Goal: Task Accomplishment & Management: Use online tool/utility

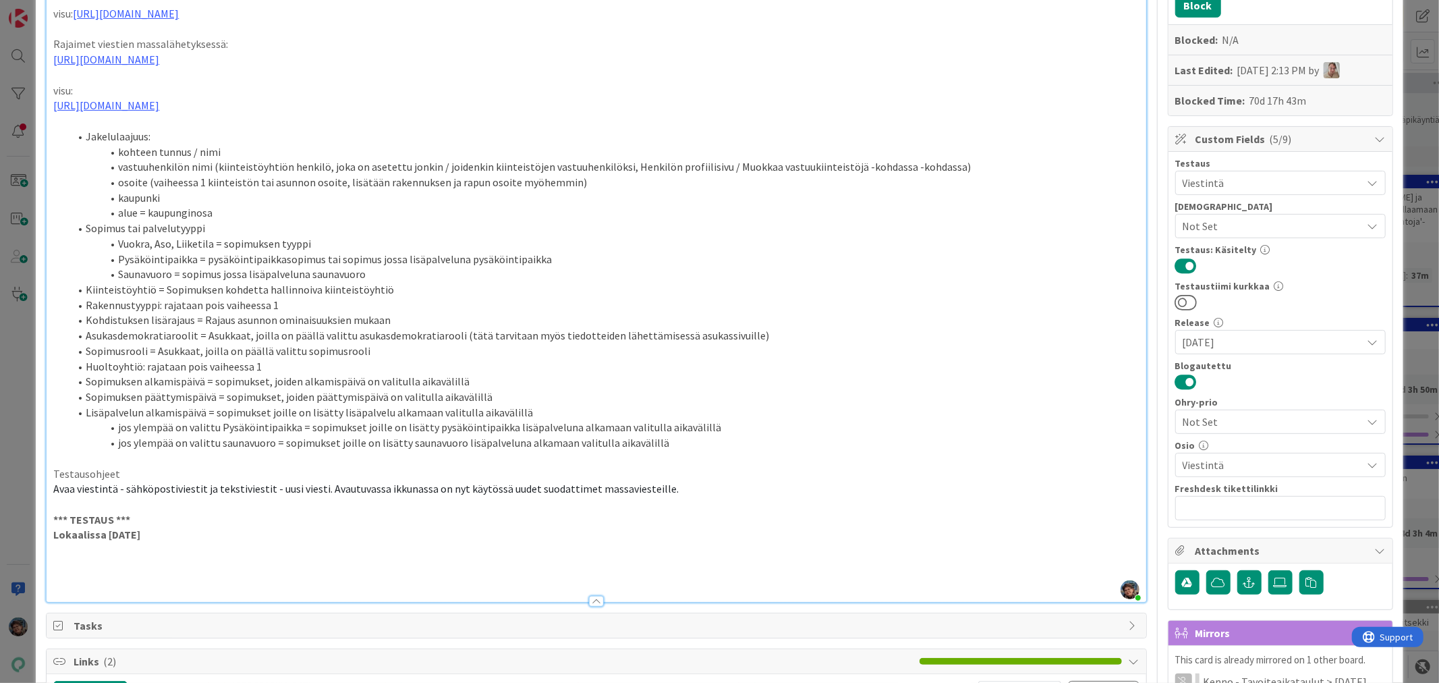
scroll to position [225, 0]
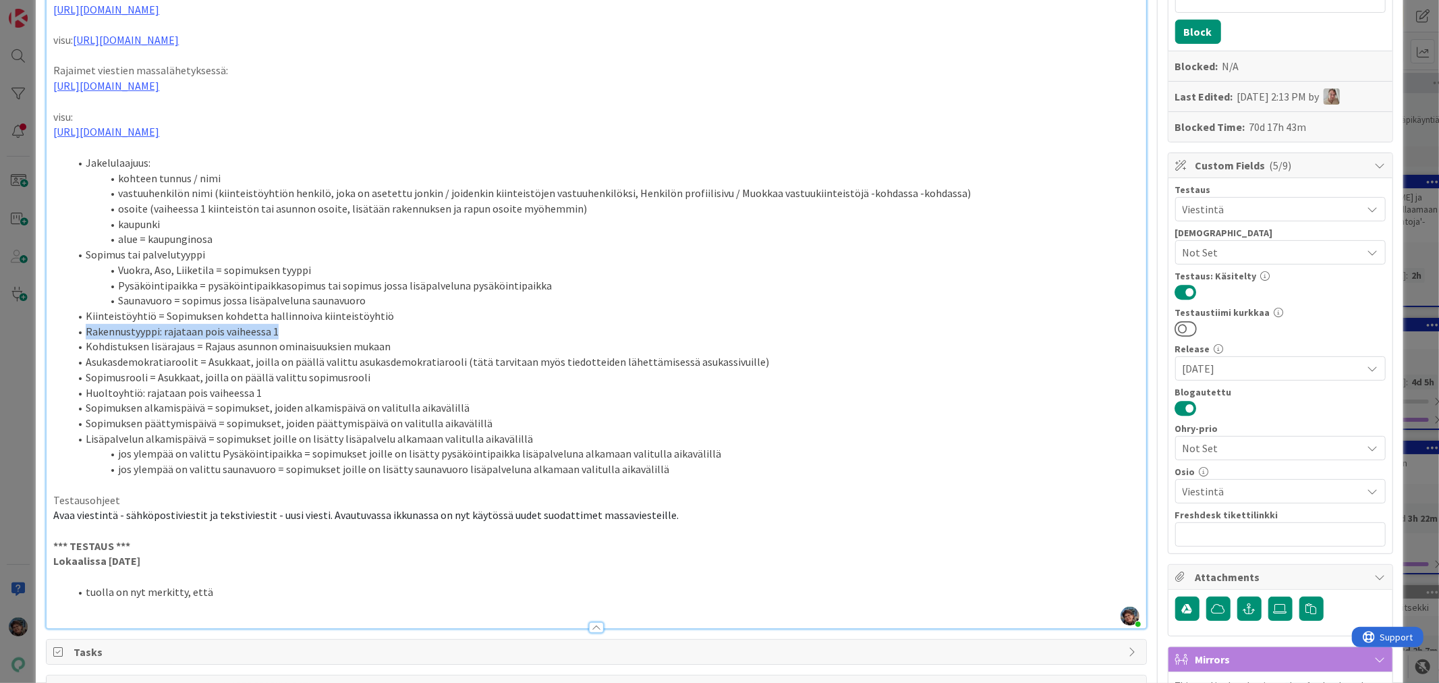
drag, startPoint x: 85, startPoint y: 346, endPoint x: 299, endPoint y: 351, distance: 214.5
click at [299, 339] on li "Rakennustyyppi: rajataan pois vaiheessa 1" at bounding box center [603, 332] width 1069 height 16
click at [280, 401] on li "Huoltoyhtiö: rajataan pois vaiheessa 1" at bounding box center [603, 393] width 1069 height 16
drag, startPoint x: 217, startPoint y: 610, endPoint x: 223, endPoint y: 604, distance: 8.1
click at [217, 600] on li "tuolla on nyt merkitty, että" at bounding box center [603, 592] width 1069 height 16
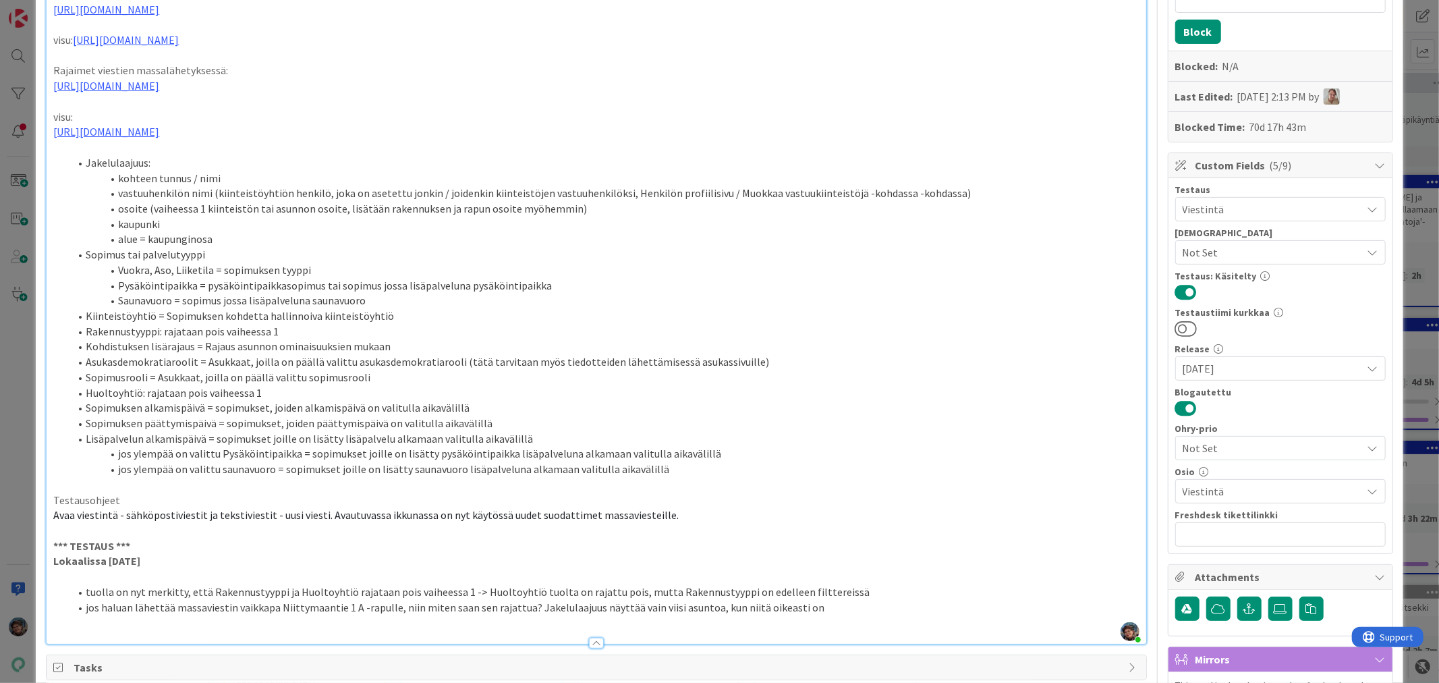
click at [804, 615] on li "jos haluan lähettää massaviestin vaikkapa Niittymaantie 1 A -rapulle, niin mite…" at bounding box center [603, 608] width 1069 height 16
click at [629, 615] on li "jos haluan lähettää massaviestin vaikkapa Niittymaantie 1 A -rapulle, niin mite…" at bounding box center [603, 608] width 1069 height 16
drag, startPoint x: 591, startPoint y: 622, endPoint x: 626, endPoint y: 620, distance: 35.1
click at [626, 615] on li "jos haluan lähettää massaviestin vaikkapa Niittymaantie 1 A -rapulle, niin mite…" at bounding box center [603, 608] width 1069 height 16
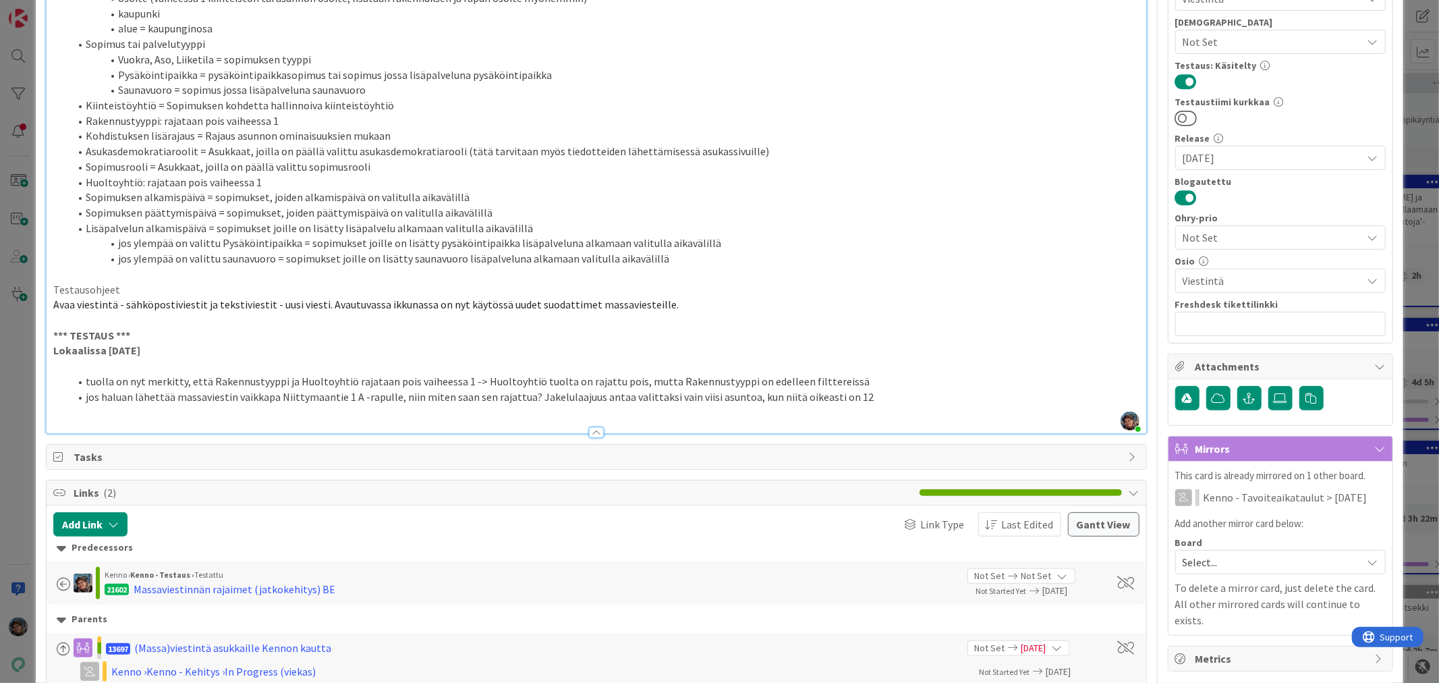
scroll to position [449, 0]
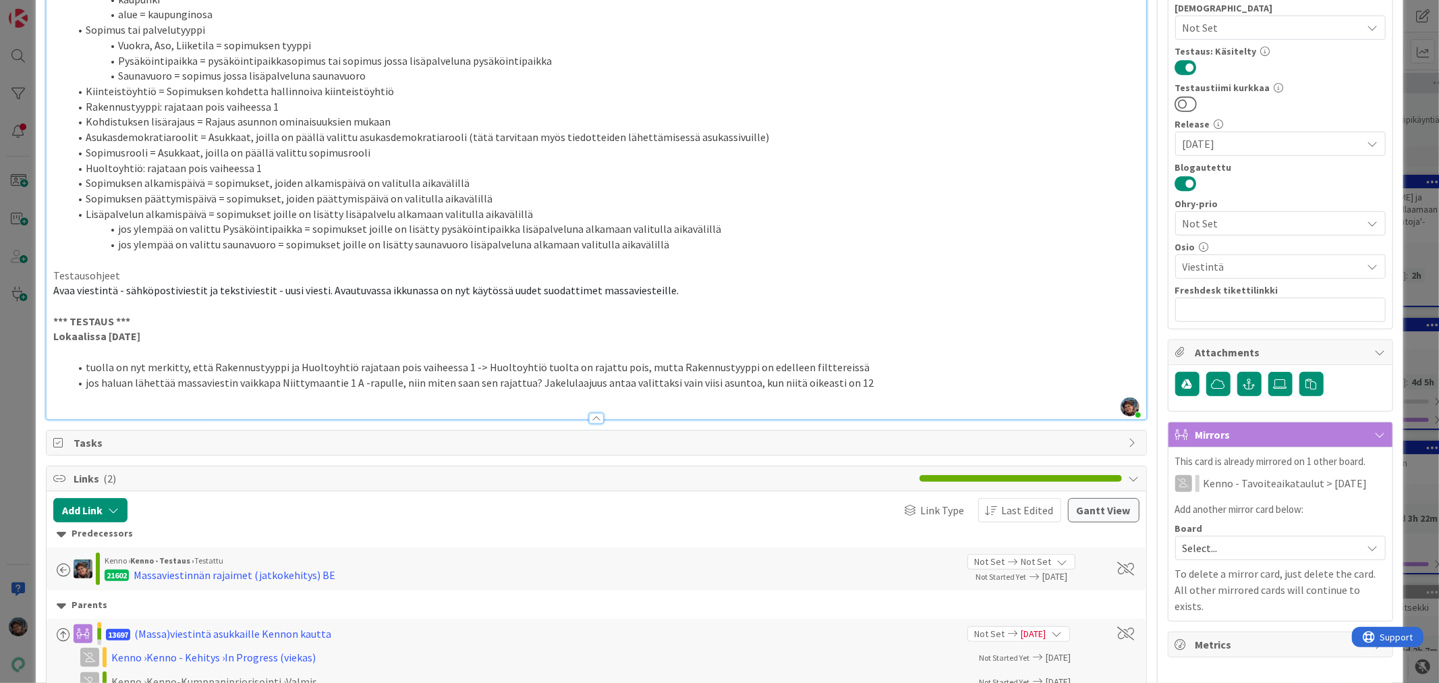
click at [148, 419] on div at bounding box center [596, 412] width 1099 height 14
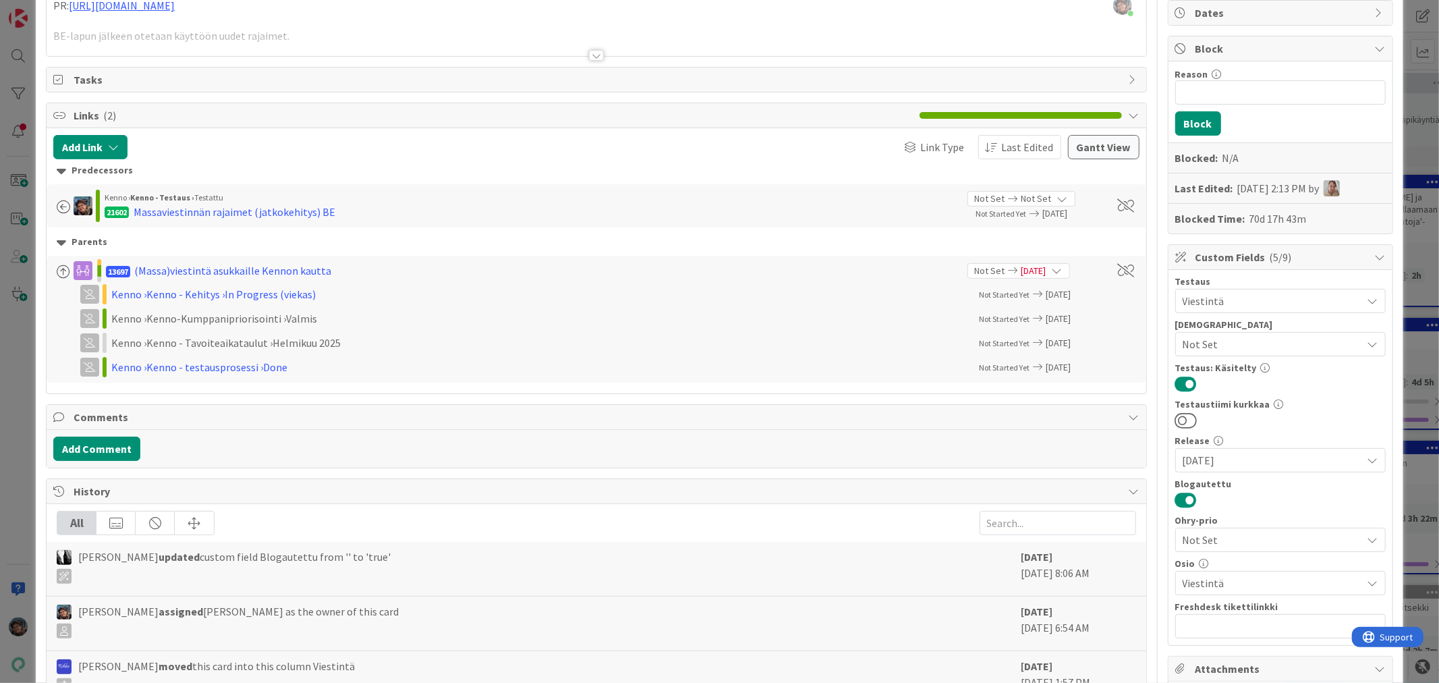
scroll to position [0, 0]
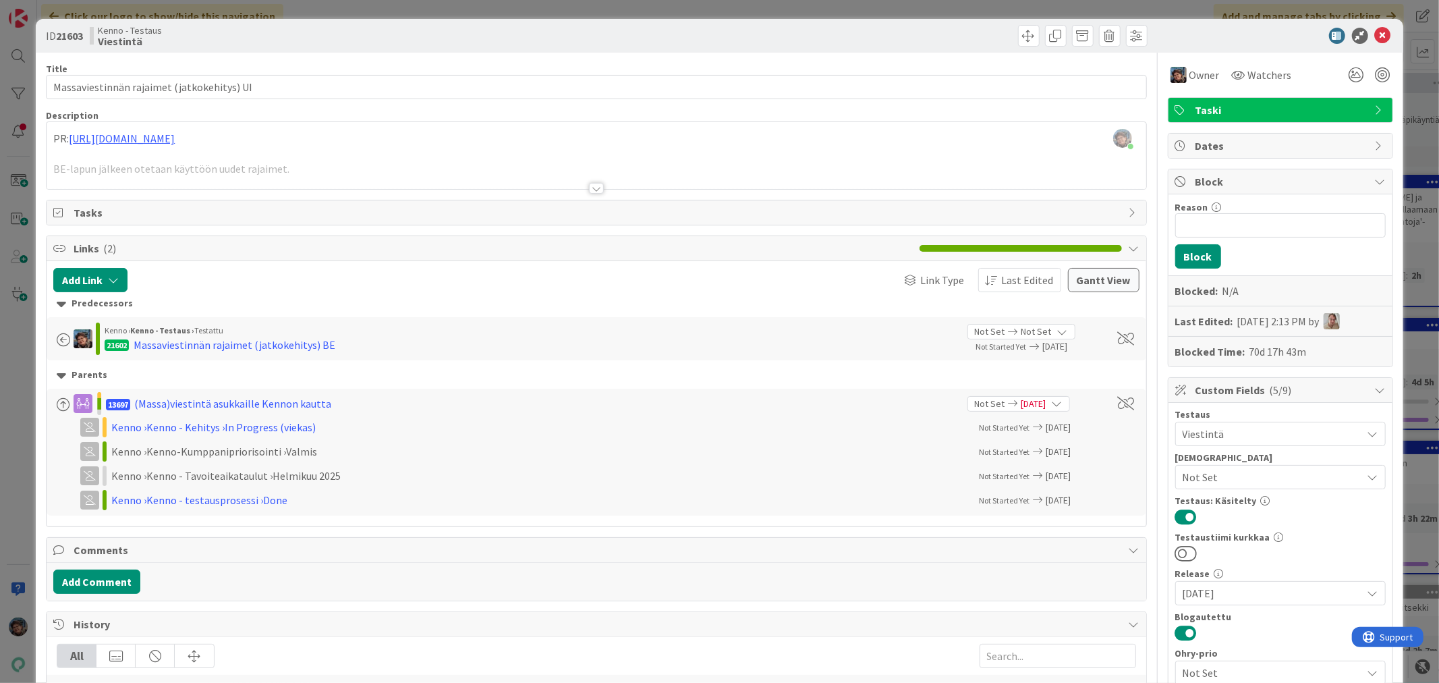
click at [590, 189] on div at bounding box center [596, 188] width 15 height 11
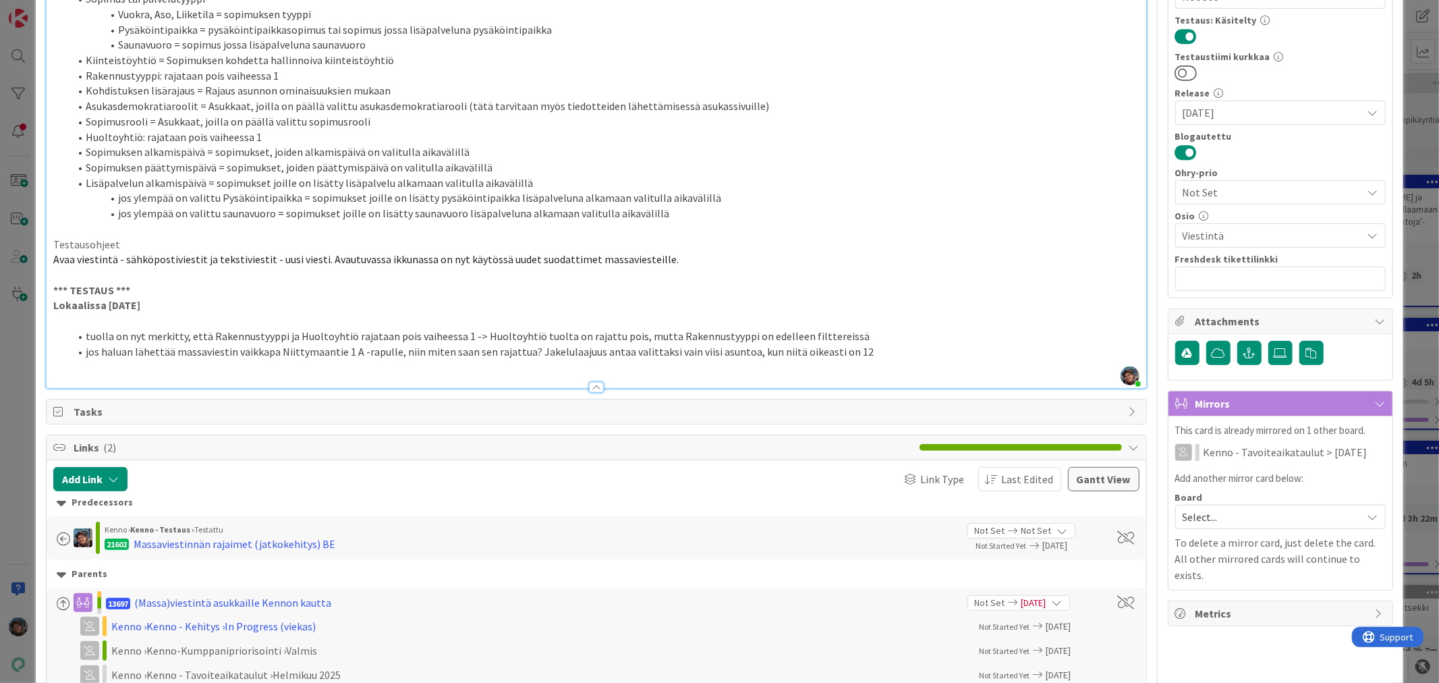
scroll to position [524, 0]
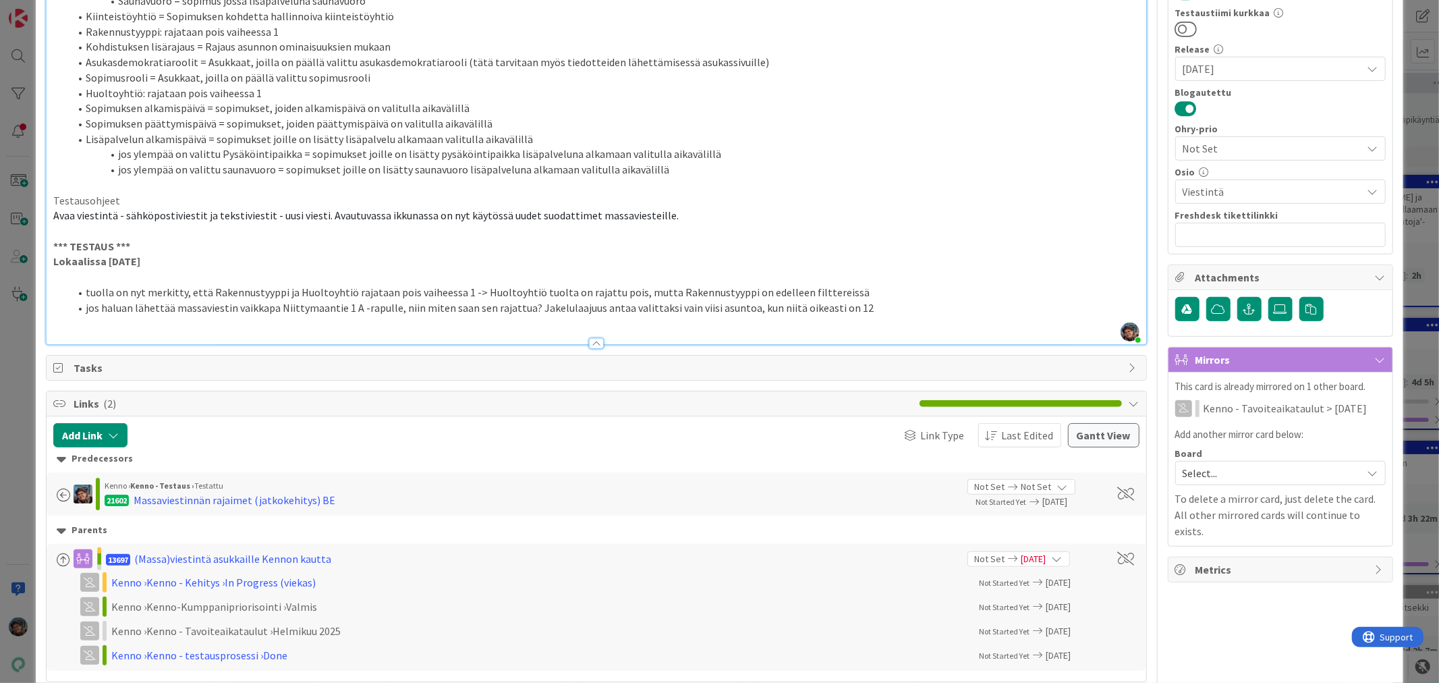
click at [137, 330] on p at bounding box center [595, 323] width 1085 height 16
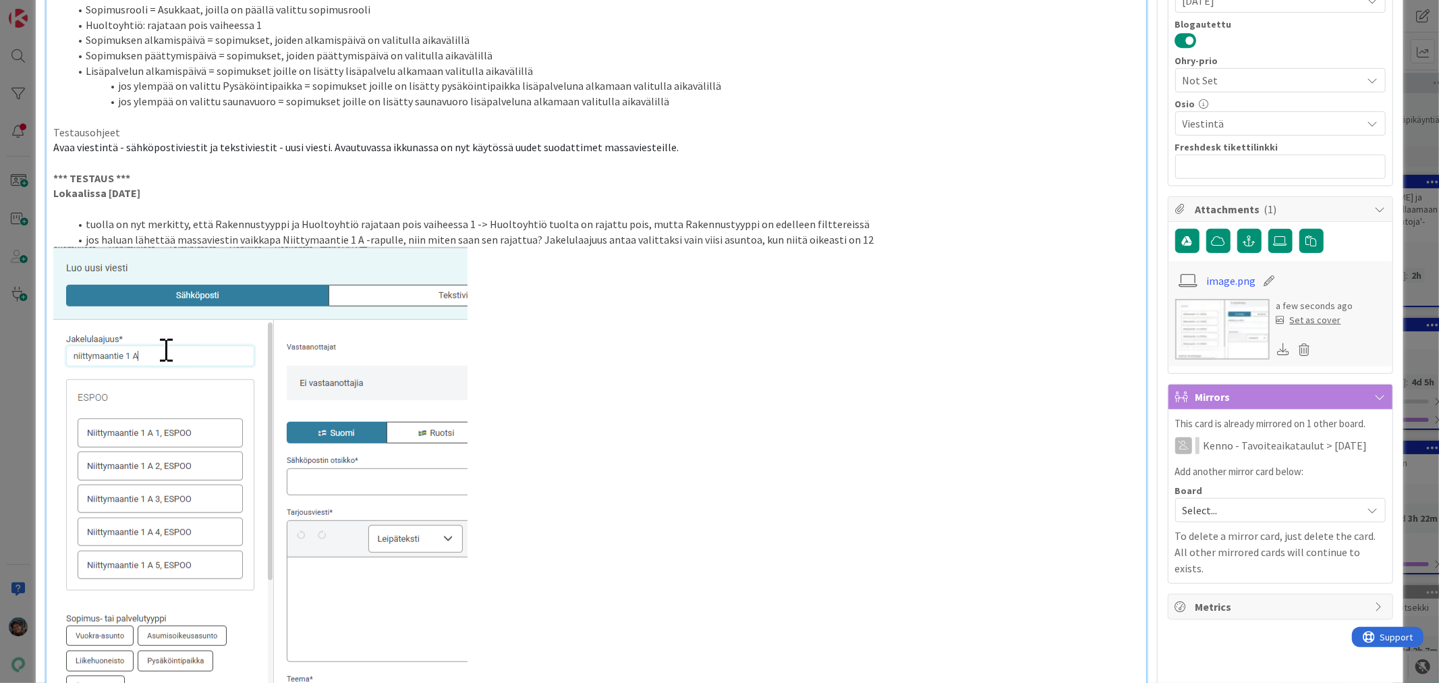
scroll to position [674, 0]
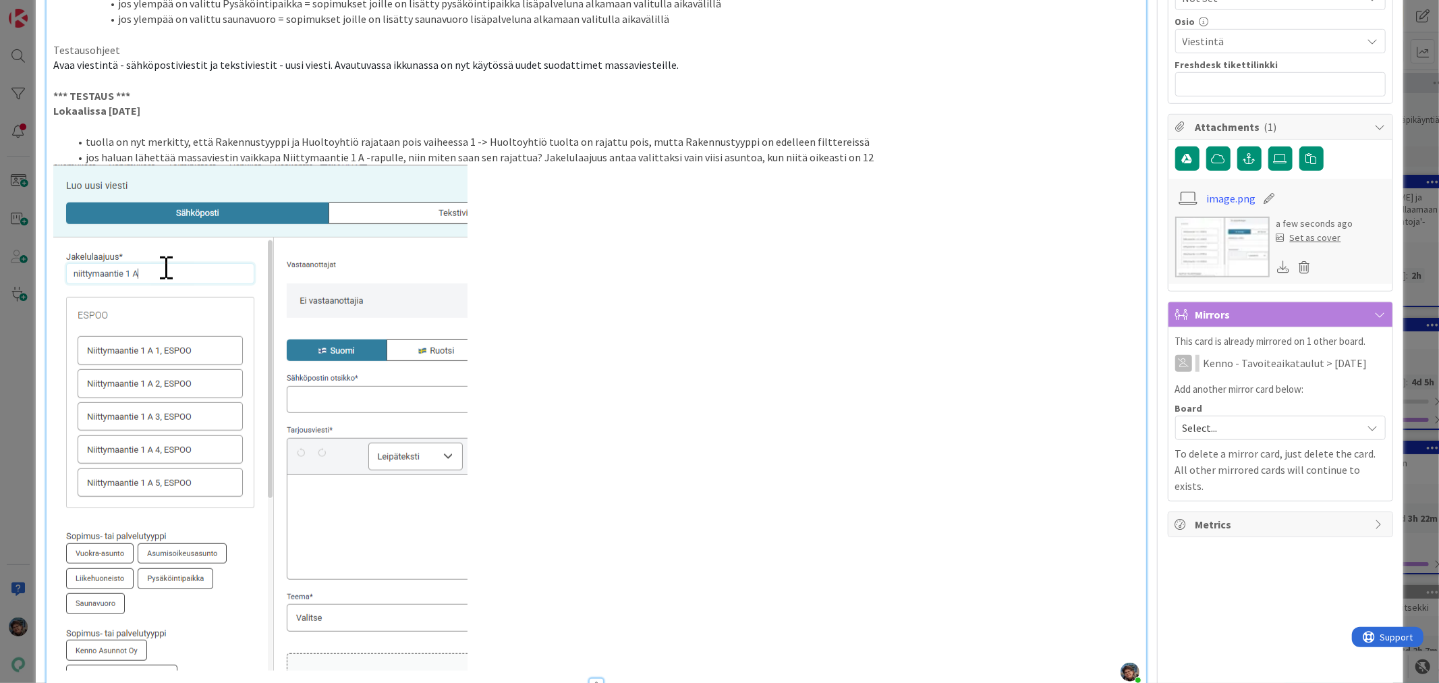
click at [857, 165] on li "jos haluan lähettää massaviestin vaikkapa Niittymaantie 1 A -rapulle, niin mite…" at bounding box center [603, 158] width 1069 height 16
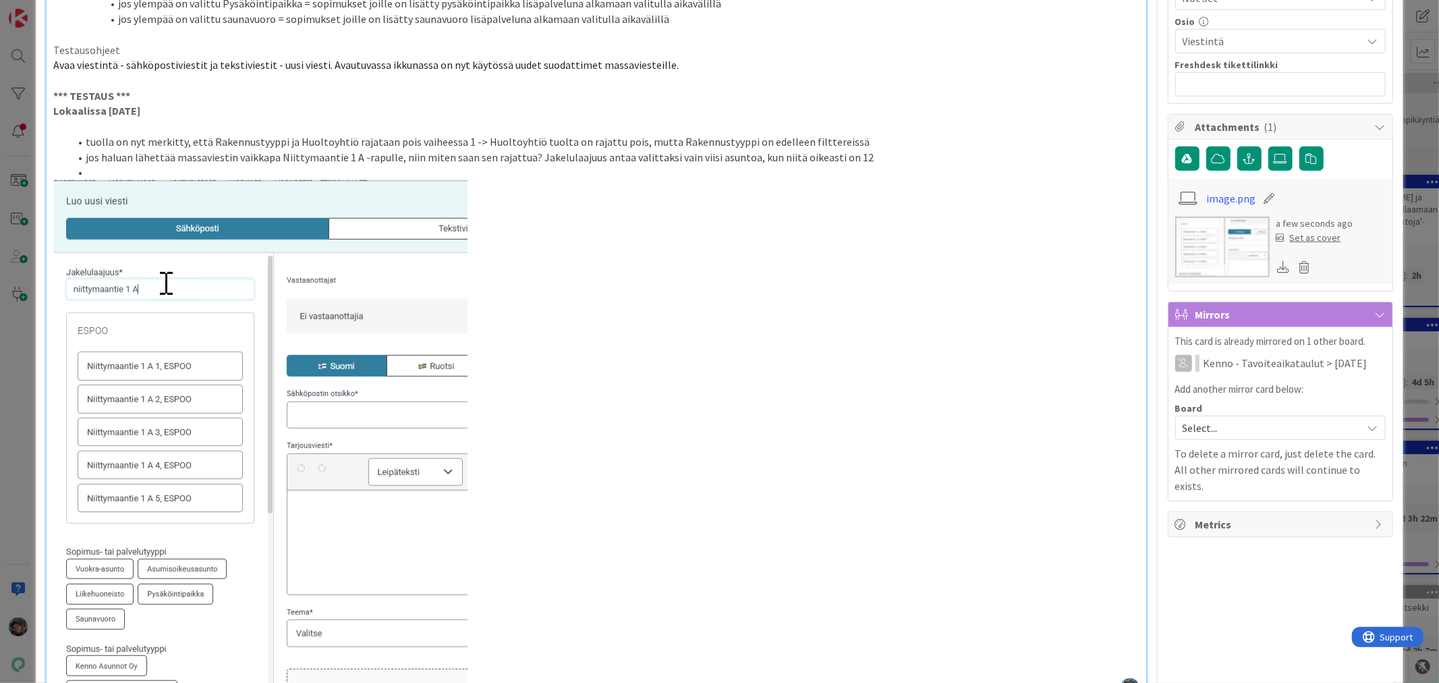
click at [647, 165] on li "jos haluan lähettää massaviestin vaikkapa Niittymaantie 1 A -rapulle, niin mite…" at bounding box center [603, 158] width 1069 height 16
click at [753, 165] on li "jos haluan lähettää massaviestin vaikkapa Niittymaantie 1 A -rapulle, niin mite…" at bounding box center [603, 158] width 1069 height 16
drag, startPoint x: 85, startPoint y: 175, endPoint x: 1001, endPoint y: 171, distance: 915.9
click at [1001, 165] on li "jos haluan lähettää massaviestin vaikkapa Niittymaantie 1 A -rapulle, niin mite…" at bounding box center [603, 158] width 1069 height 16
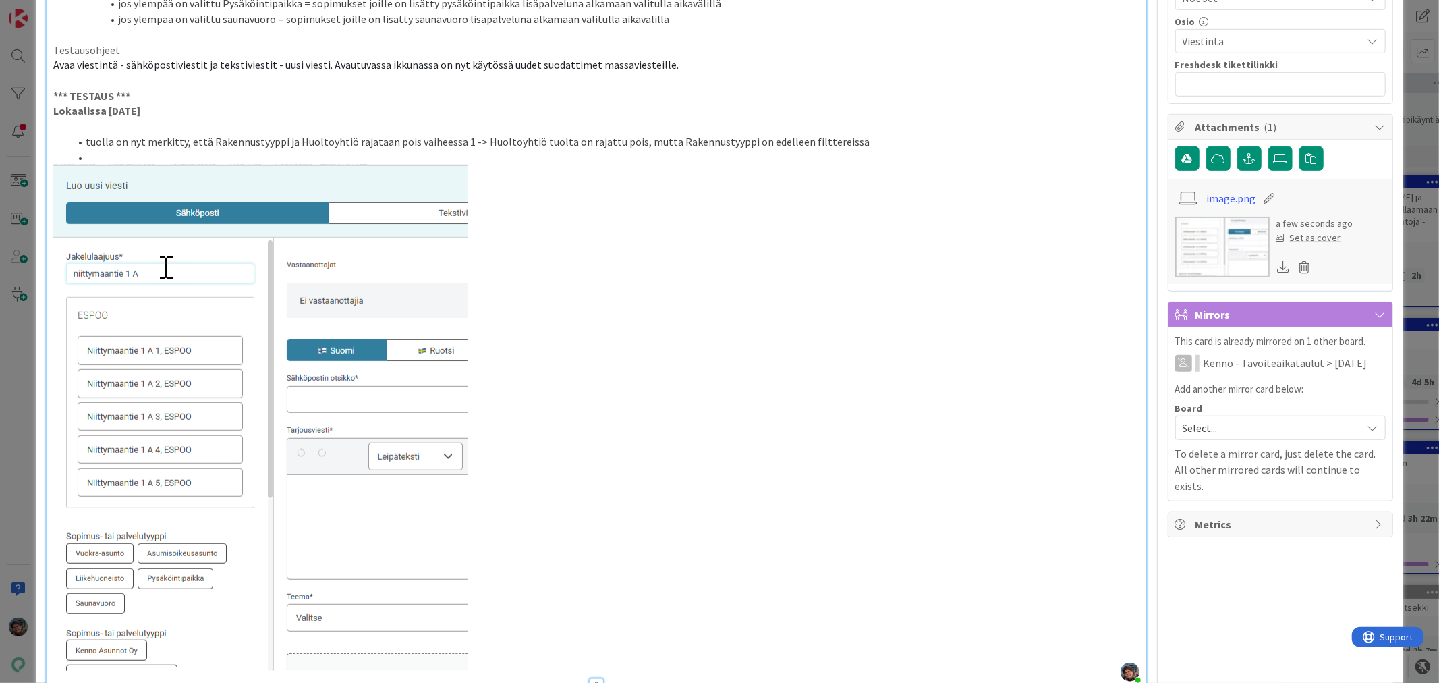
click at [90, 165] on li at bounding box center [603, 158] width 1069 height 16
drag, startPoint x: 407, startPoint y: 175, endPoint x: 653, endPoint y: 179, distance: 246.2
click at [653, 165] on li "mikä logiikka on tuossa kohdassa ESPOO - siinä näkyy vain viisi asuntoa, riippu…" at bounding box center [603, 158] width 1069 height 16
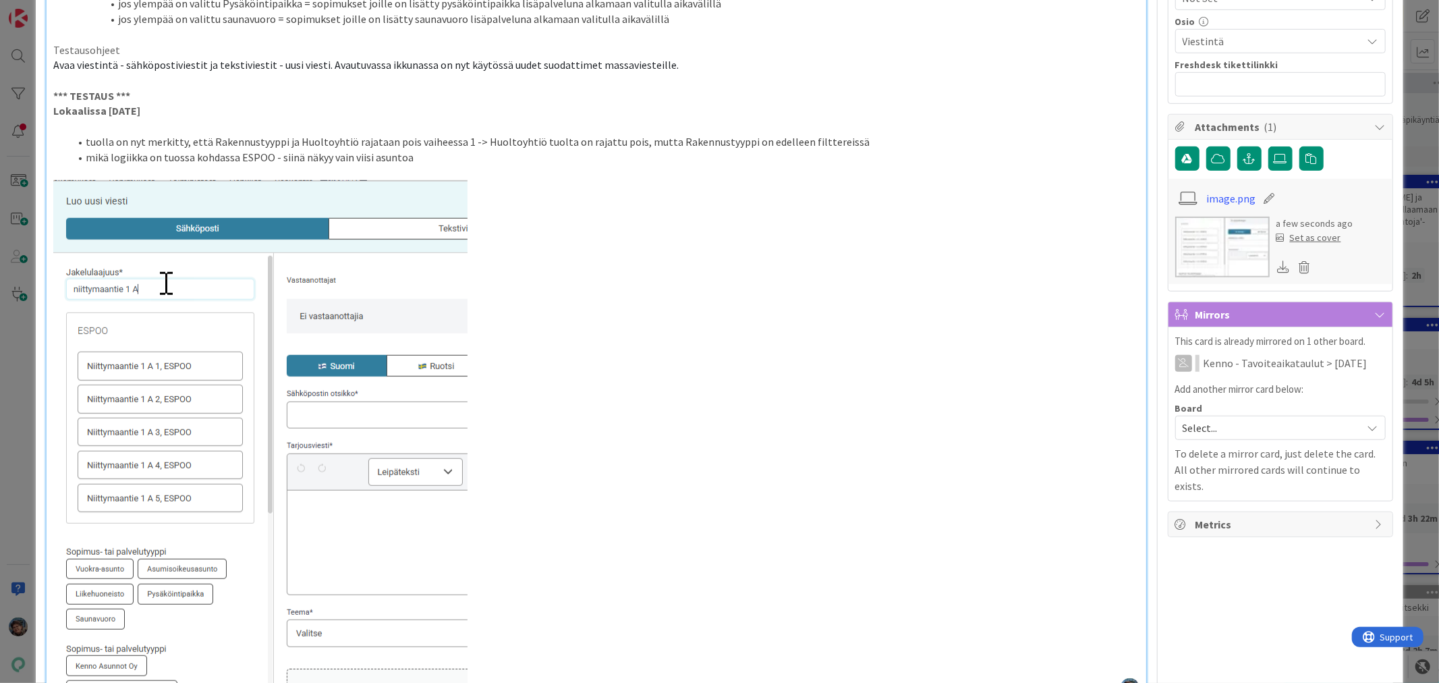
click at [331, 165] on li "mikä logiikka on tuossa kohdassa ESPOO - siinä näkyy vain viisi asuntoa" at bounding box center [603, 158] width 1069 height 16
drag, startPoint x: 134, startPoint y: 408, endPoint x: 272, endPoint y: 442, distance: 143.0
click at [258, 438] on img at bounding box center [260, 433] width 414 height 506
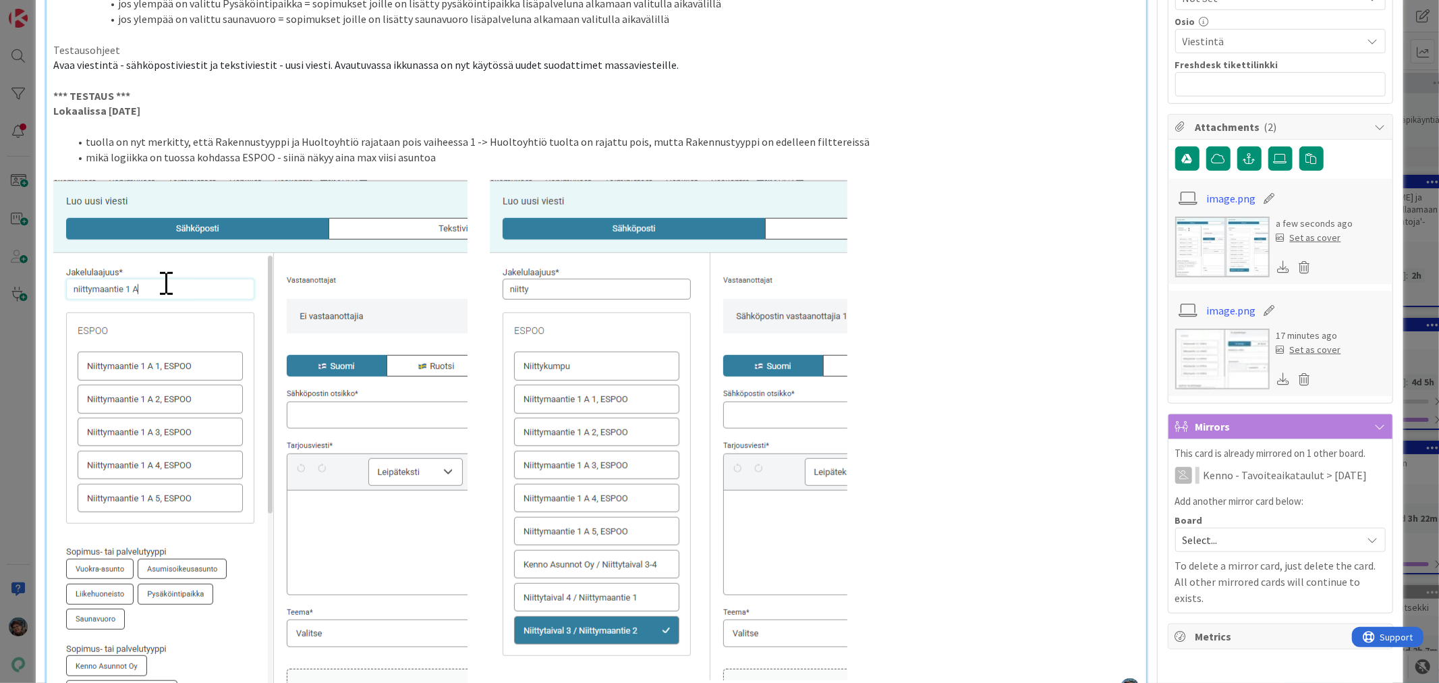
drag, startPoint x: 464, startPoint y: 408, endPoint x: 583, endPoint y: 455, distance: 128.1
click at [583, 455] on img at bounding box center [450, 433] width 794 height 506
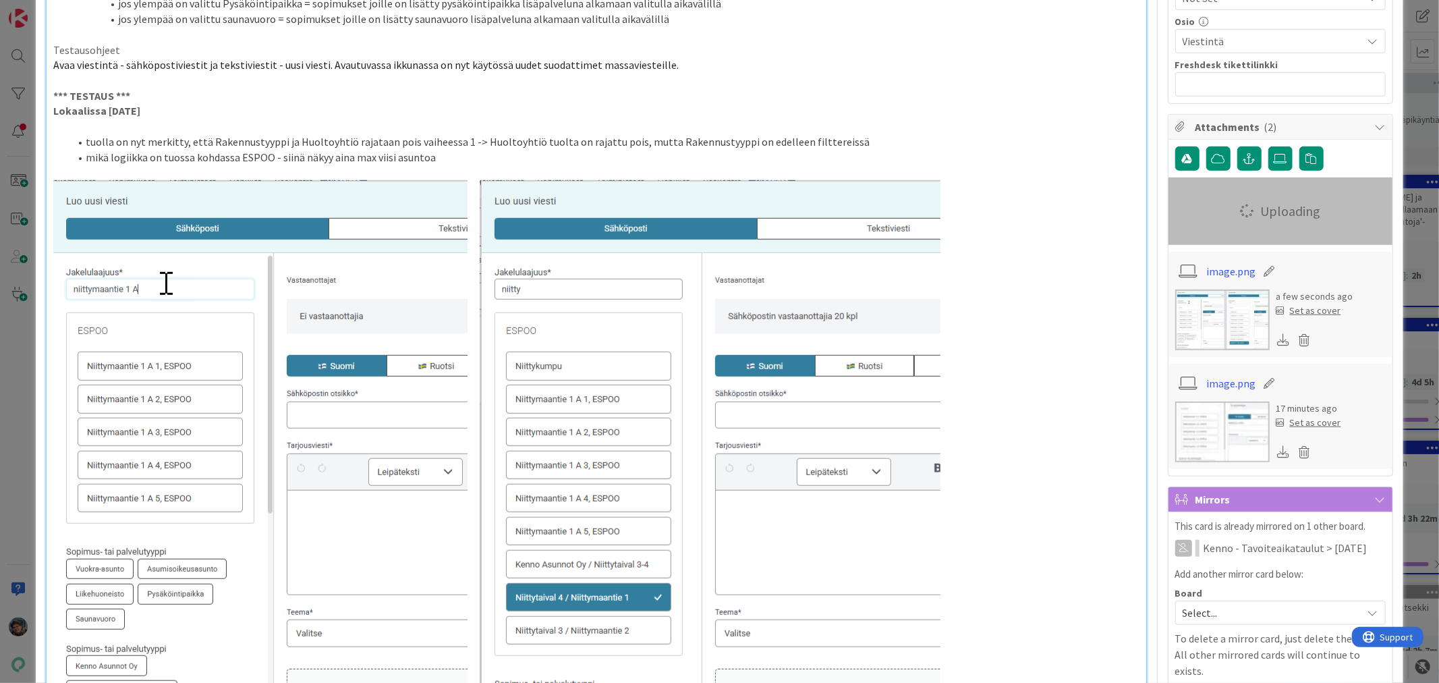
scroll to position [693, 0]
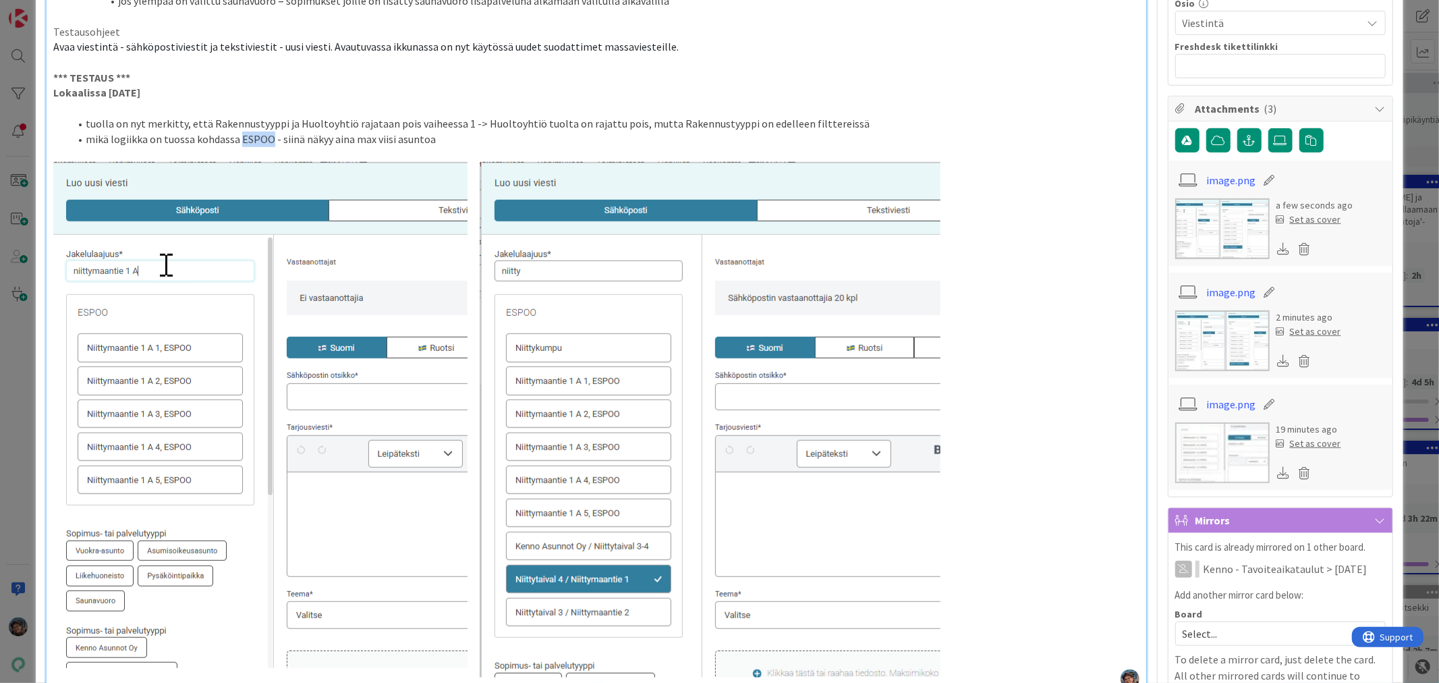
drag, startPoint x: 237, startPoint y: 152, endPoint x: 270, endPoint y: 154, distance: 32.4
click at [270, 147] on li "mikä logiikka on tuossa kohdassa ESPOO - siinä näkyy aina max viisi asuntoa" at bounding box center [603, 140] width 1069 height 16
click at [419, 147] on li "mikä logiikka on tuossa kohdassa Jakelulaajuus - siinä näkyy aina max viisi asu…" at bounding box center [603, 140] width 1069 height 16
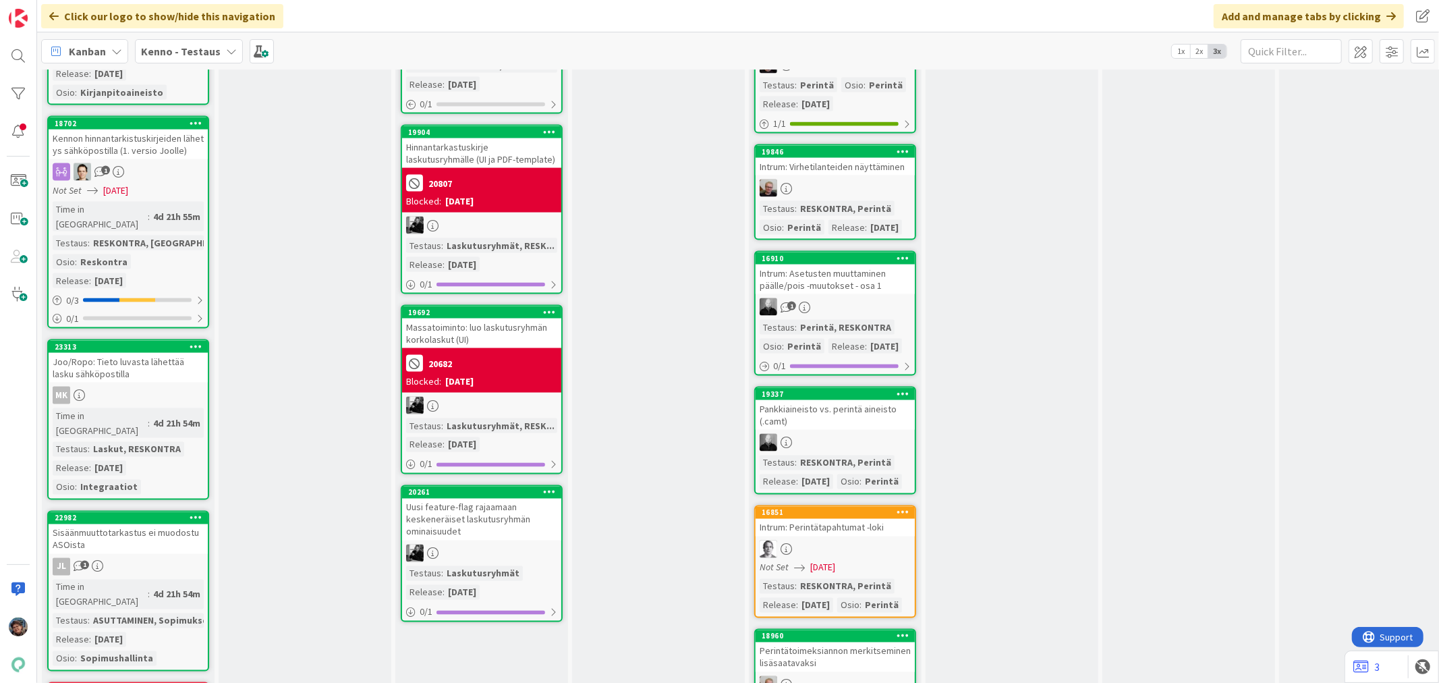
scroll to position [1798, 0]
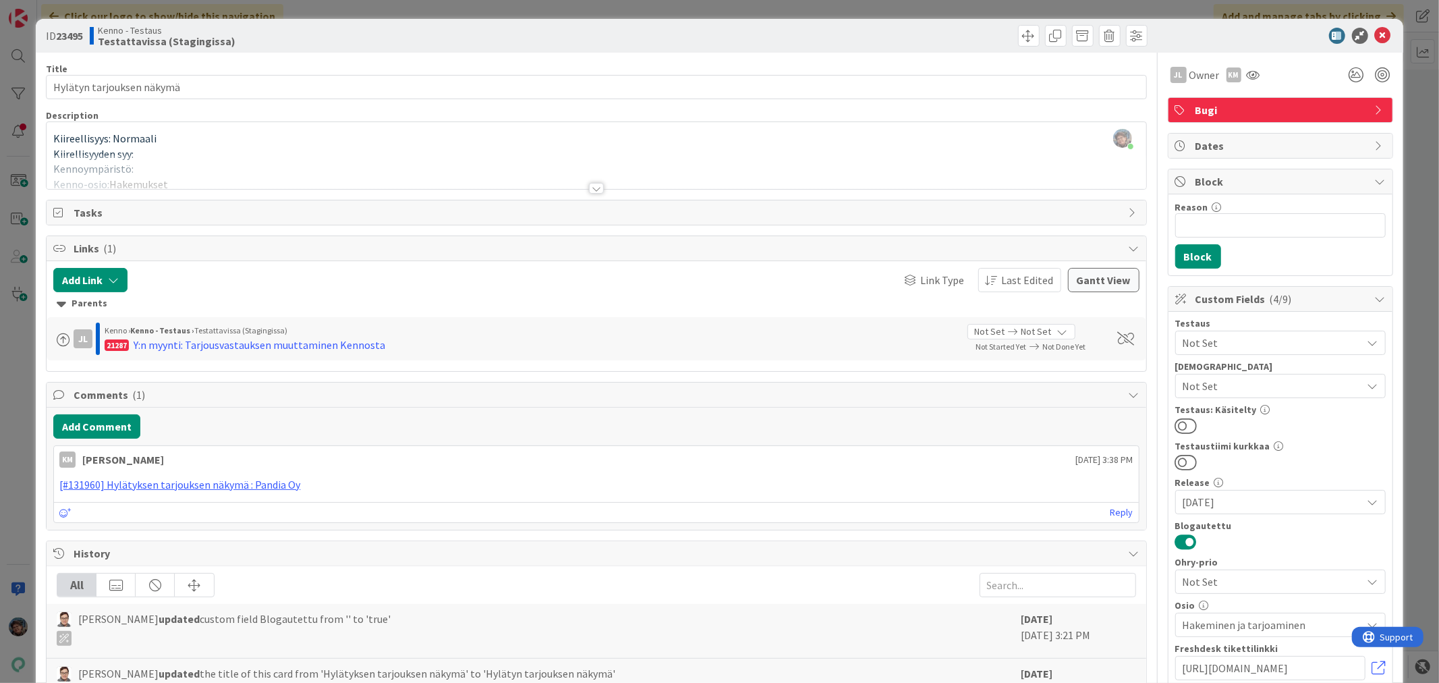
click at [589, 187] on div at bounding box center [596, 188] width 15 height 11
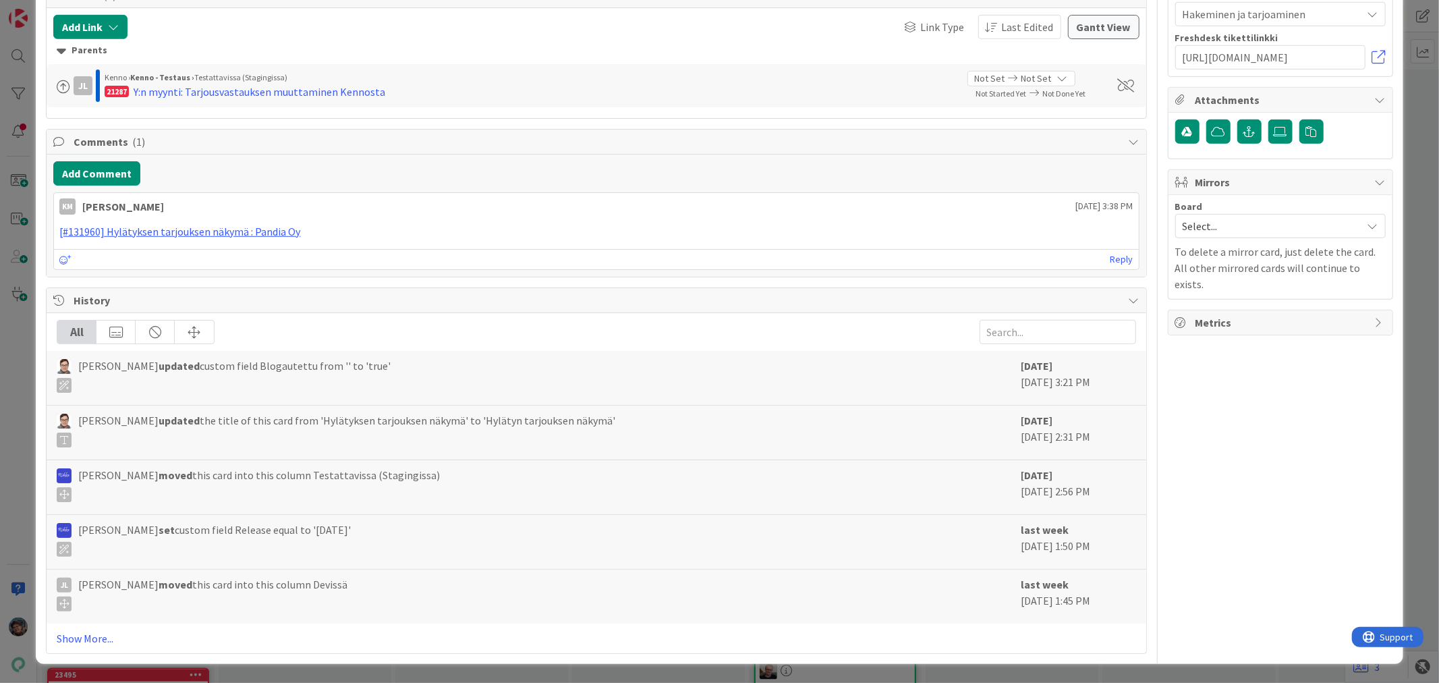
scroll to position [1248, 0]
click at [93, 635] on link "Show More..." at bounding box center [596, 638] width 1078 height 16
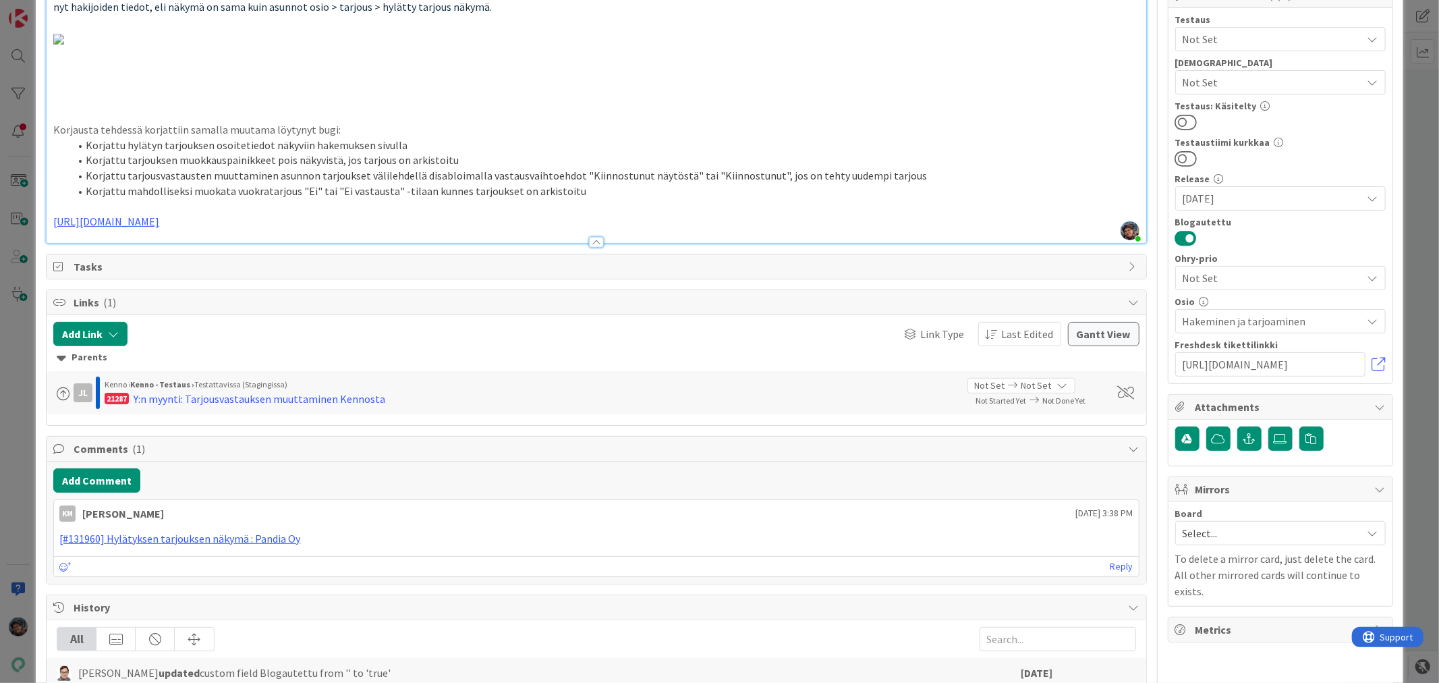
scroll to position [0, 0]
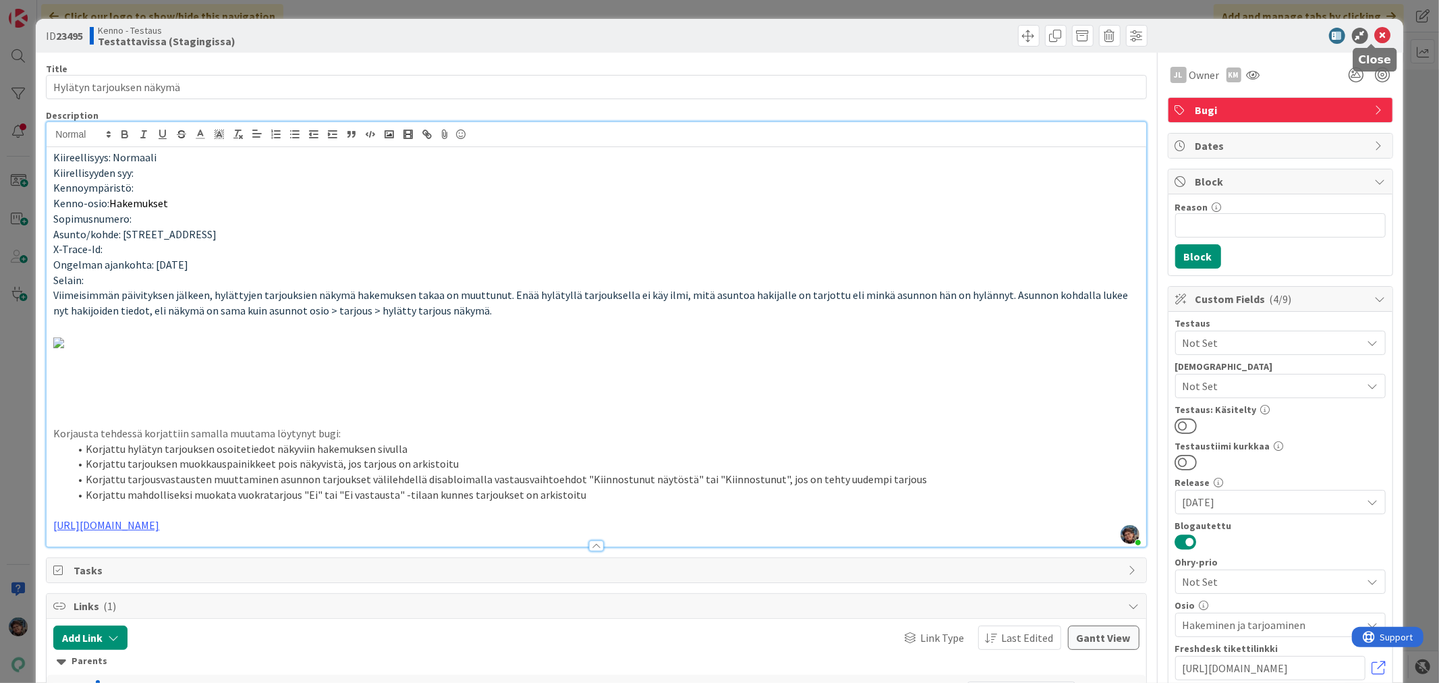
click at [1374, 35] on icon at bounding box center [1382, 36] width 16 height 16
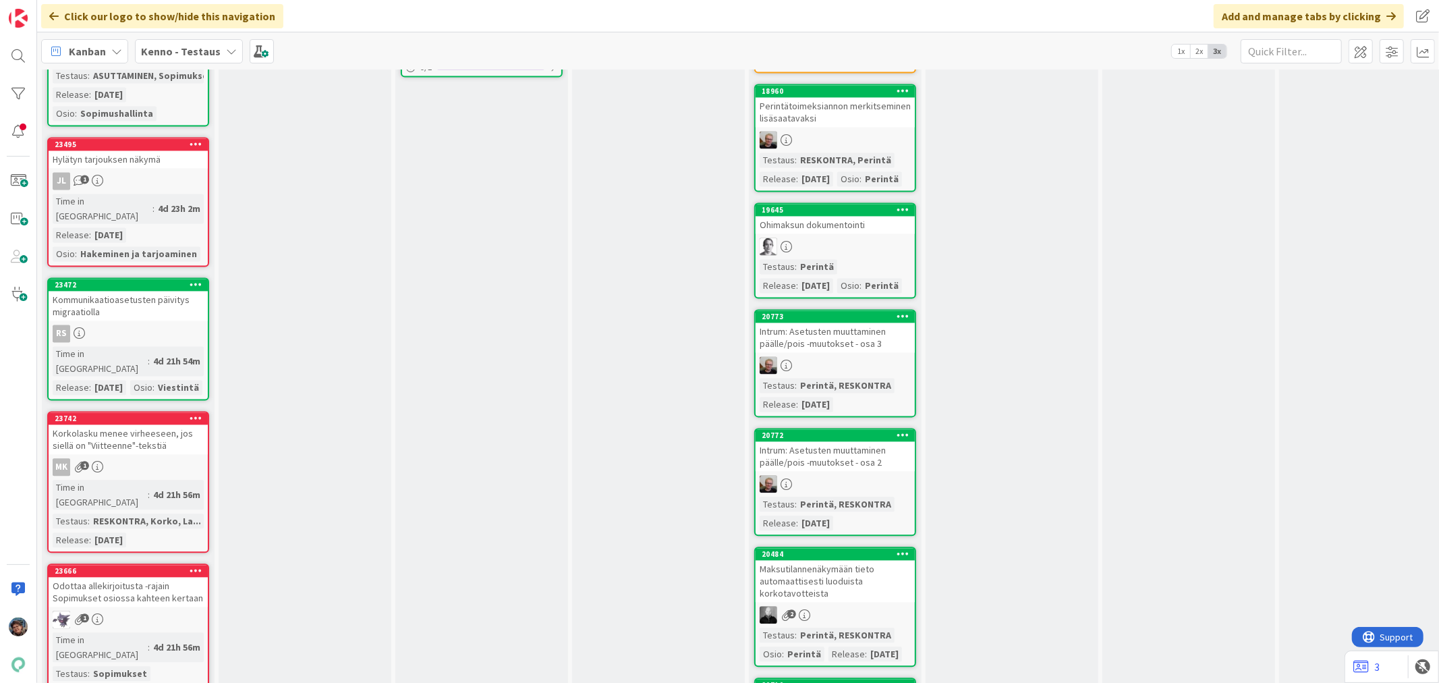
scroll to position [2398, 0]
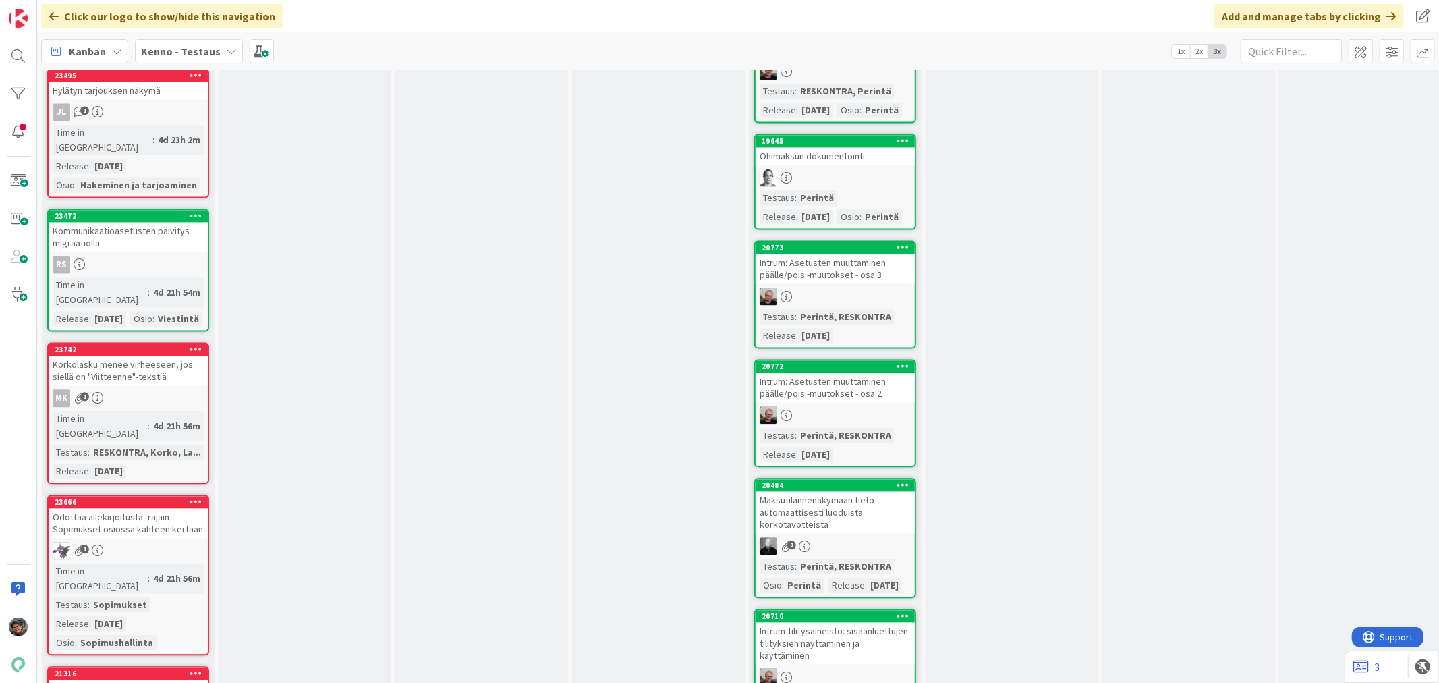
click at [163, 508] on div "Odottaa allekirjoitusta -rajain Sopimukset osiossa kahteen kertaan" at bounding box center [128, 523] width 159 height 30
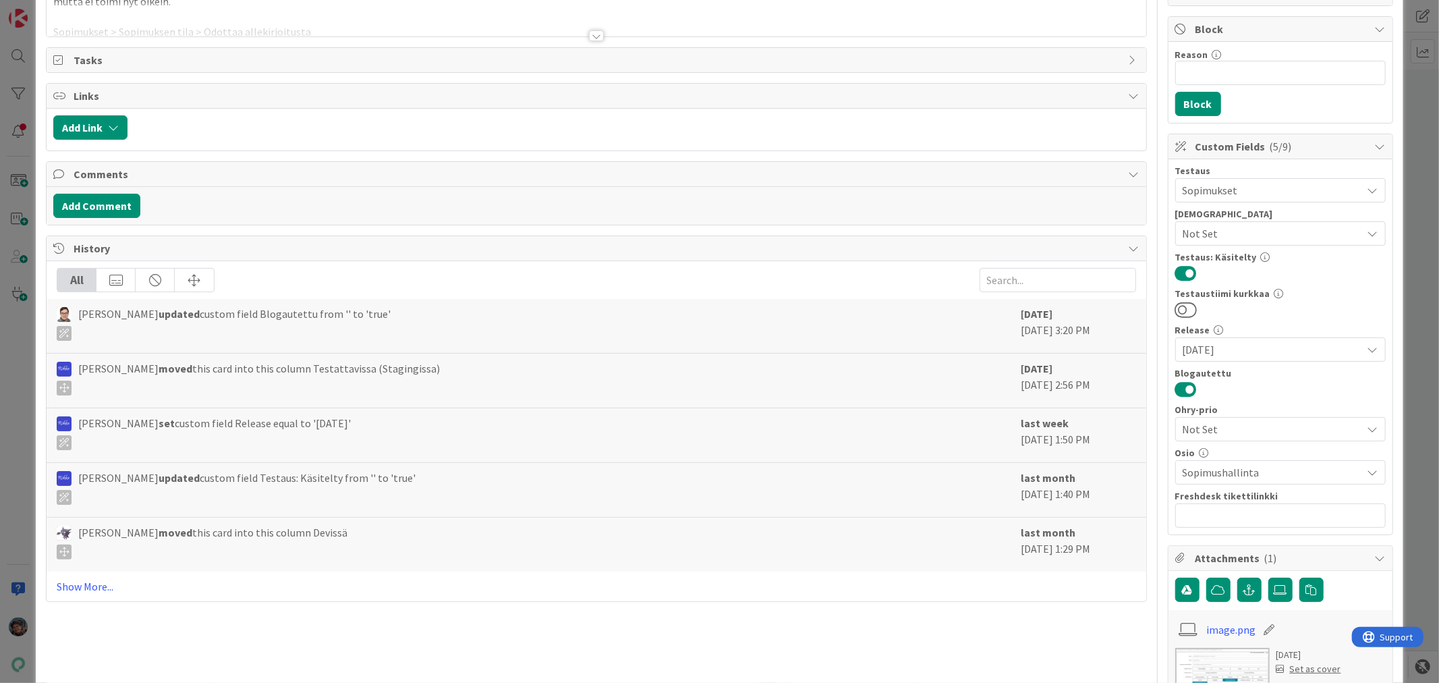
scroll to position [374, 0]
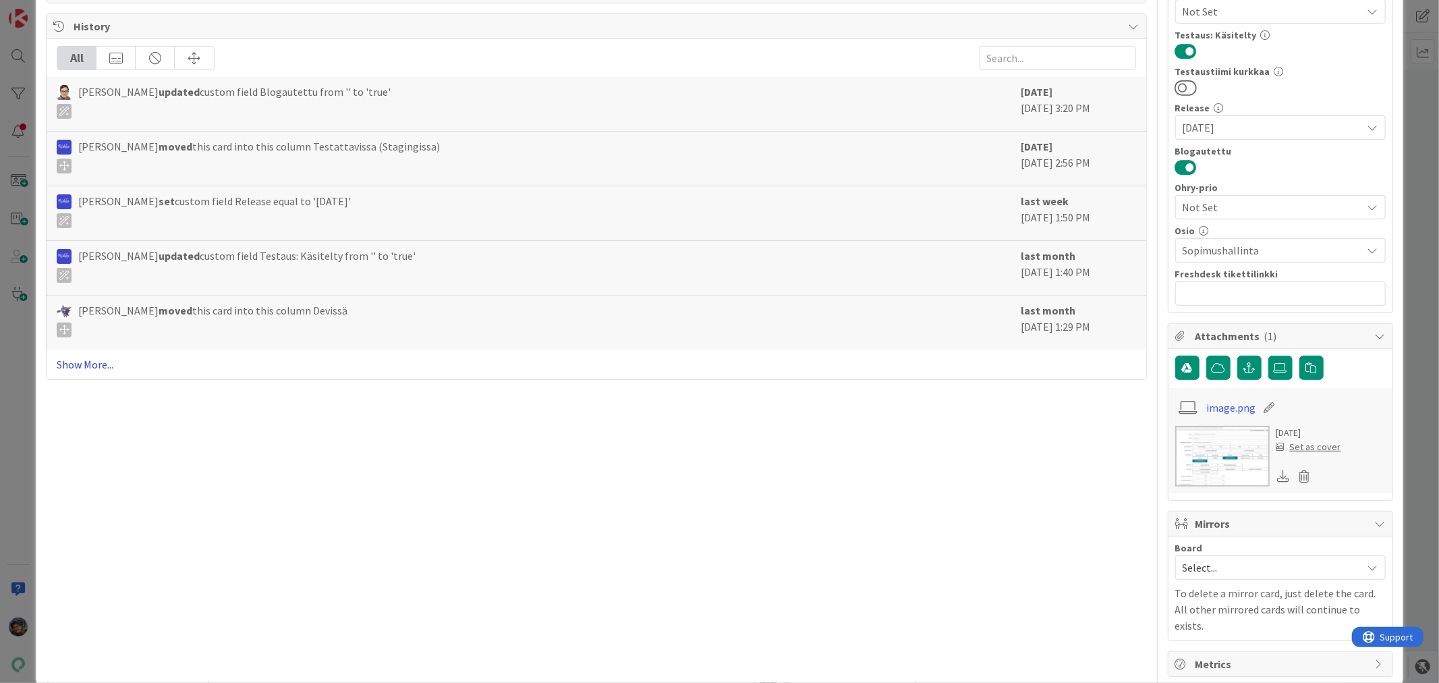
click at [81, 357] on link "Show More..." at bounding box center [596, 364] width 1078 height 16
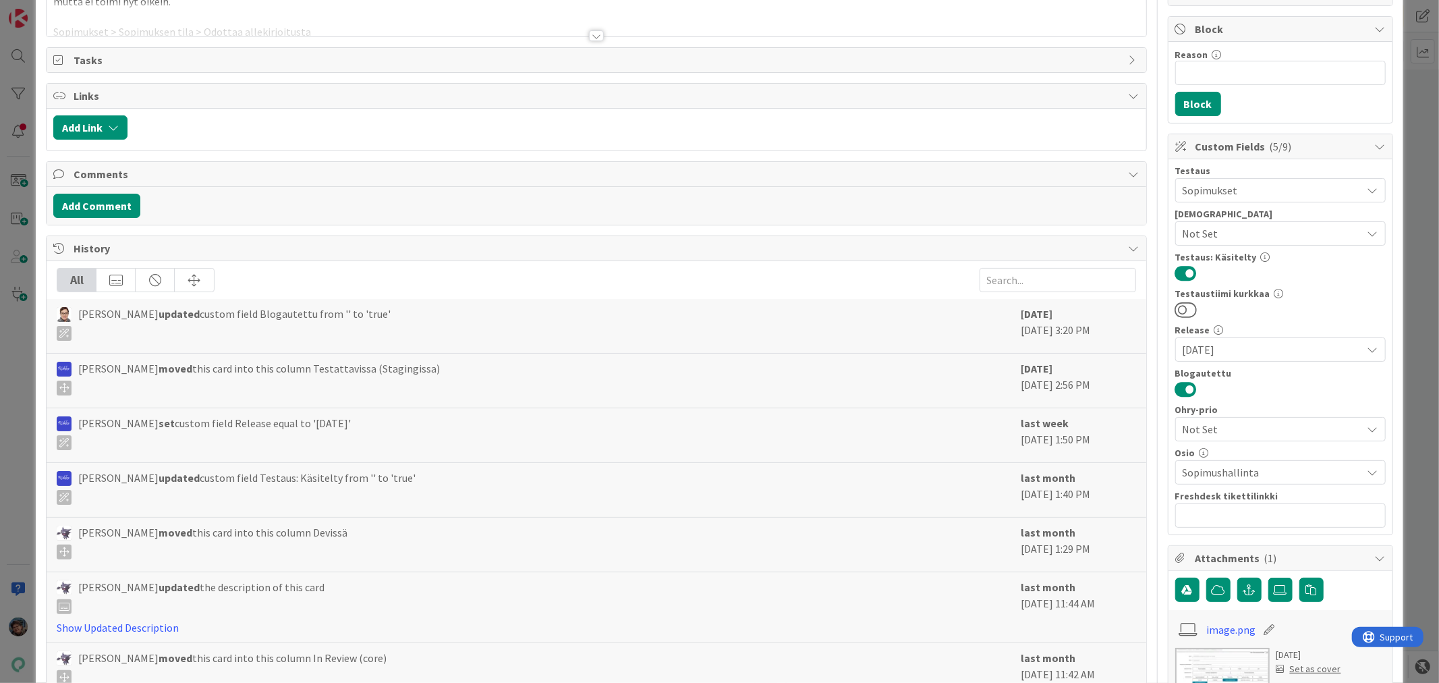
scroll to position [0, 0]
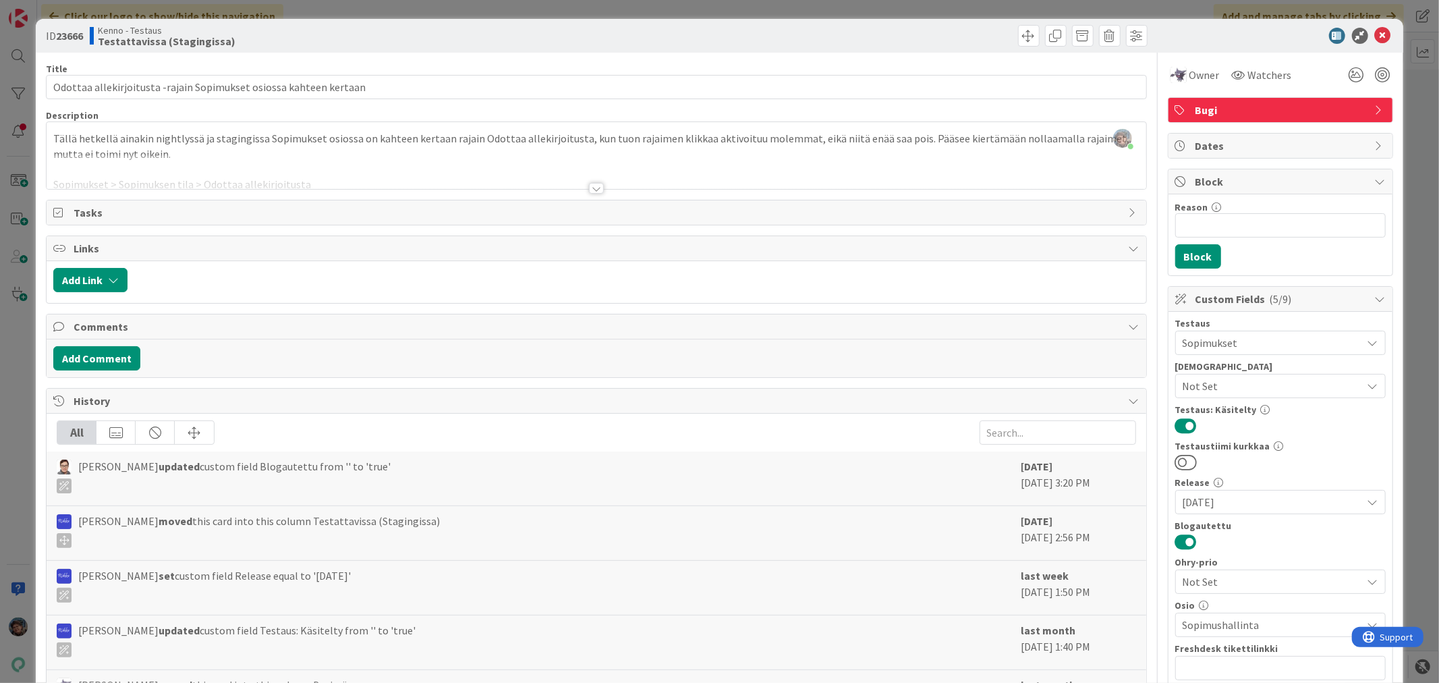
click at [591, 190] on div at bounding box center [596, 188] width 15 height 11
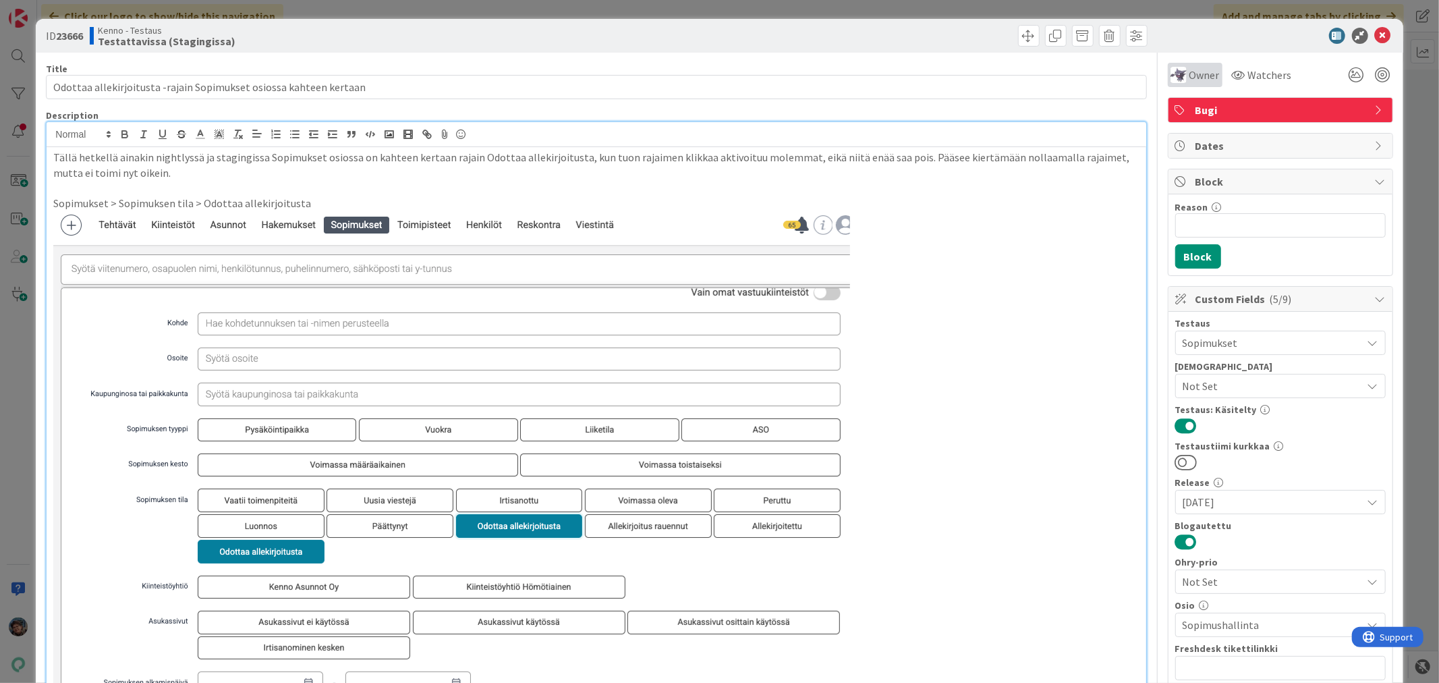
click at [1189, 73] on span "Owner" at bounding box center [1204, 75] width 30 height 16
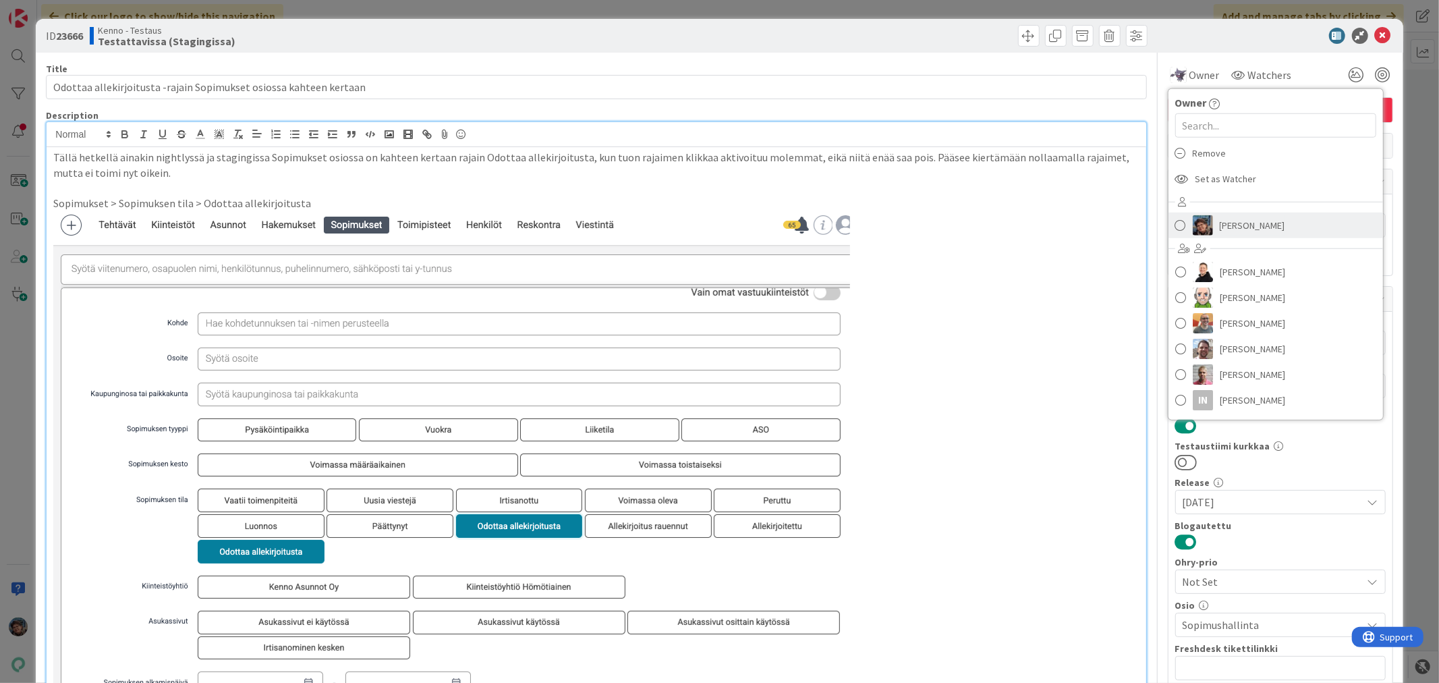
click at [1219, 221] on span "[PERSON_NAME]" at bounding box center [1251, 225] width 65 height 20
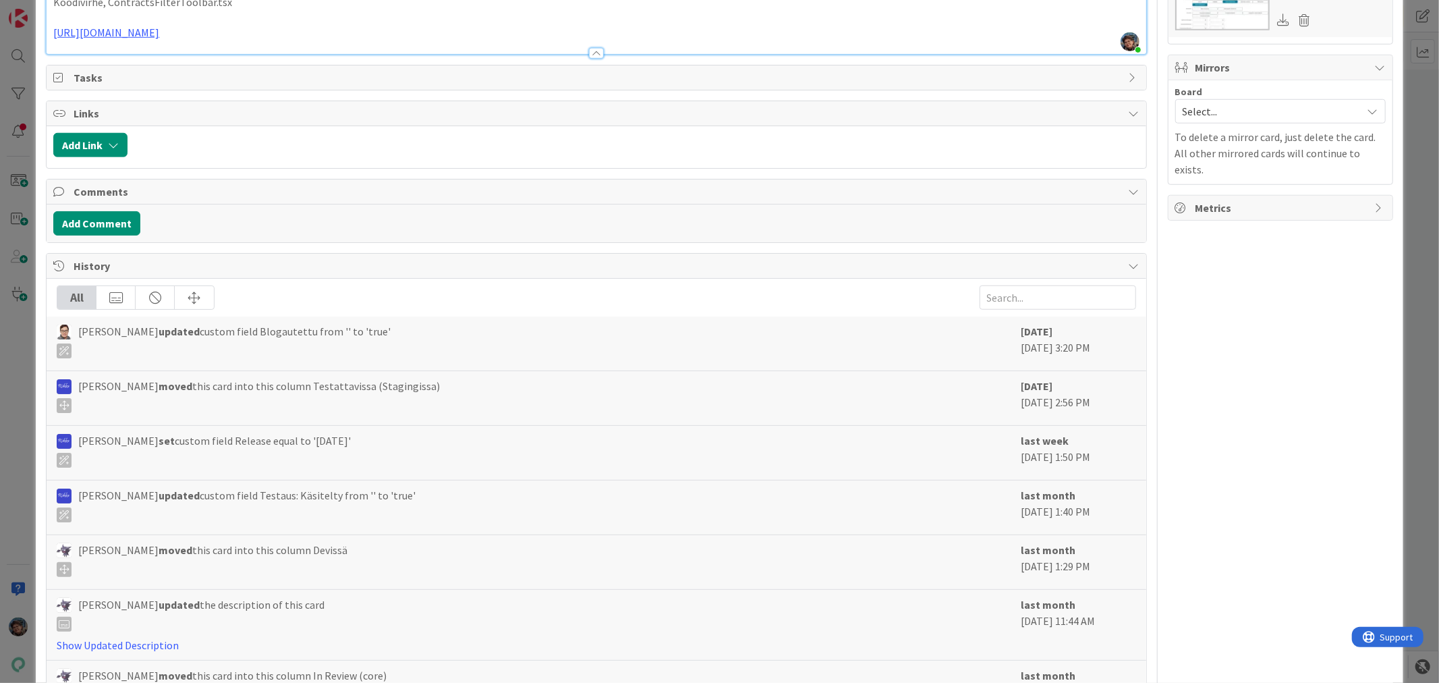
scroll to position [674, 0]
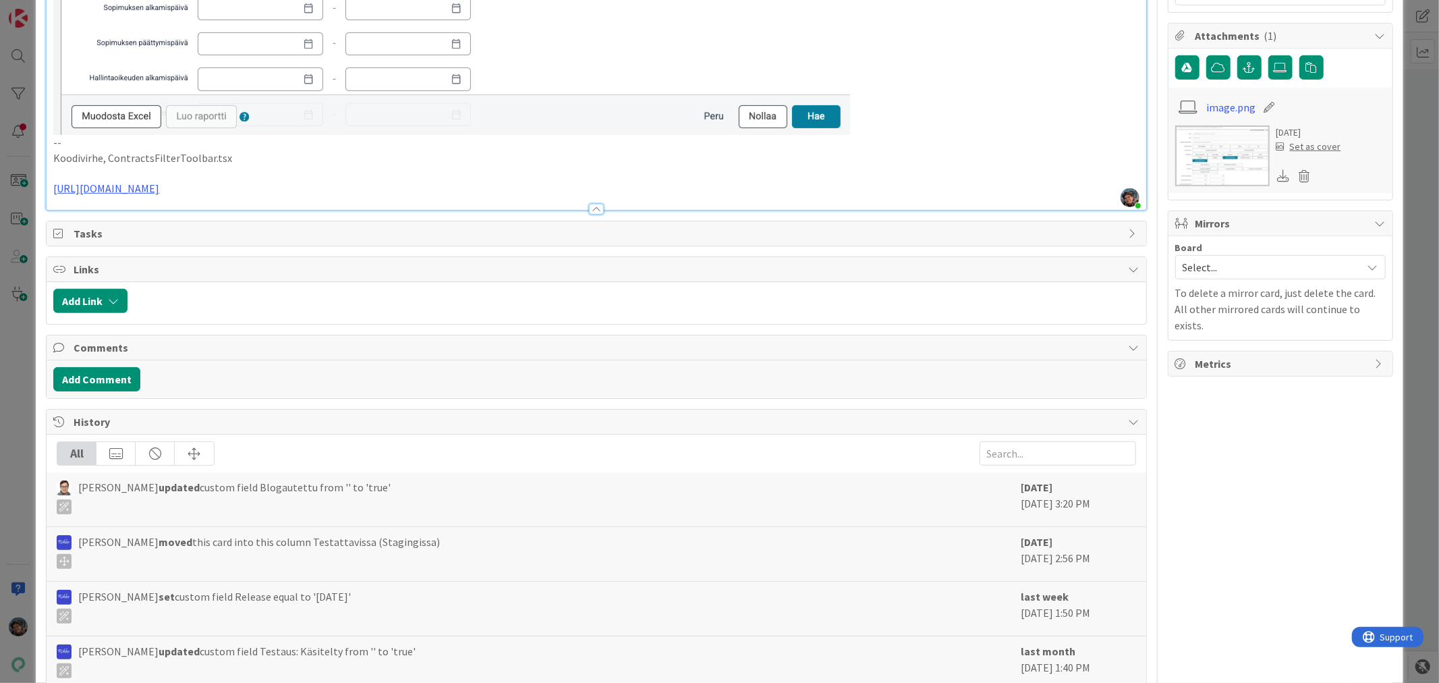
click at [292, 181] on p "https://github.com/pandiafi/kenno/pull/8582" at bounding box center [595, 189] width 1085 height 16
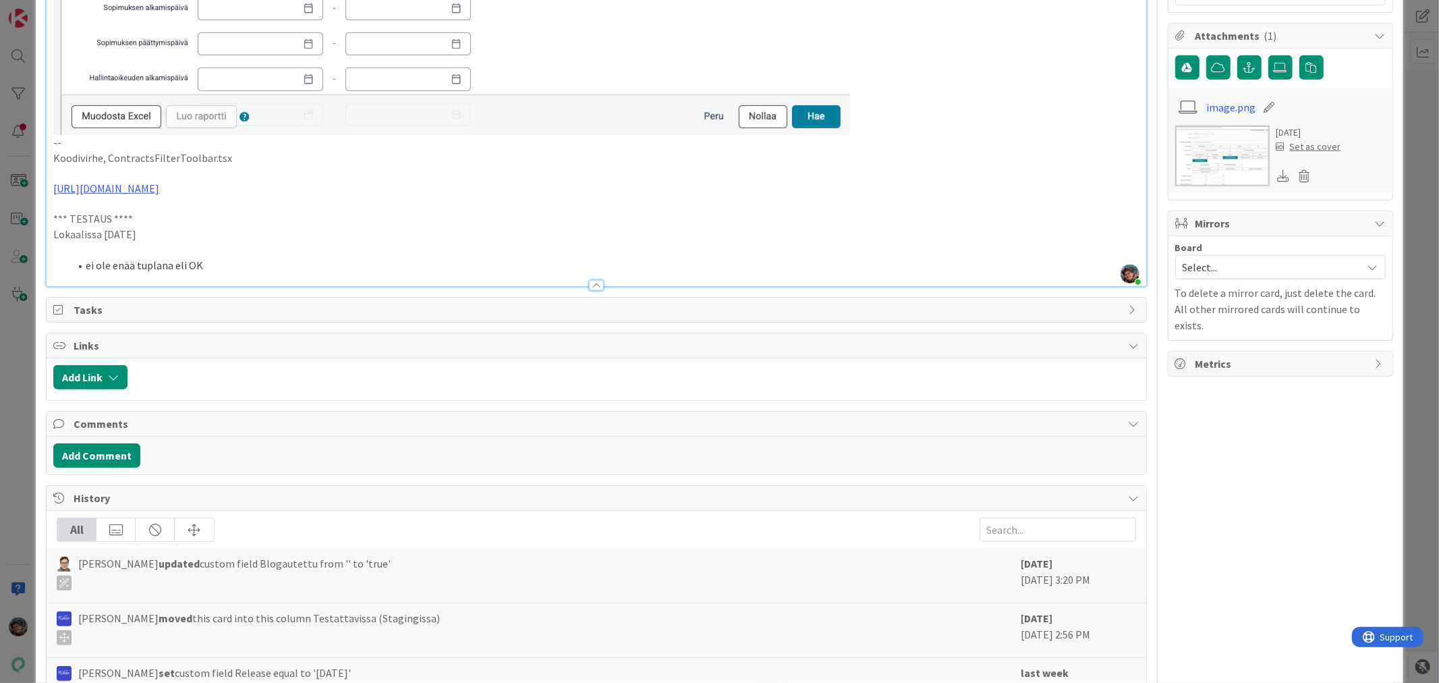
drag, startPoint x: 156, startPoint y: 236, endPoint x: 31, endPoint y: 216, distance: 126.4
click at [31, 219] on div "ID 23666 Kenno - Testaus Testattavissa (Stagingissa) Title 66 / 128 Odottaa all…" at bounding box center [719, 341] width 1439 height 683
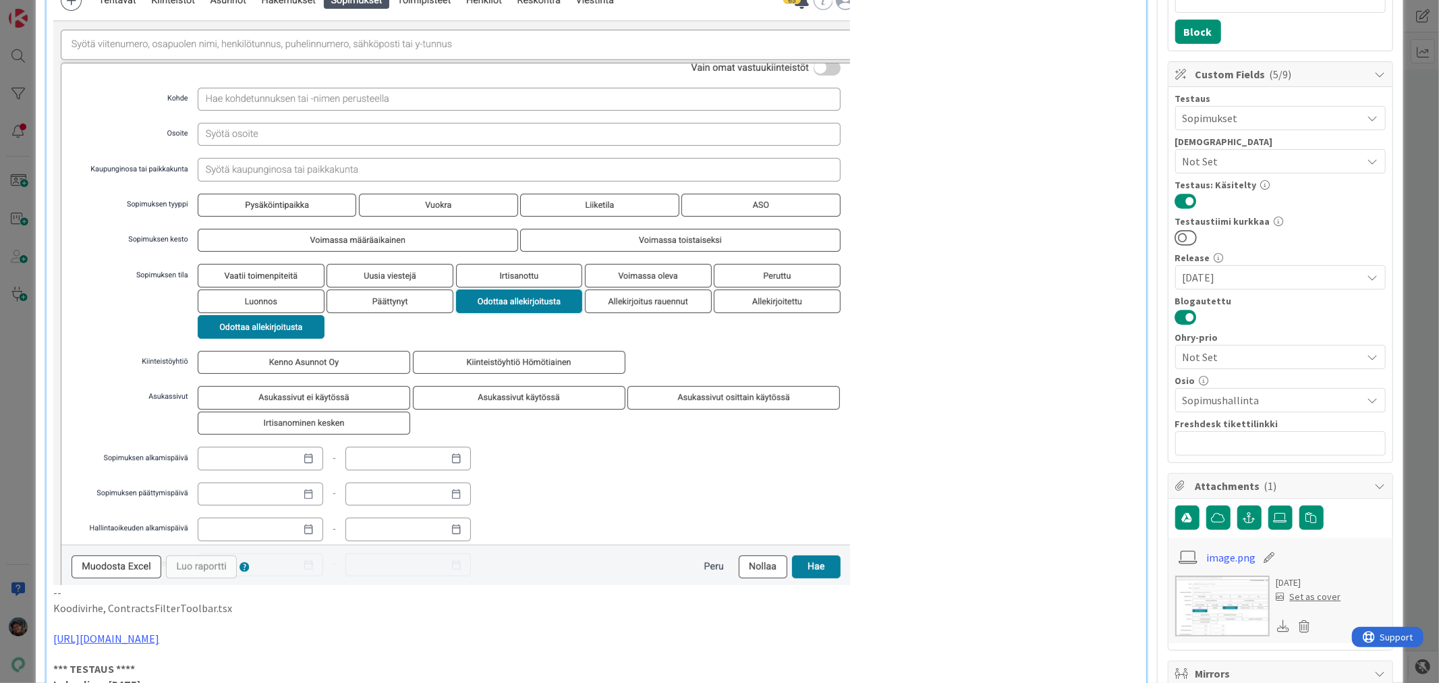
scroll to position [0, 0]
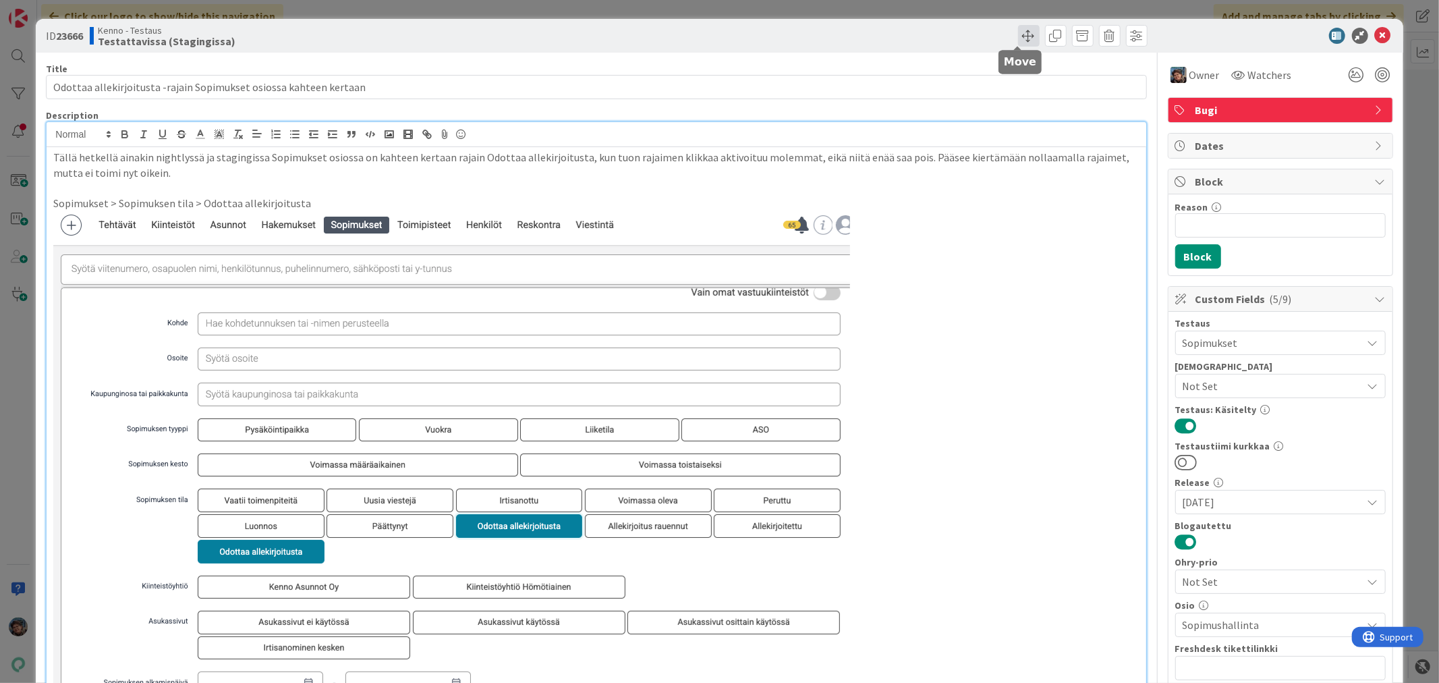
click at [1018, 34] on span at bounding box center [1029, 36] width 22 height 22
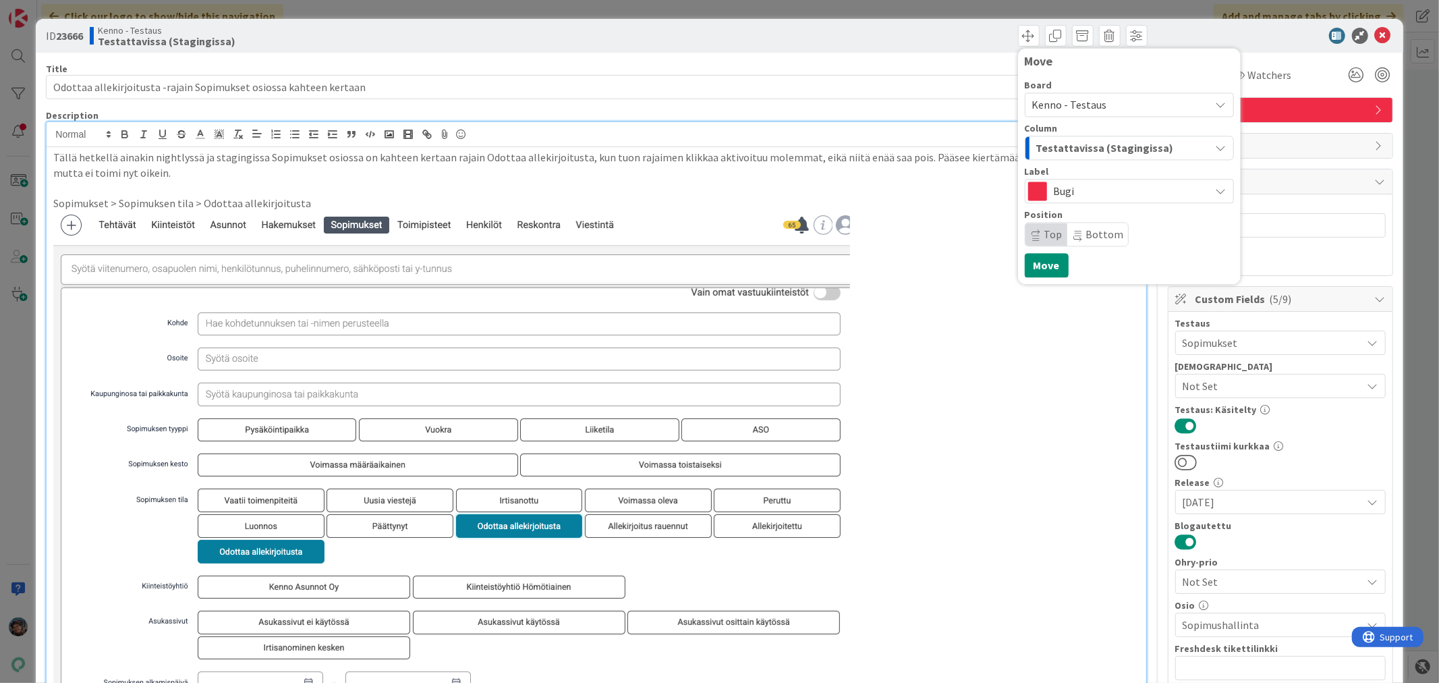
click at [1078, 144] on span "Testattavissa (Stagingissa)" at bounding box center [1105, 148] width 138 height 18
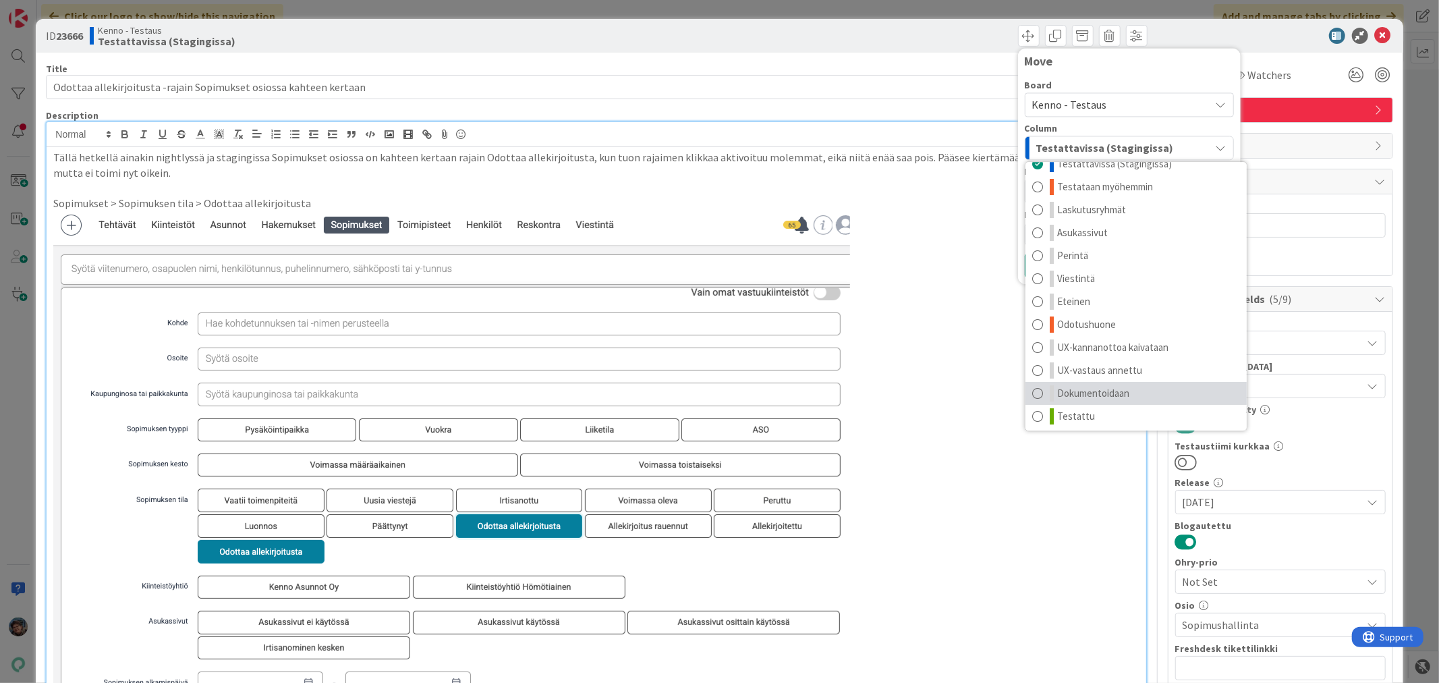
scroll to position [18, 0]
click at [1077, 409] on span "Testattu" at bounding box center [1076, 413] width 38 height 16
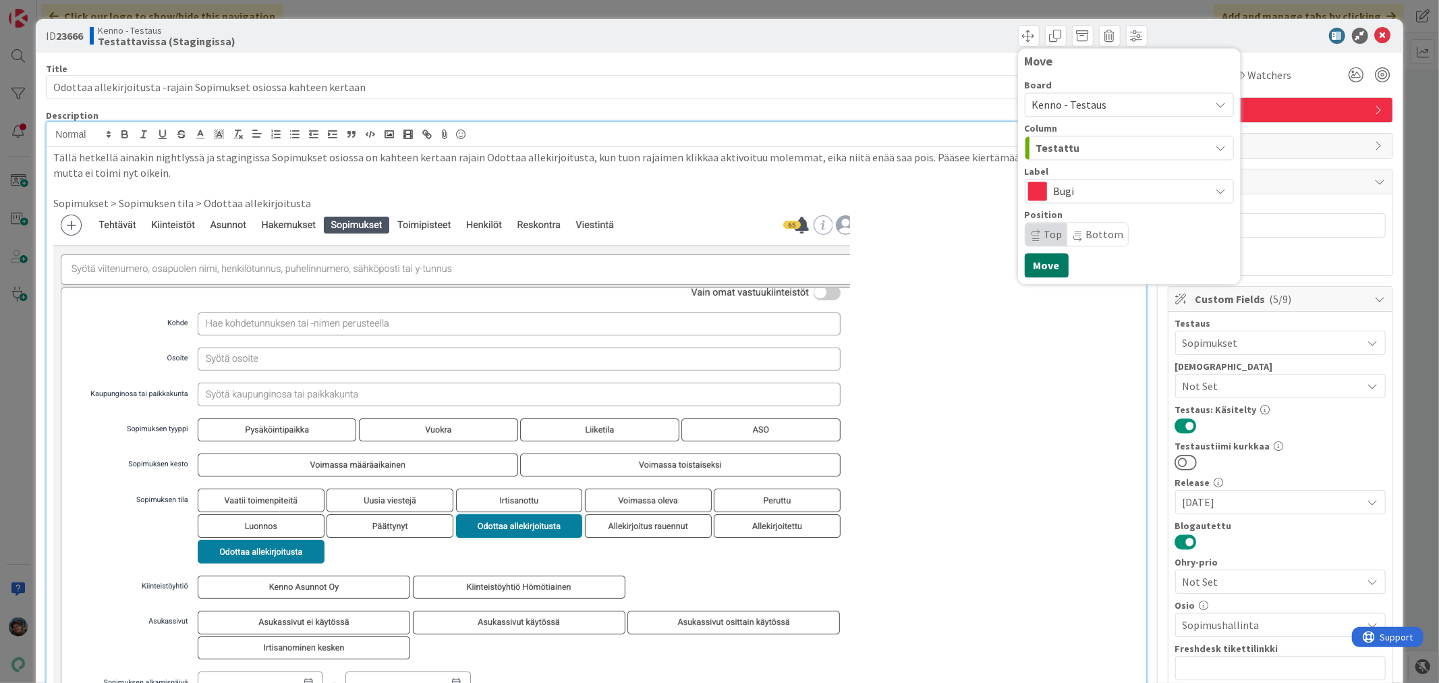
click at [1032, 273] on button "Move" at bounding box center [1046, 265] width 44 height 24
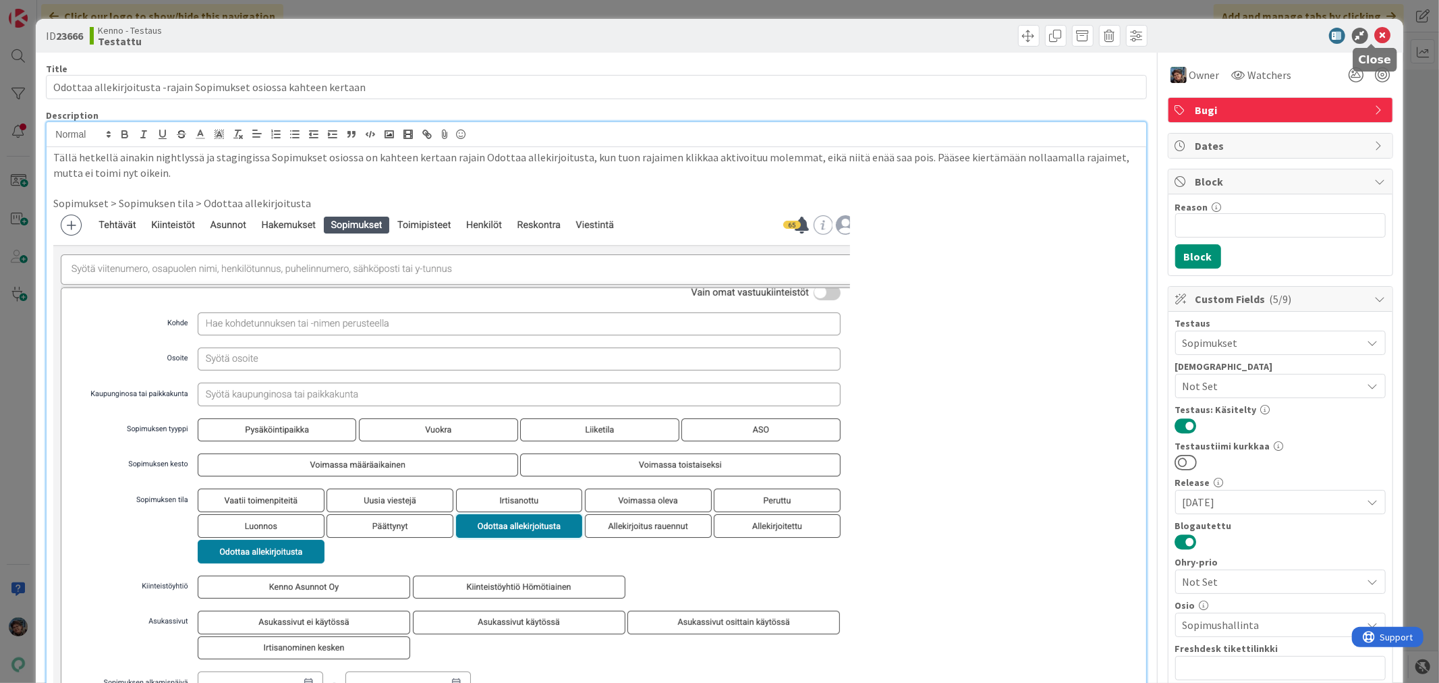
click at [1374, 34] on icon at bounding box center [1382, 36] width 16 height 16
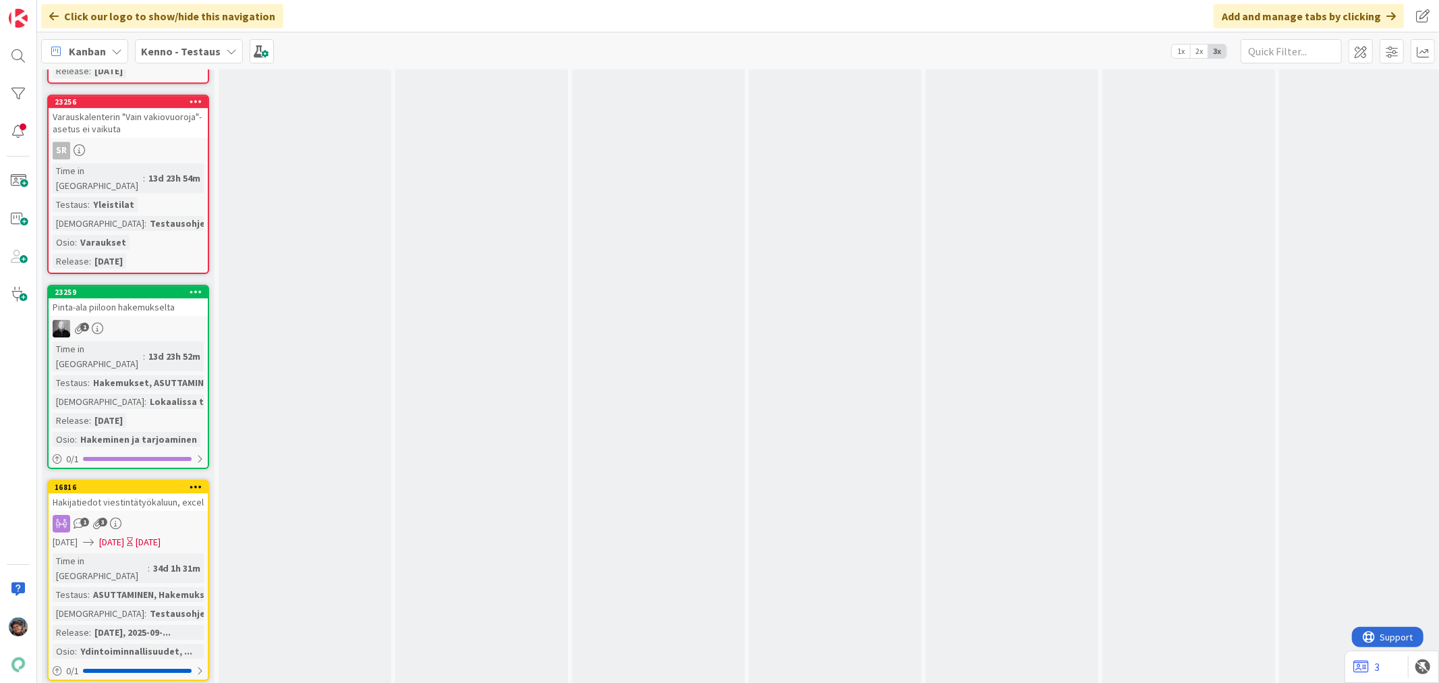
scroll to position [11989, 0]
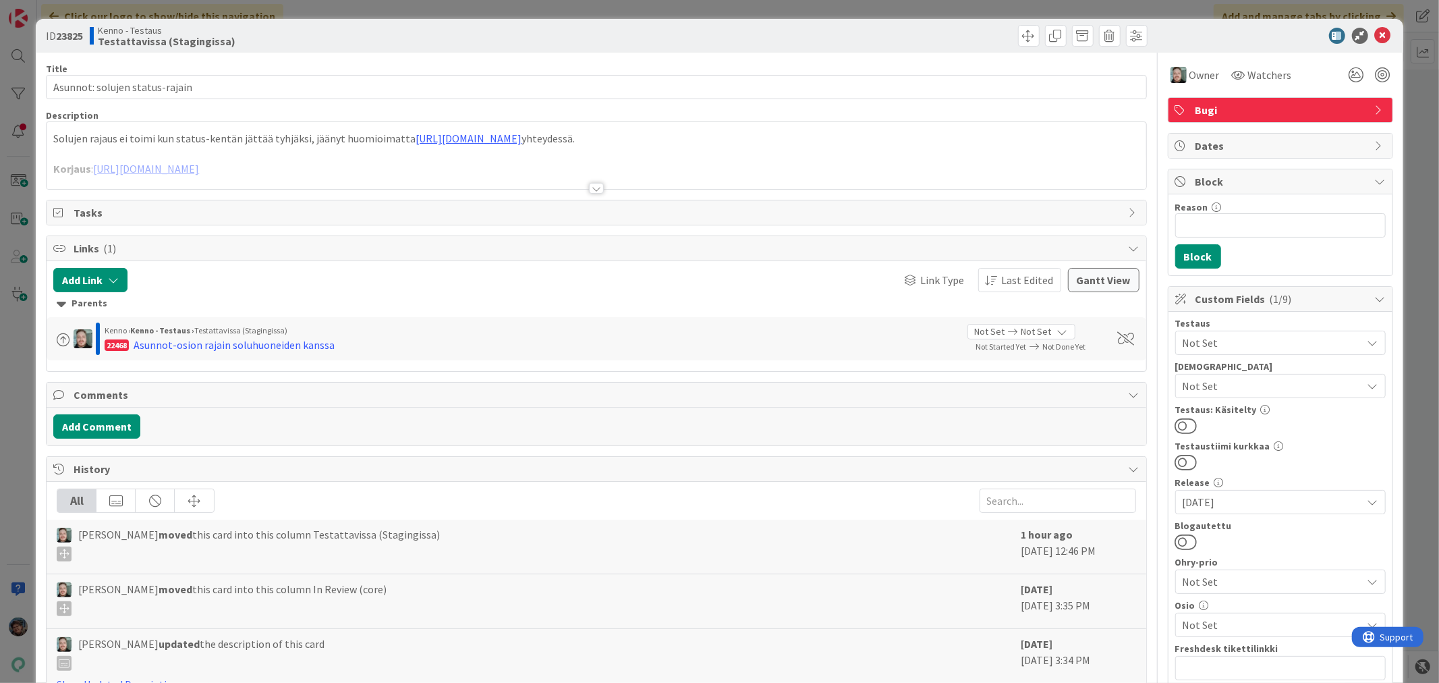
click at [597, 187] on div at bounding box center [596, 188] width 15 height 11
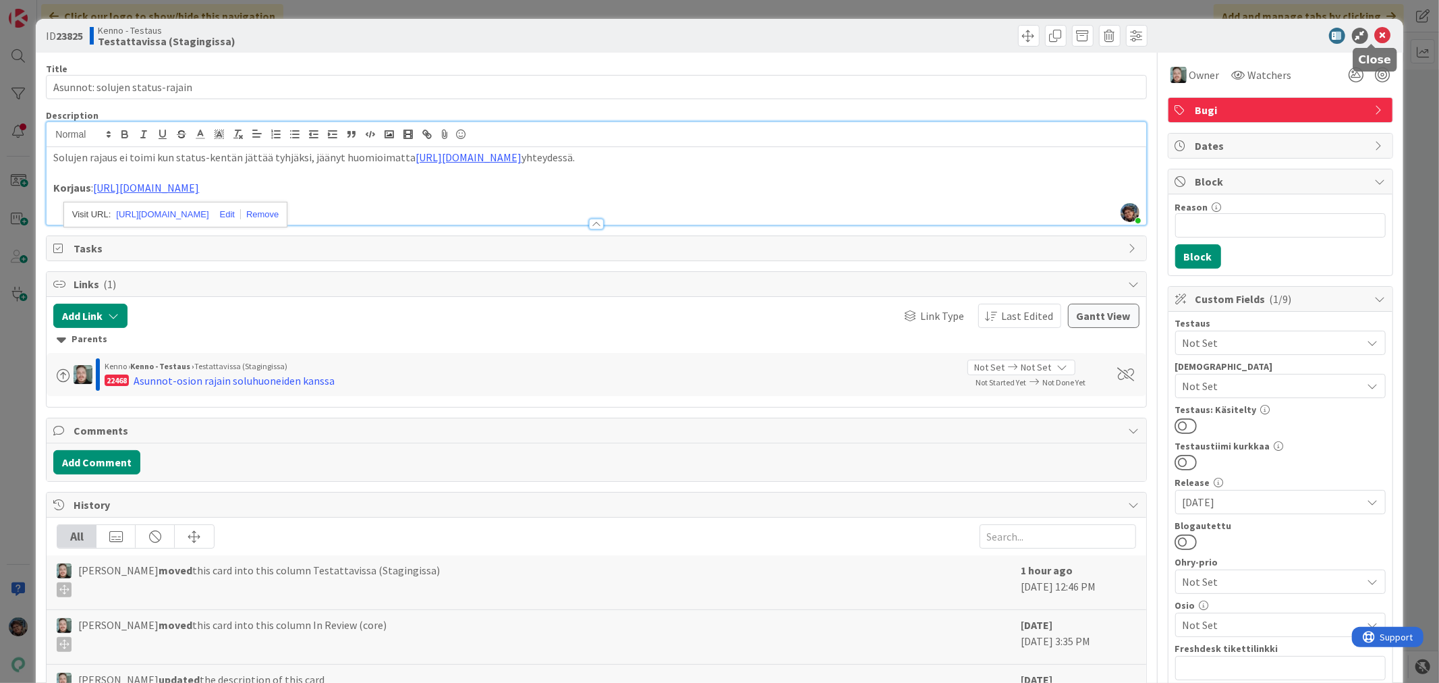
click at [1374, 32] on icon at bounding box center [1382, 36] width 16 height 16
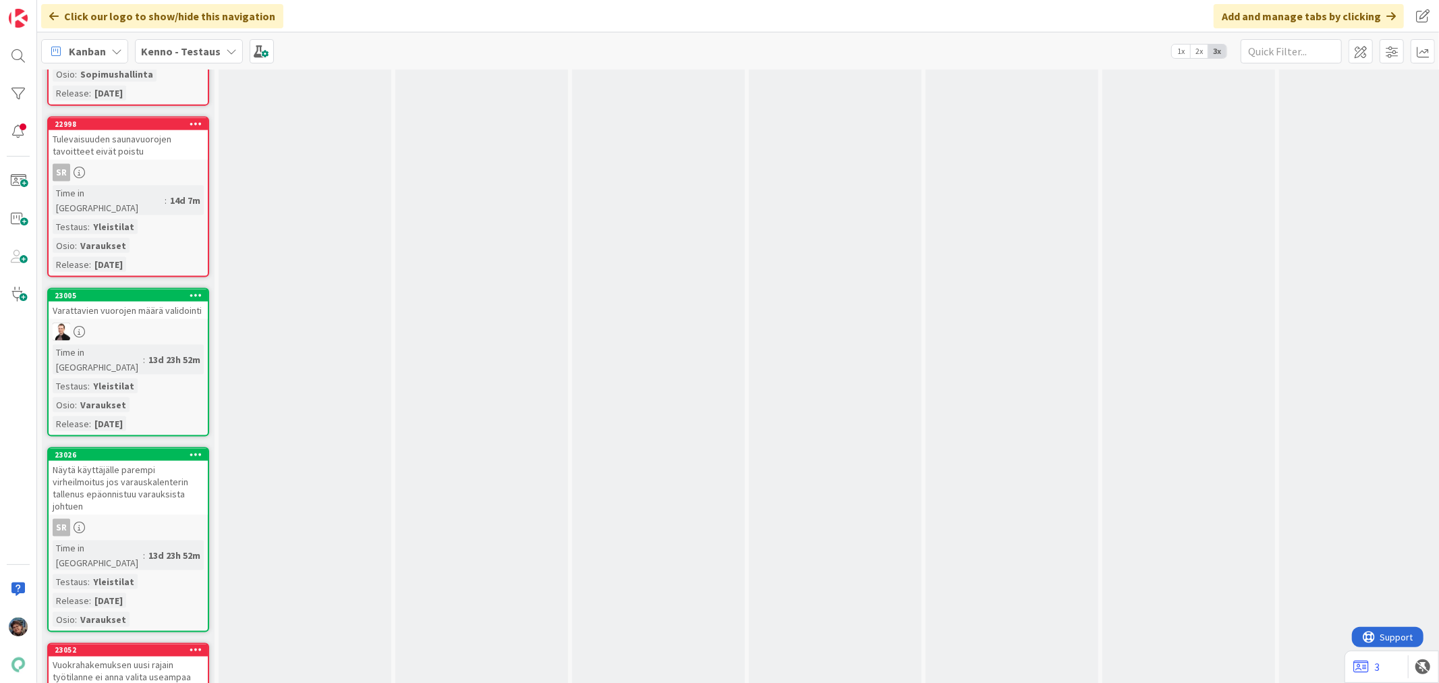
scroll to position [10191, 0]
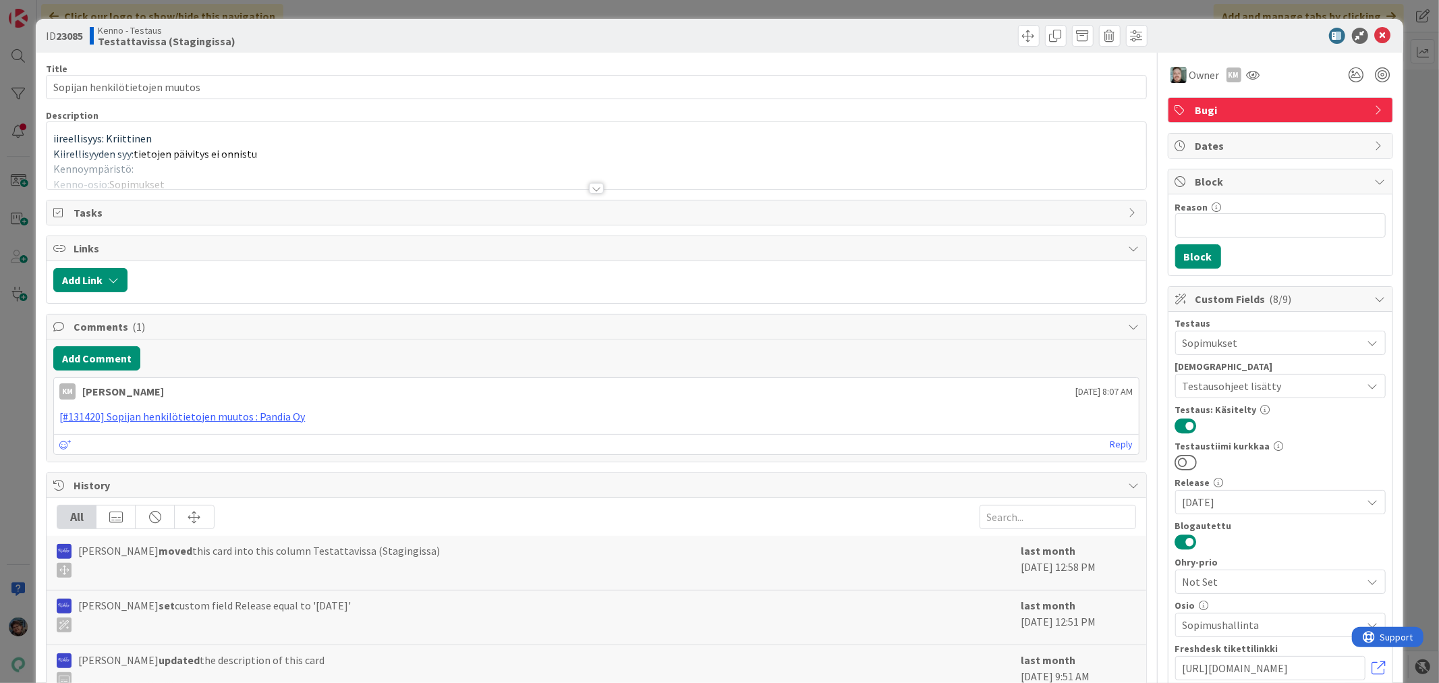
click at [593, 191] on div at bounding box center [596, 188] width 15 height 11
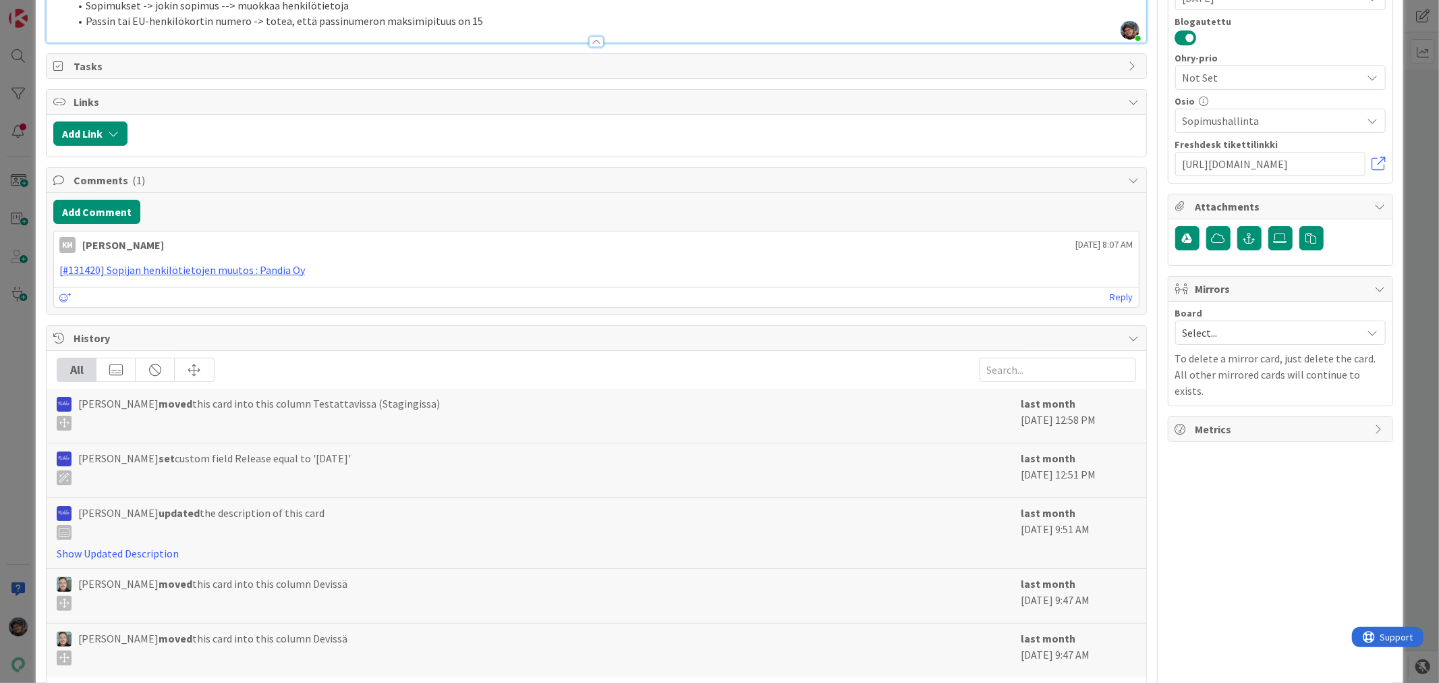
scroll to position [560, 0]
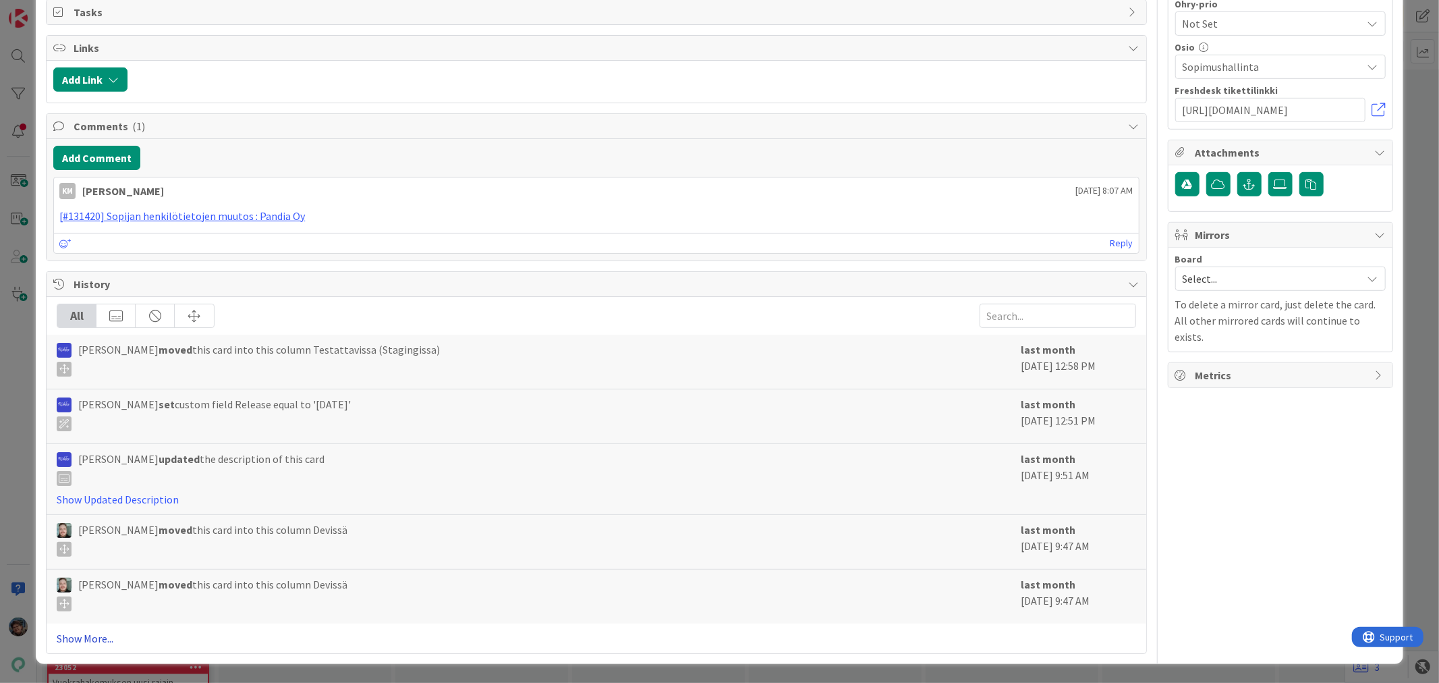
click at [80, 639] on link "Show More..." at bounding box center [596, 638] width 1078 height 16
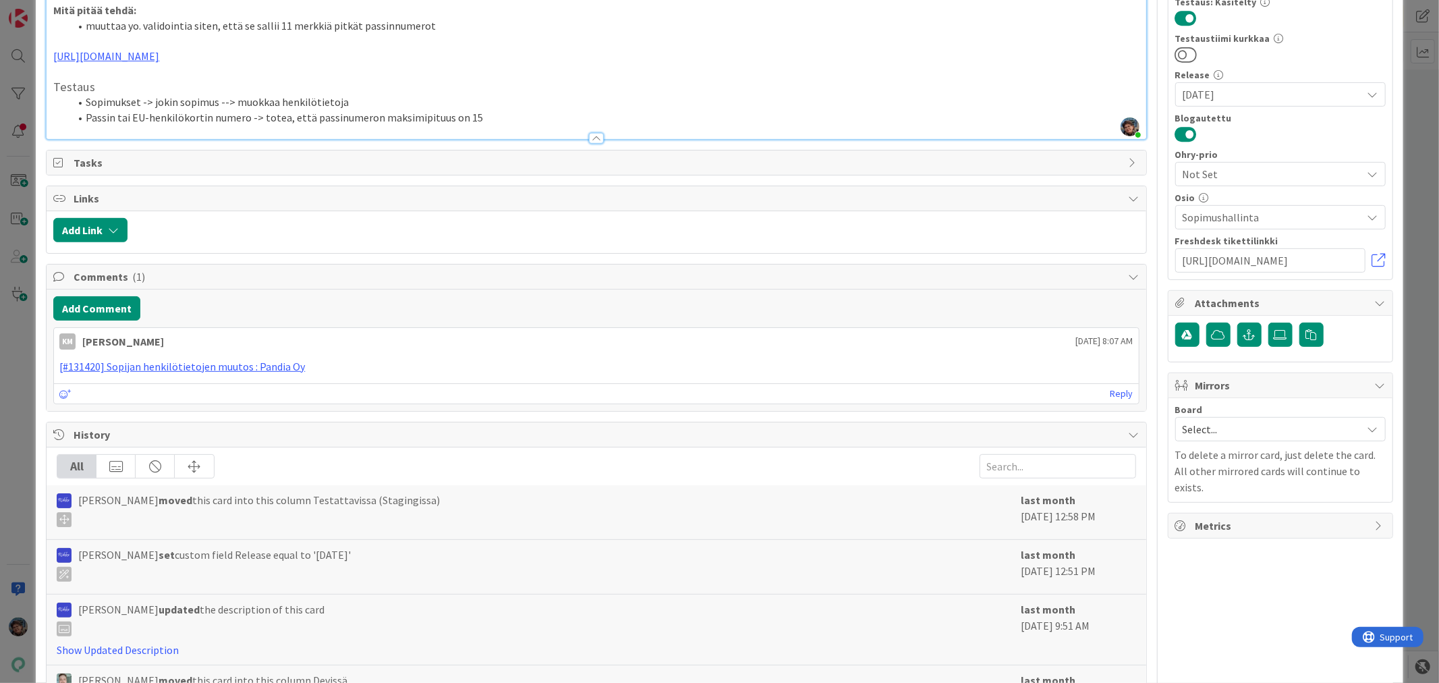
scroll to position [0, 0]
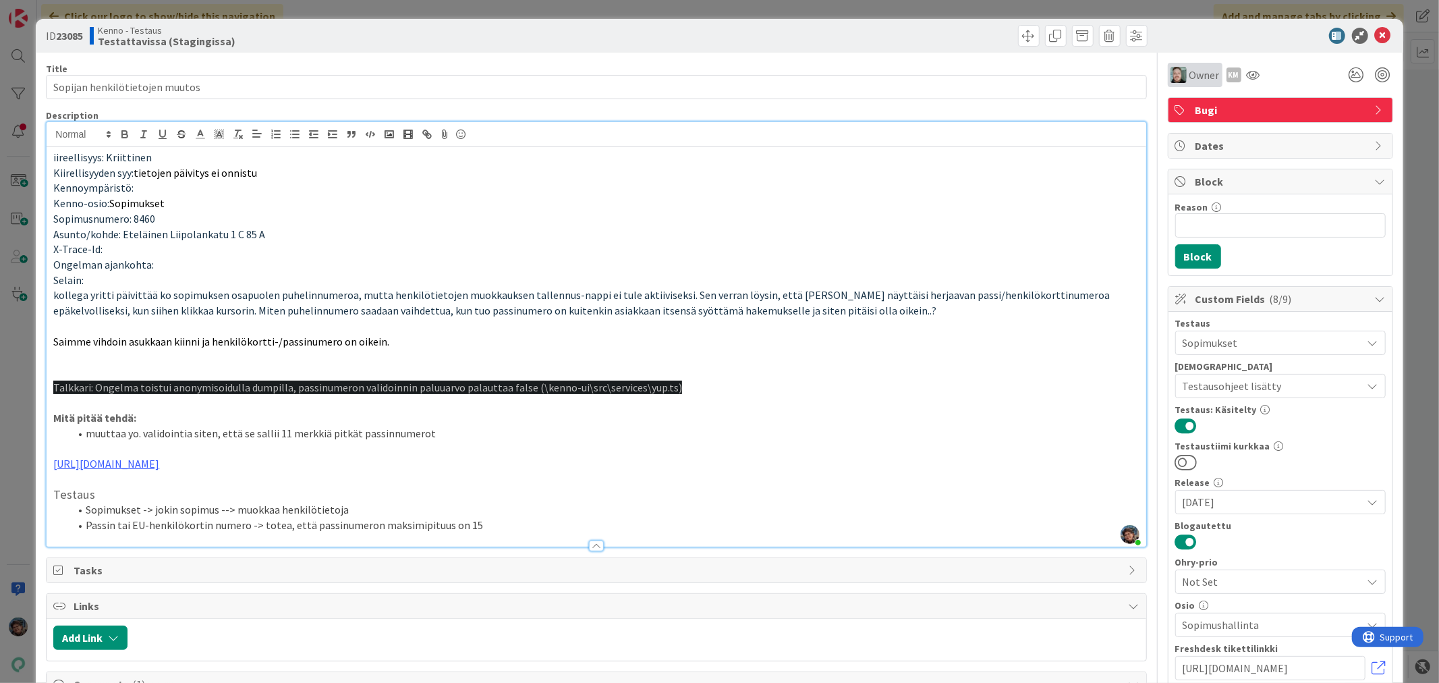
click at [1175, 74] on div "Owner" at bounding box center [1194, 75] width 49 height 16
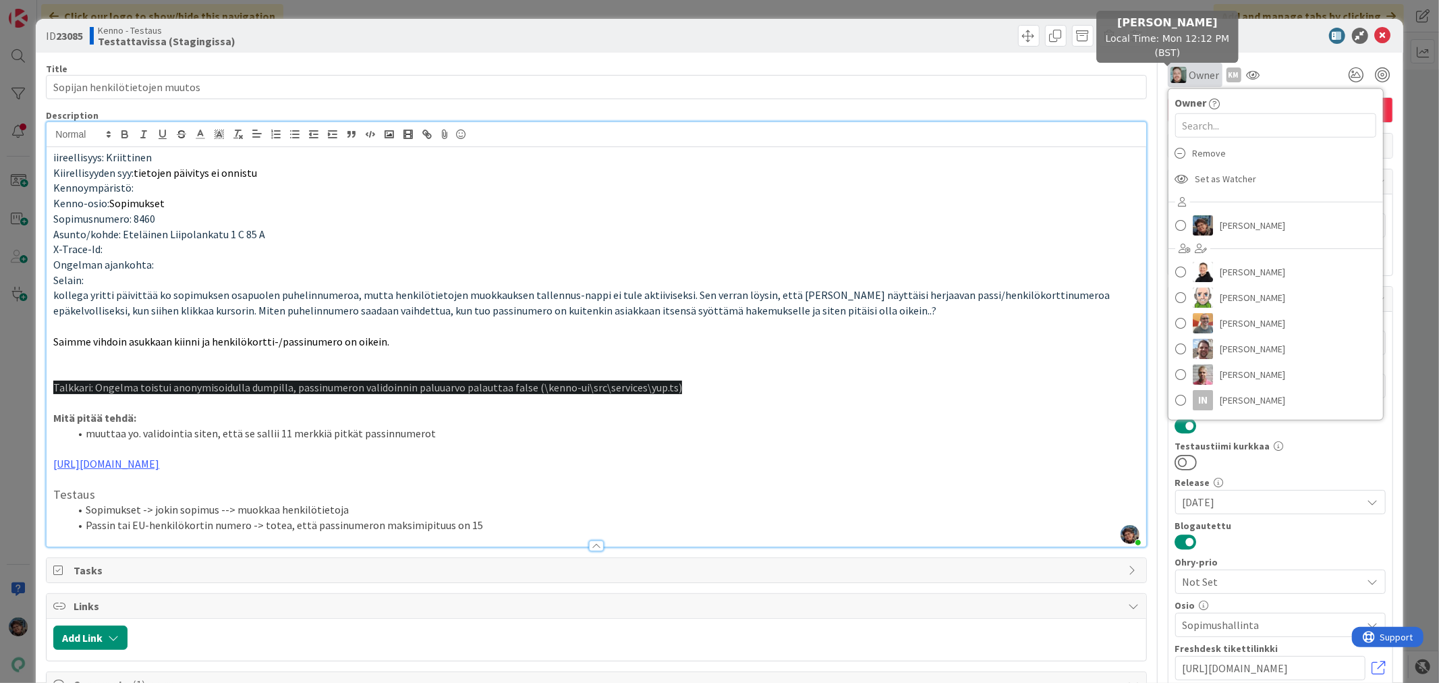
click at [1174, 74] on img at bounding box center [1178, 75] width 16 height 16
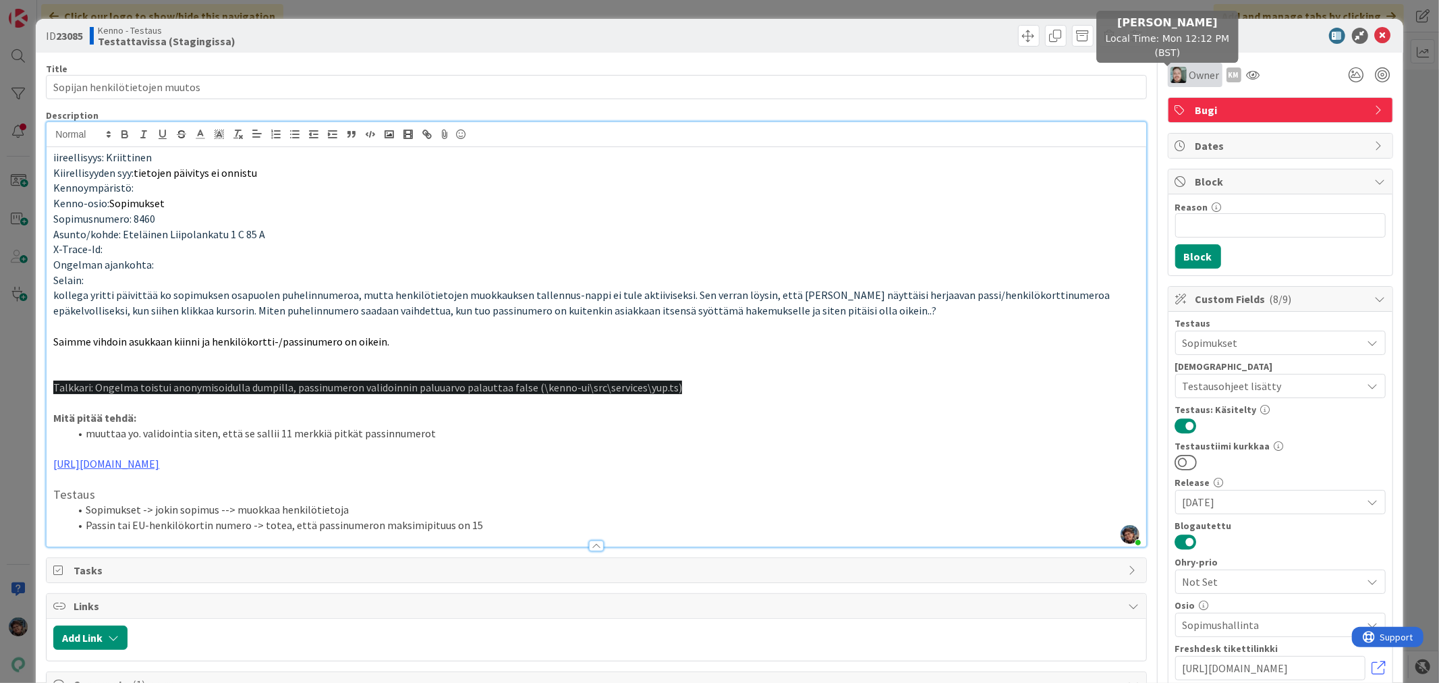
click at [1170, 76] on img at bounding box center [1178, 75] width 16 height 16
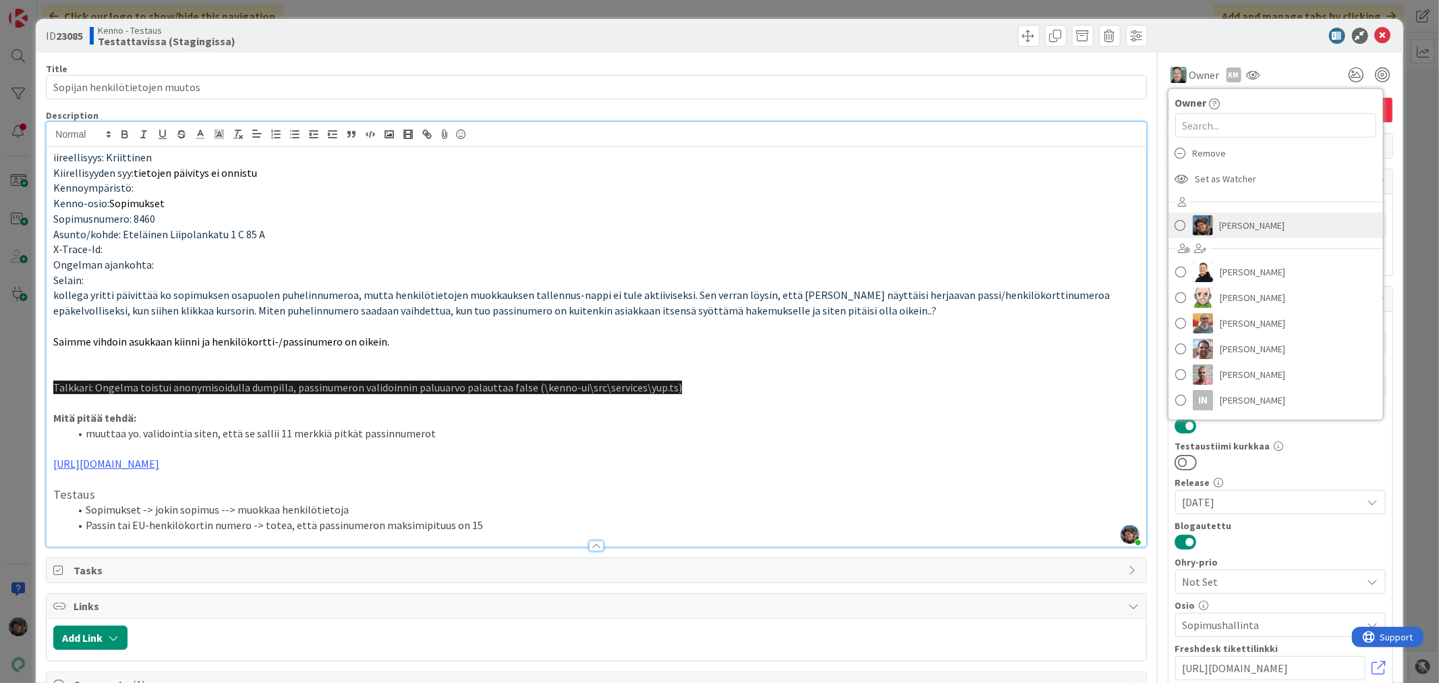
click at [1176, 227] on link "[PERSON_NAME]" at bounding box center [1275, 225] width 214 height 26
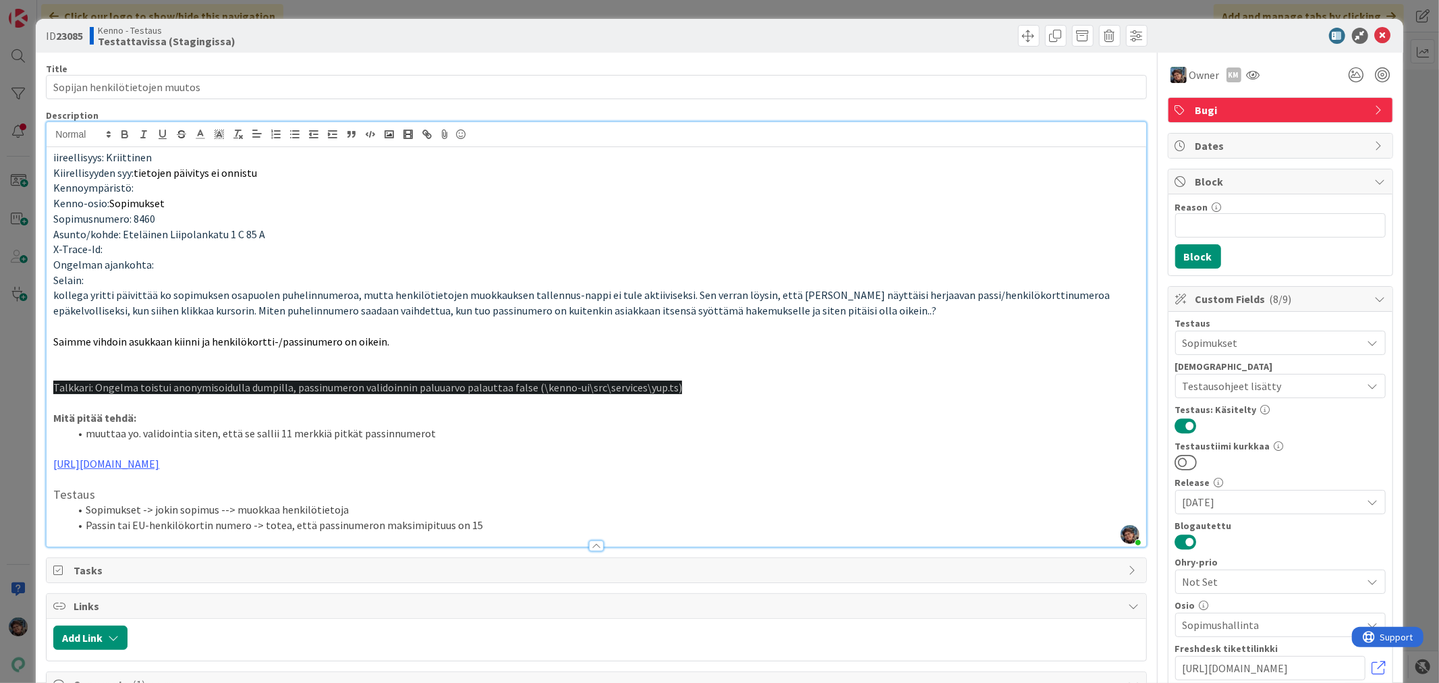
click at [502, 534] on div at bounding box center [596, 539] width 1099 height 14
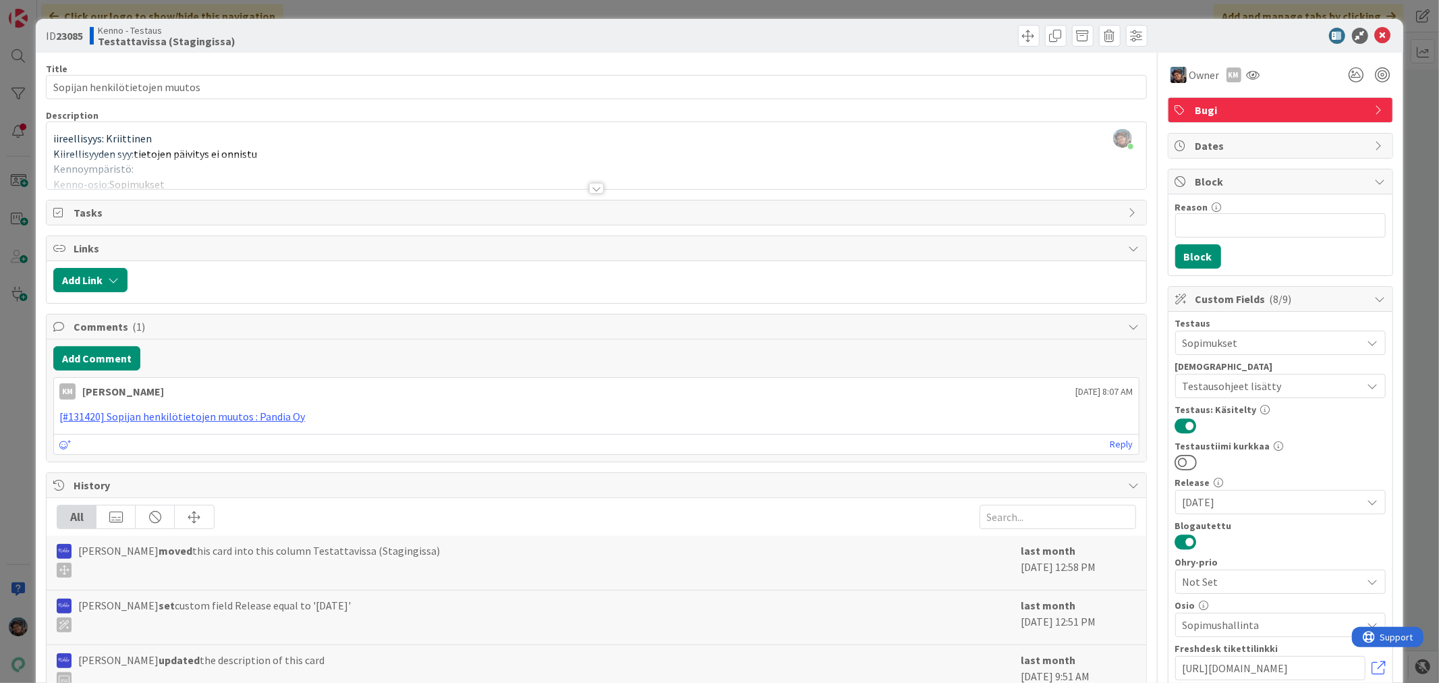
click at [589, 191] on div at bounding box center [596, 188] width 15 height 11
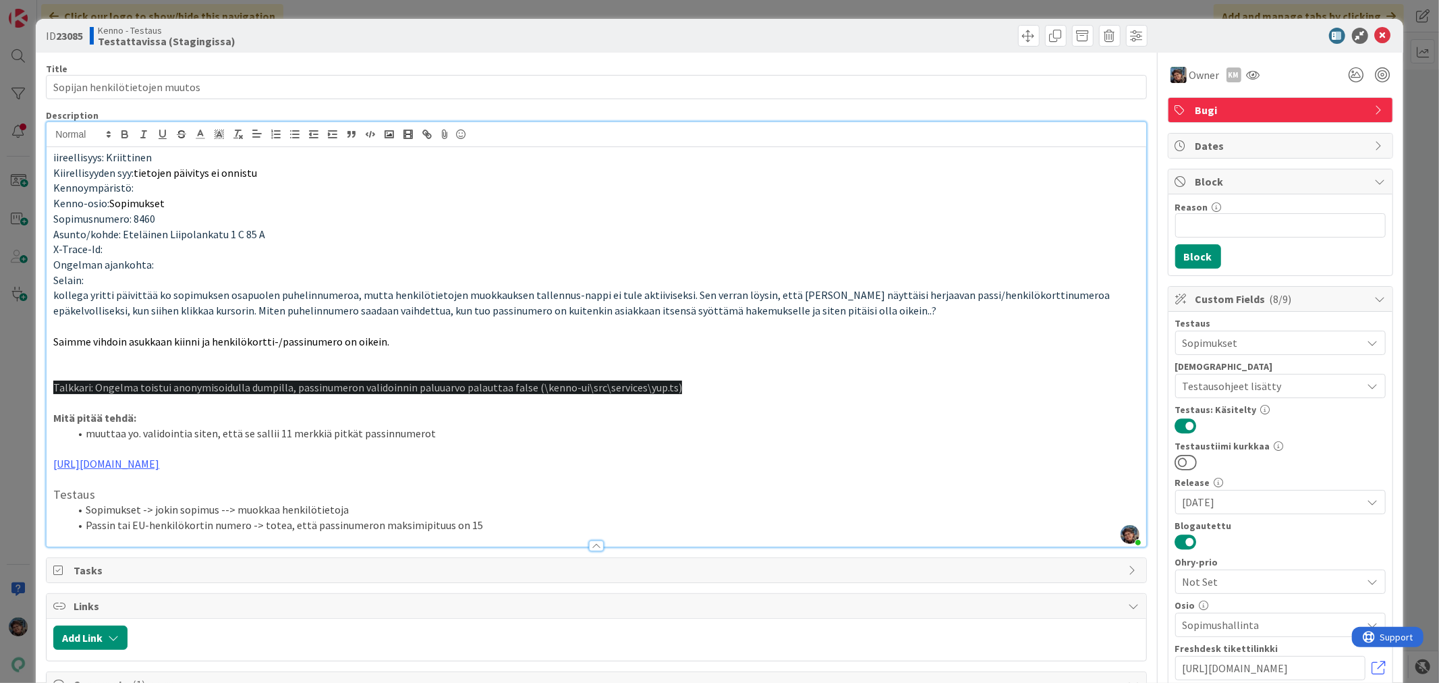
click at [501, 525] on li "Passin tai EU-henkilökortin numero -> totea, että passinumeron maksimipituus on…" at bounding box center [603, 525] width 1069 height 16
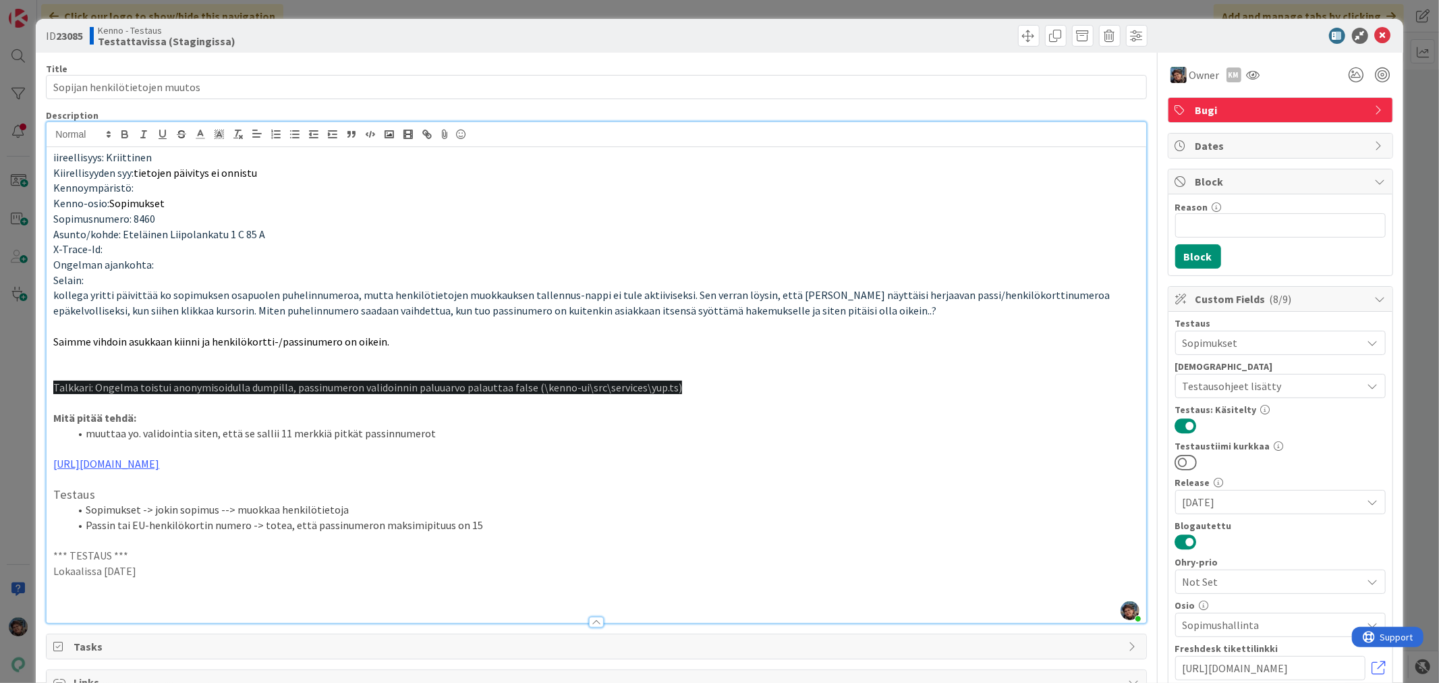
drag, startPoint x: 153, startPoint y: 574, endPoint x: 24, endPoint y: 558, distance: 130.4
click at [24, 558] on div "ID 23085 Kenno - Testaus Testattavissa (Stagingissa) Title 30 / 128 Sopijan hen…" at bounding box center [719, 341] width 1439 height 683
click at [77, 597] on p at bounding box center [595, 602] width 1085 height 16
click at [297, 598] on li "passin tai henkilökortin numero antaa laittaa mx 15 merkkiä kenttään OK" at bounding box center [603, 602] width 1069 height 16
click at [1022, 40] on span at bounding box center [1029, 36] width 22 height 22
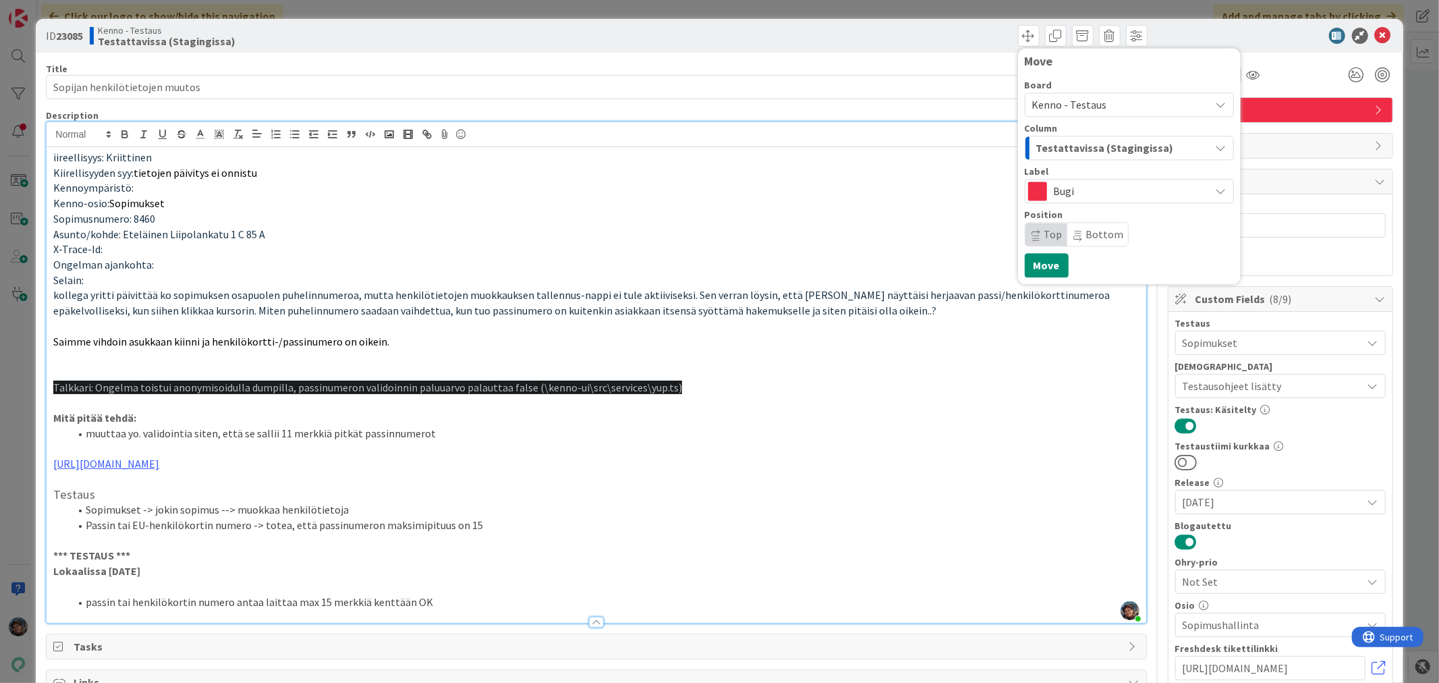
click at [1117, 142] on span "Testattavissa (Stagingissa)" at bounding box center [1105, 148] width 138 height 18
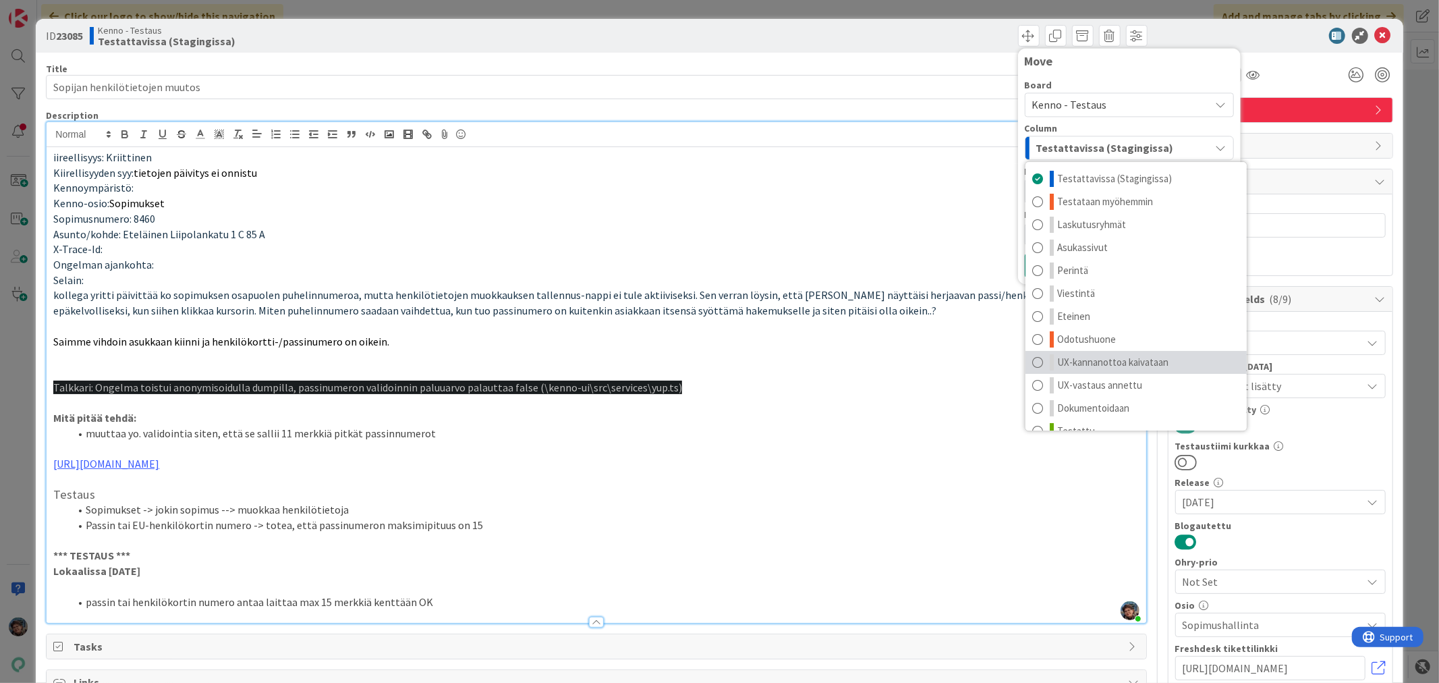
scroll to position [18, 0]
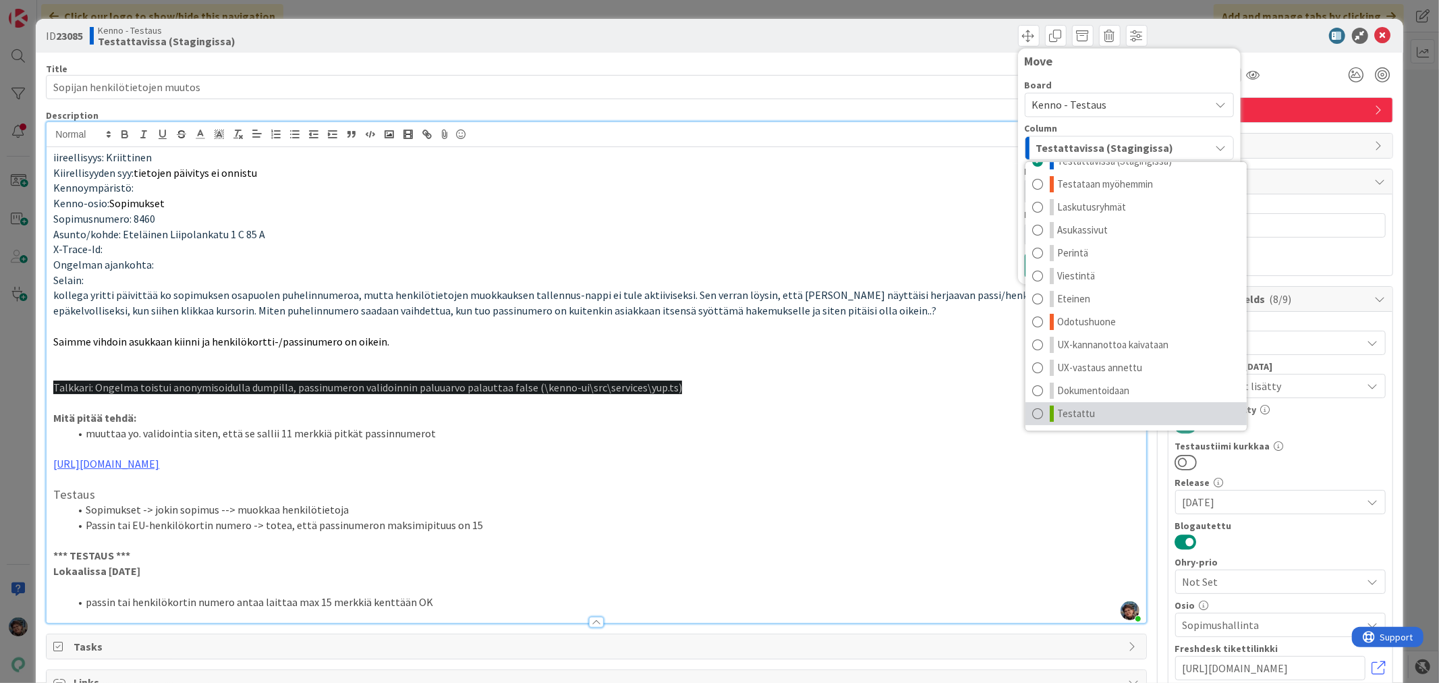
click at [1103, 409] on link "Testattu" at bounding box center [1135, 413] width 221 height 23
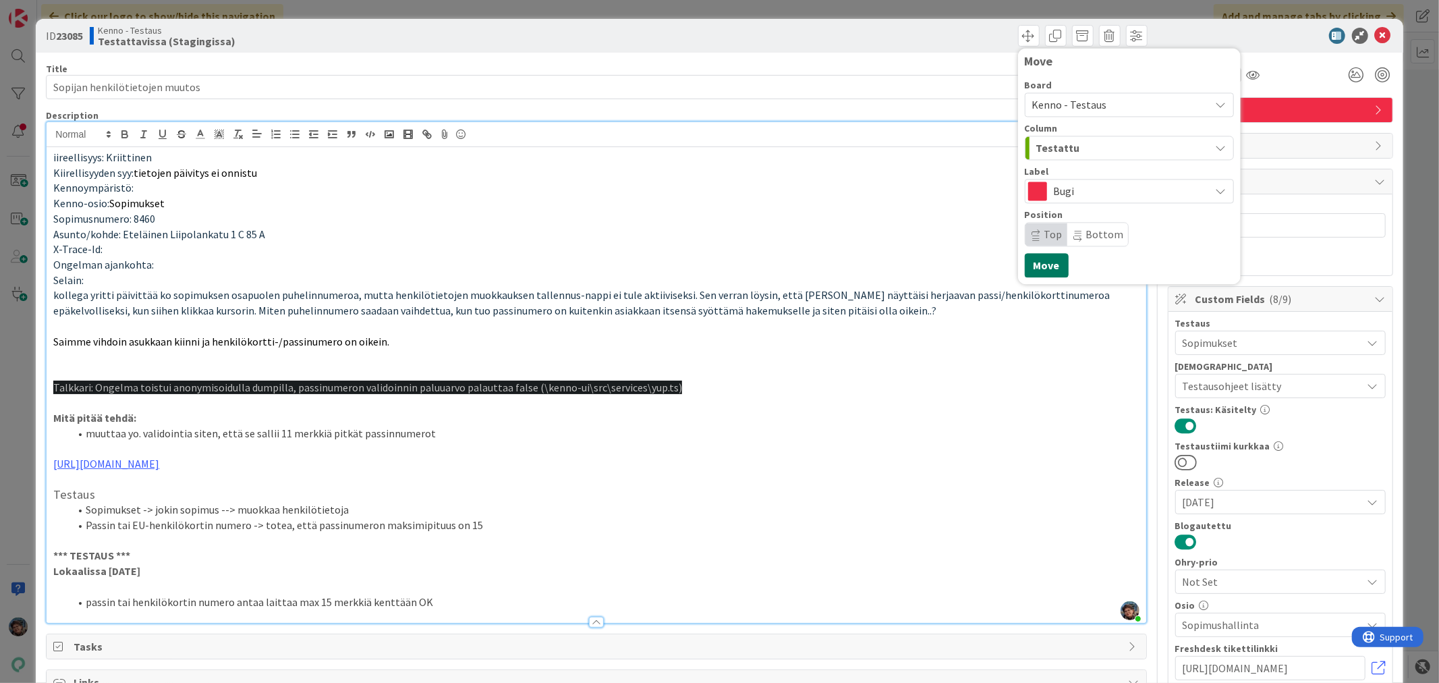
click at [1029, 262] on button "Move" at bounding box center [1046, 265] width 44 height 24
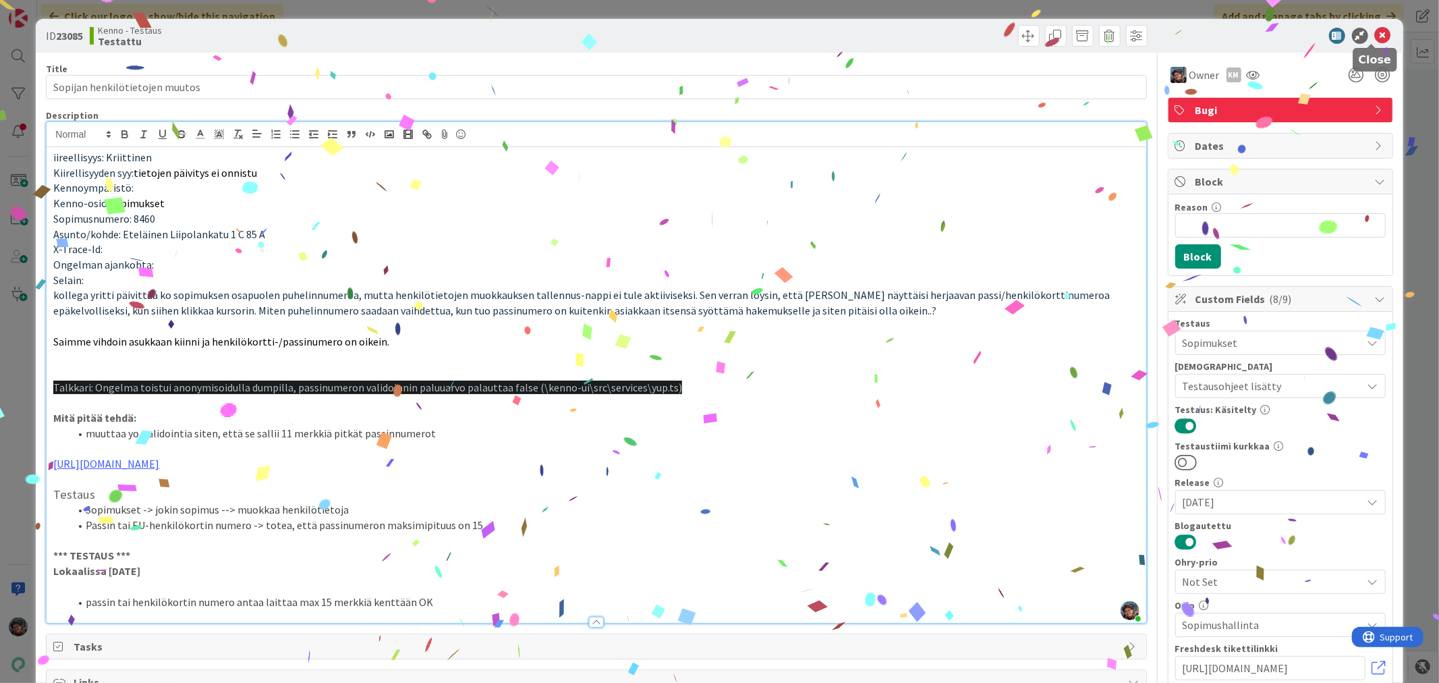
click at [1374, 30] on icon at bounding box center [1382, 36] width 16 height 16
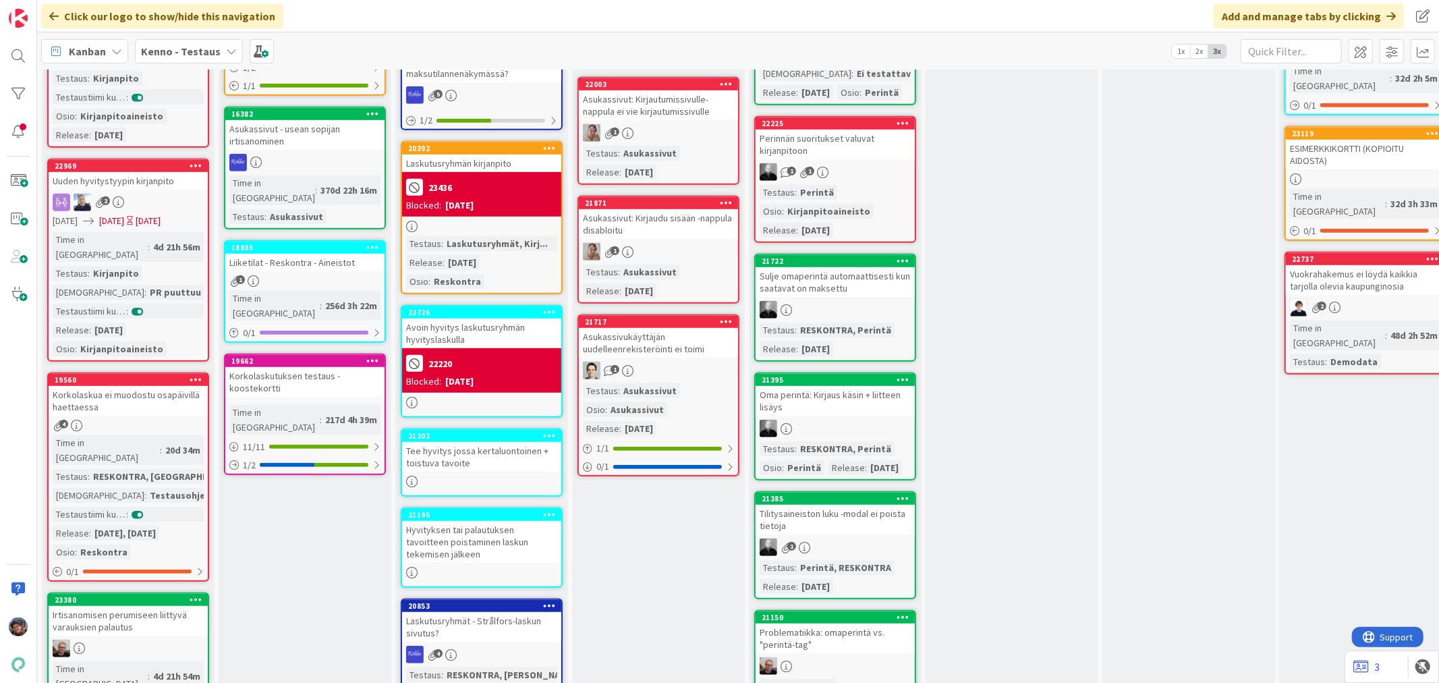
scroll to position [974, 0]
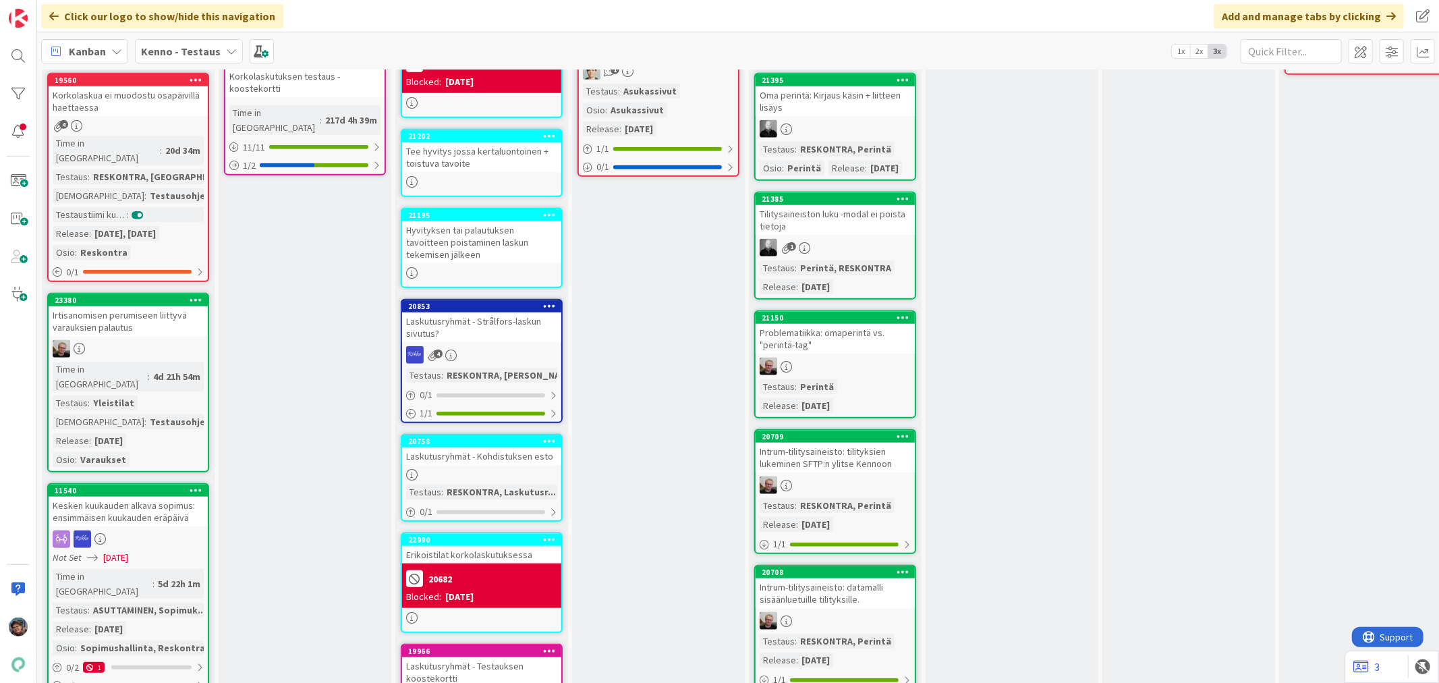
click at [144, 306] on div "Irtisanomisen perumiseen liittyvä varauksien palautus" at bounding box center [128, 321] width 159 height 30
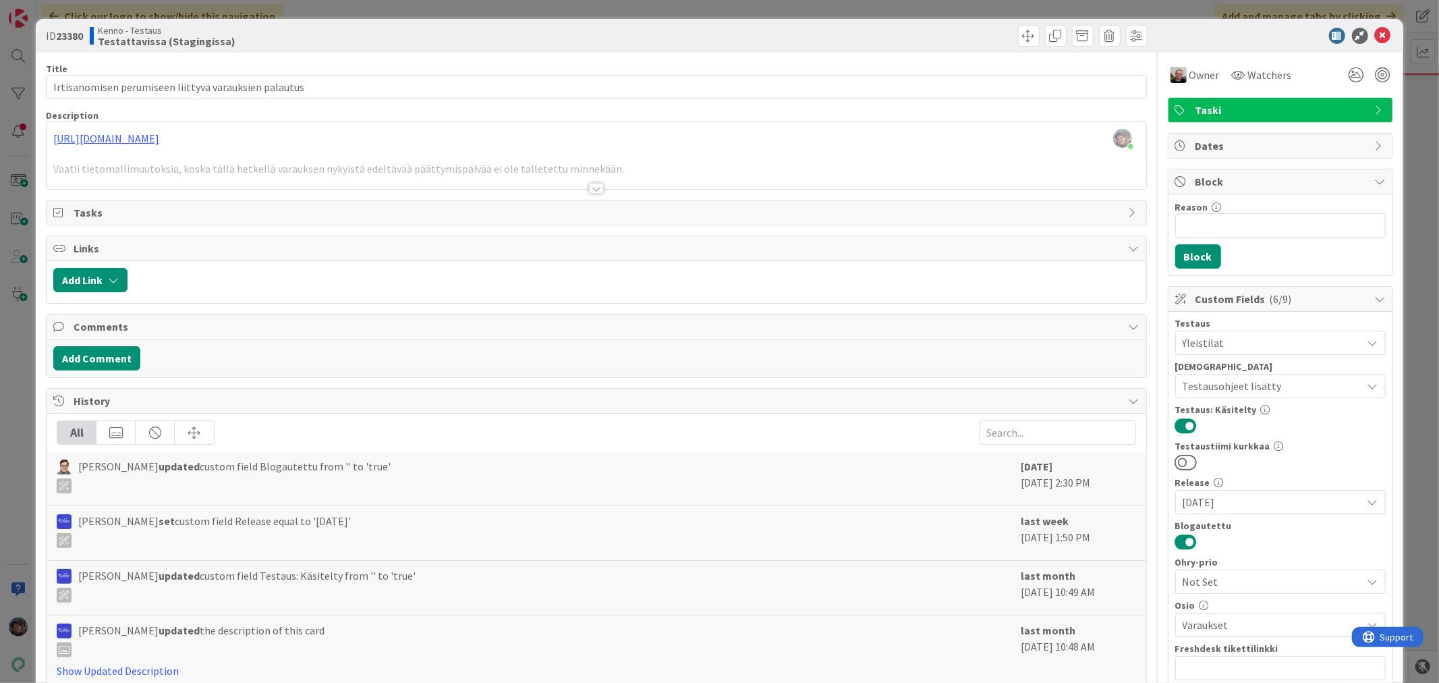
scroll to position [225, 0]
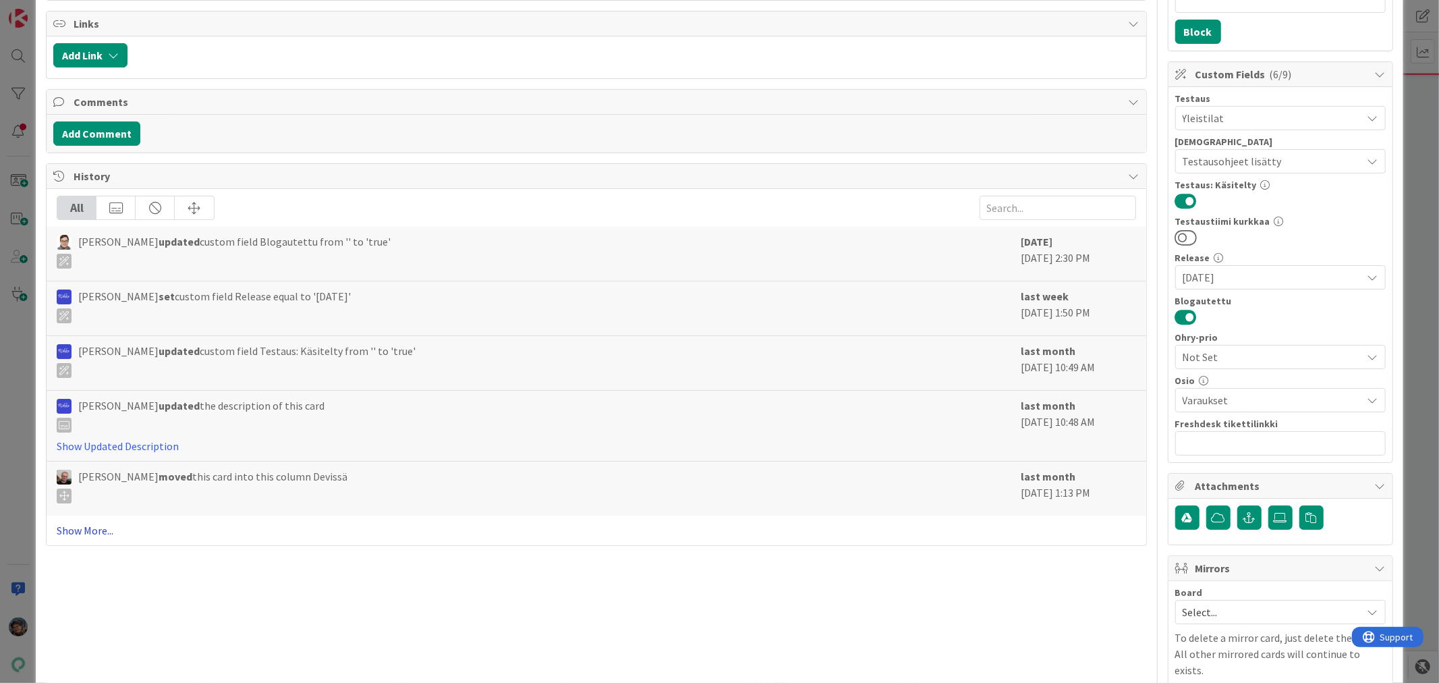
click at [90, 525] on link "Show More..." at bounding box center [596, 530] width 1078 height 16
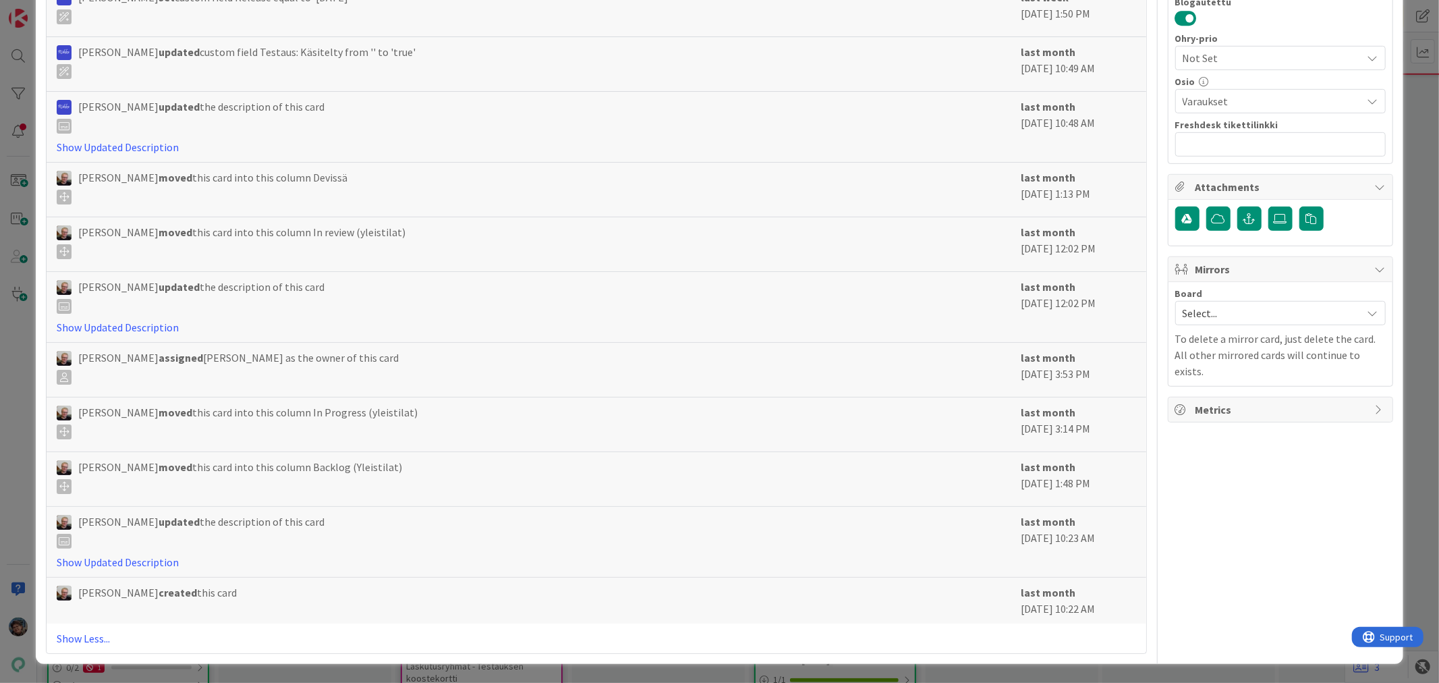
scroll to position [0, 0]
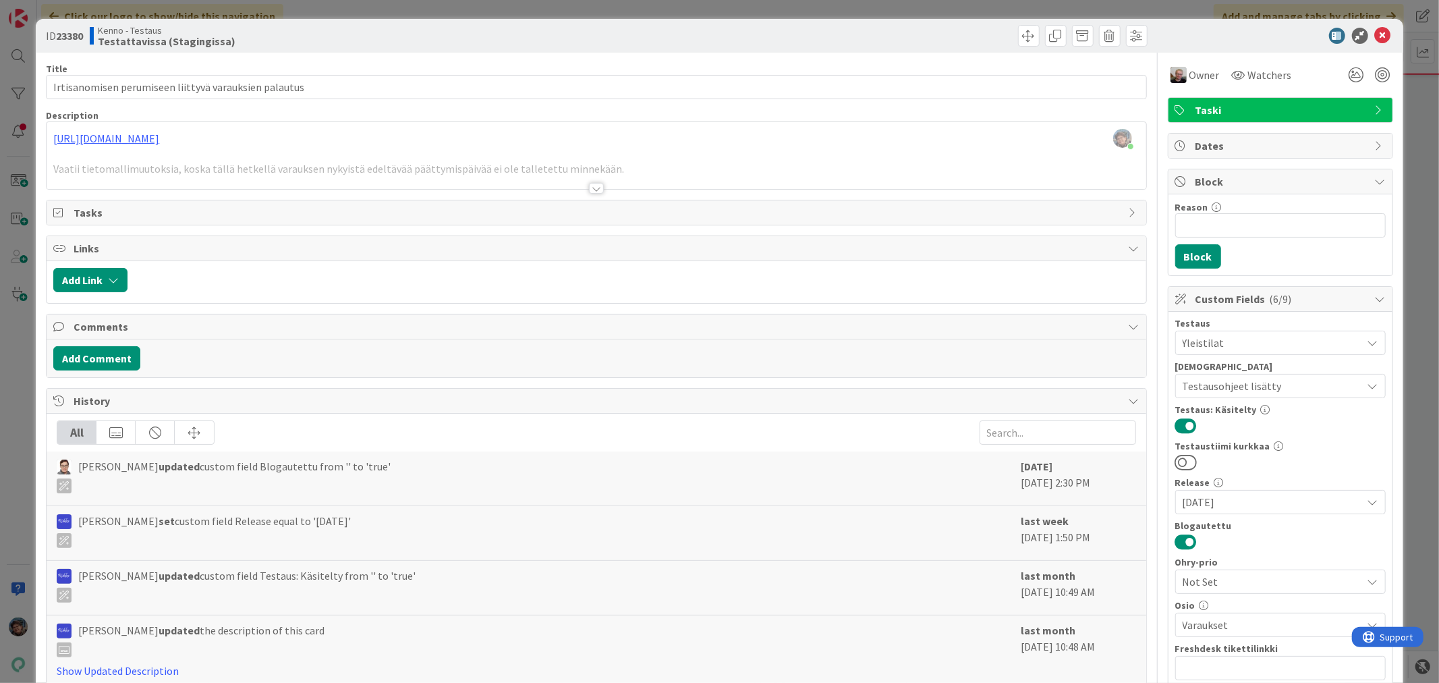
click at [590, 190] on div at bounding box center [596, 188] width 15 height 11
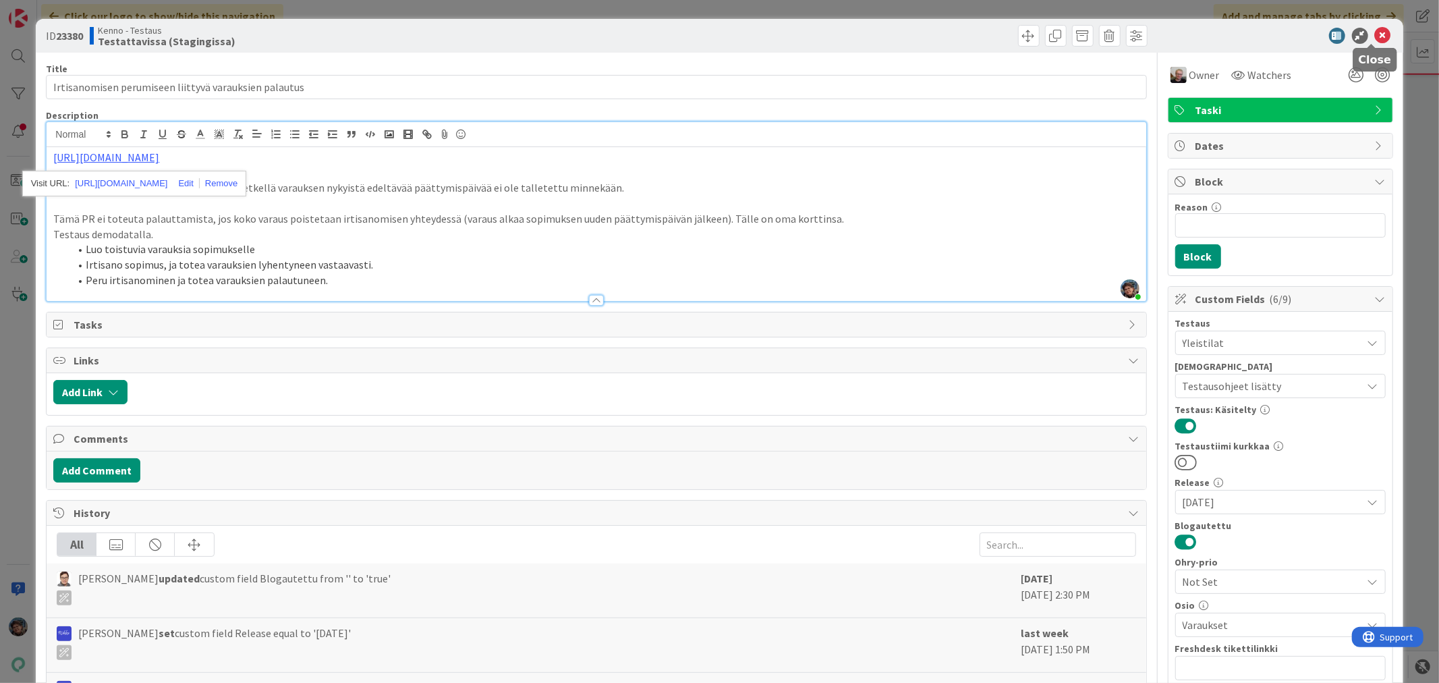
click at [1374, 34] on icon at bounding box center [1382, 36] width 16 height 16
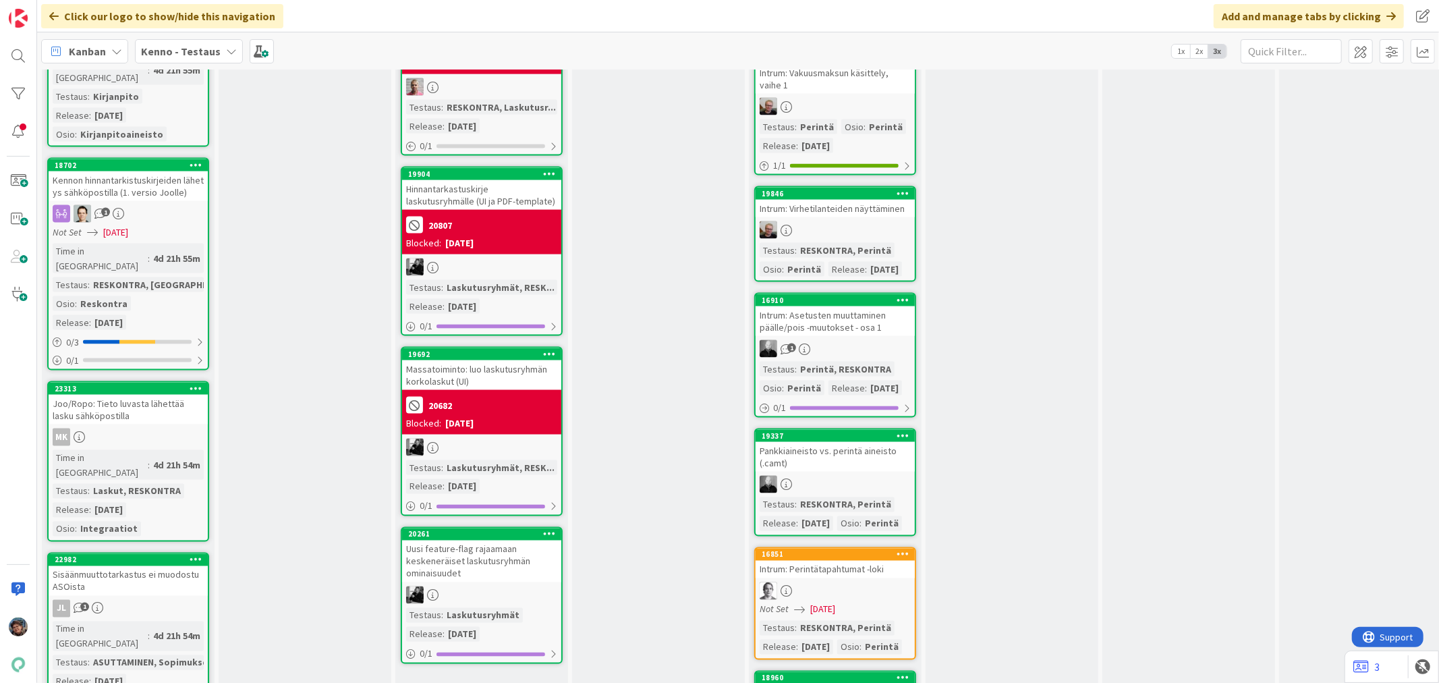
scroll to position [1798, 0]
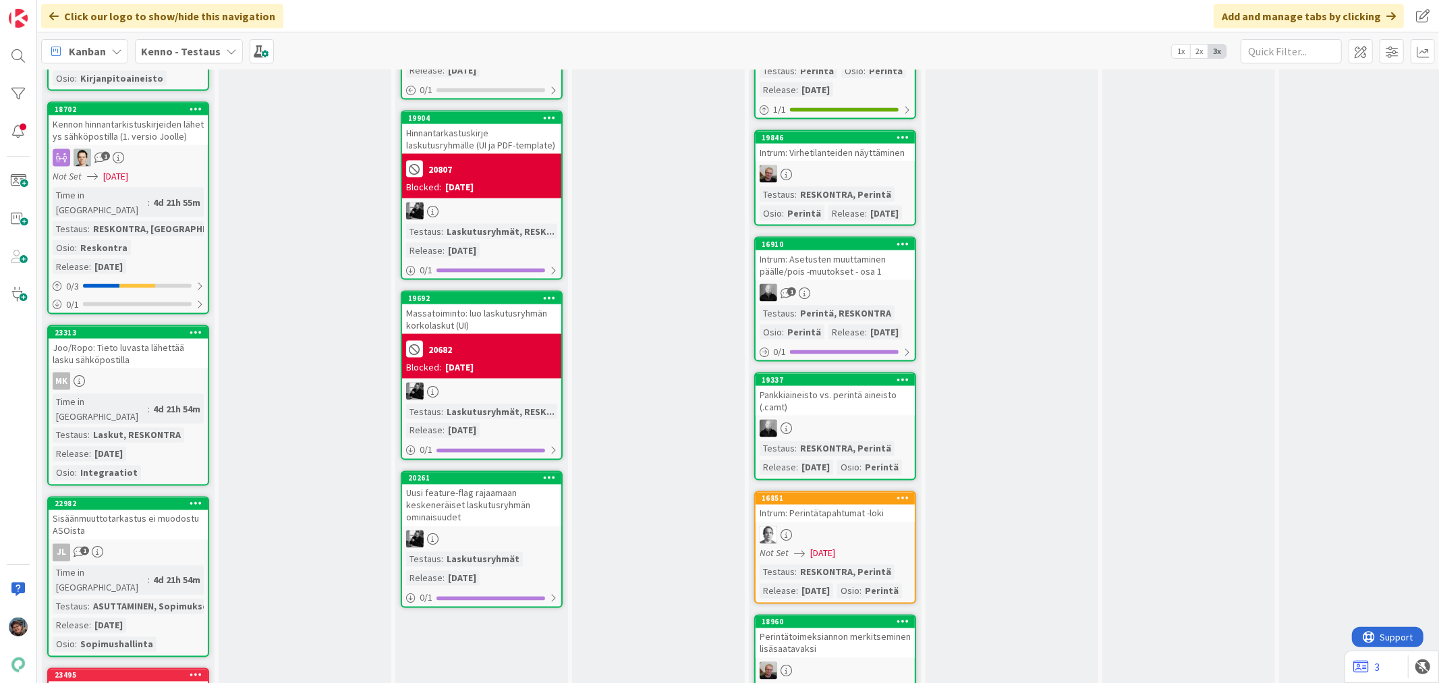
click at [165, 510] on div "Sisäänmuuttotarkastus ei muodostu ASOista" at bounding box center [128, 525] width 159 height 30
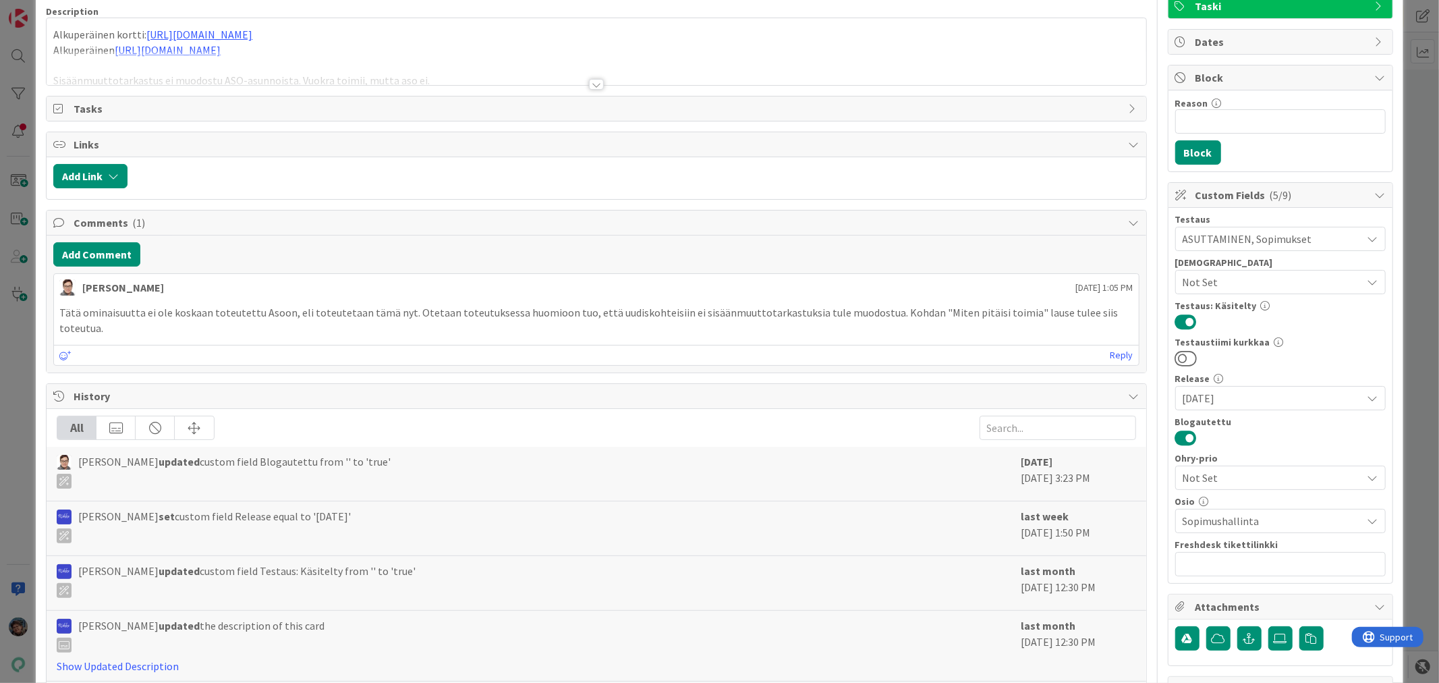
scroll to position [277, 0]
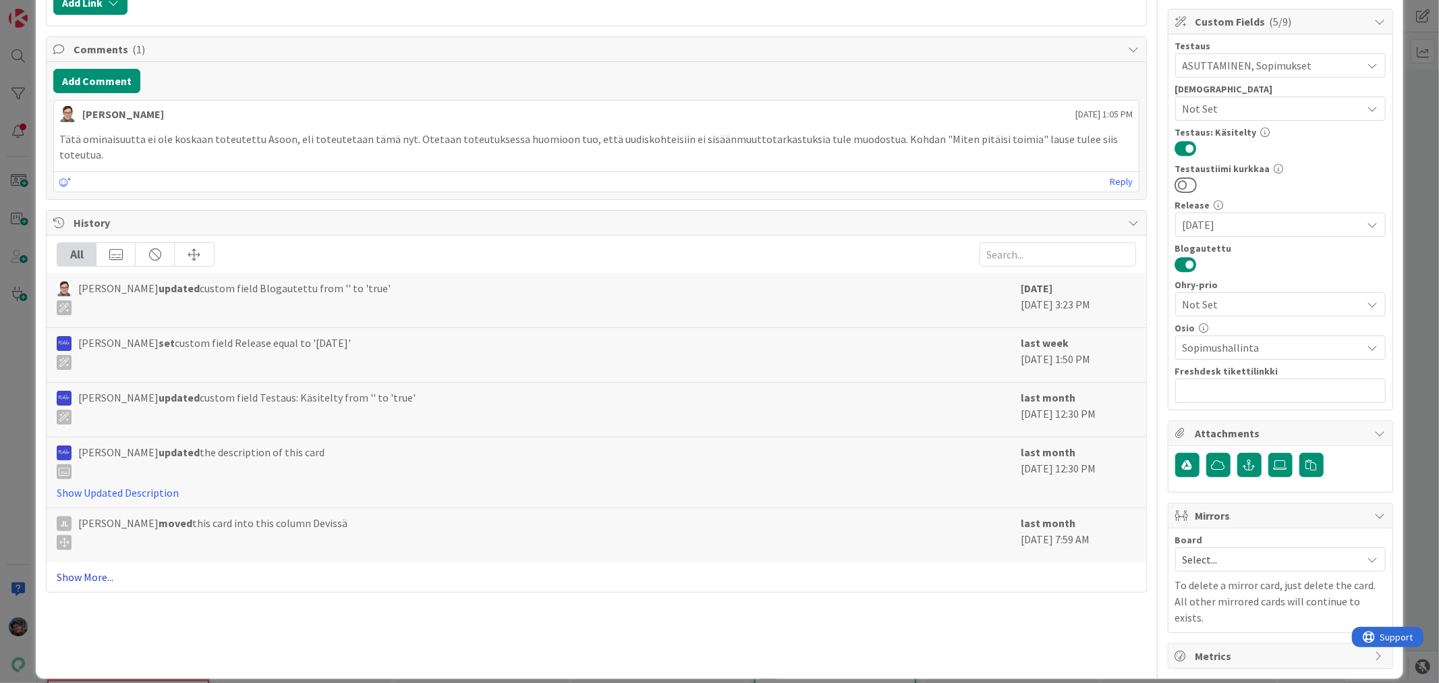
click at [90, 569] on link "Show More..." at bounding box center [596, 577] width 1078 height 16
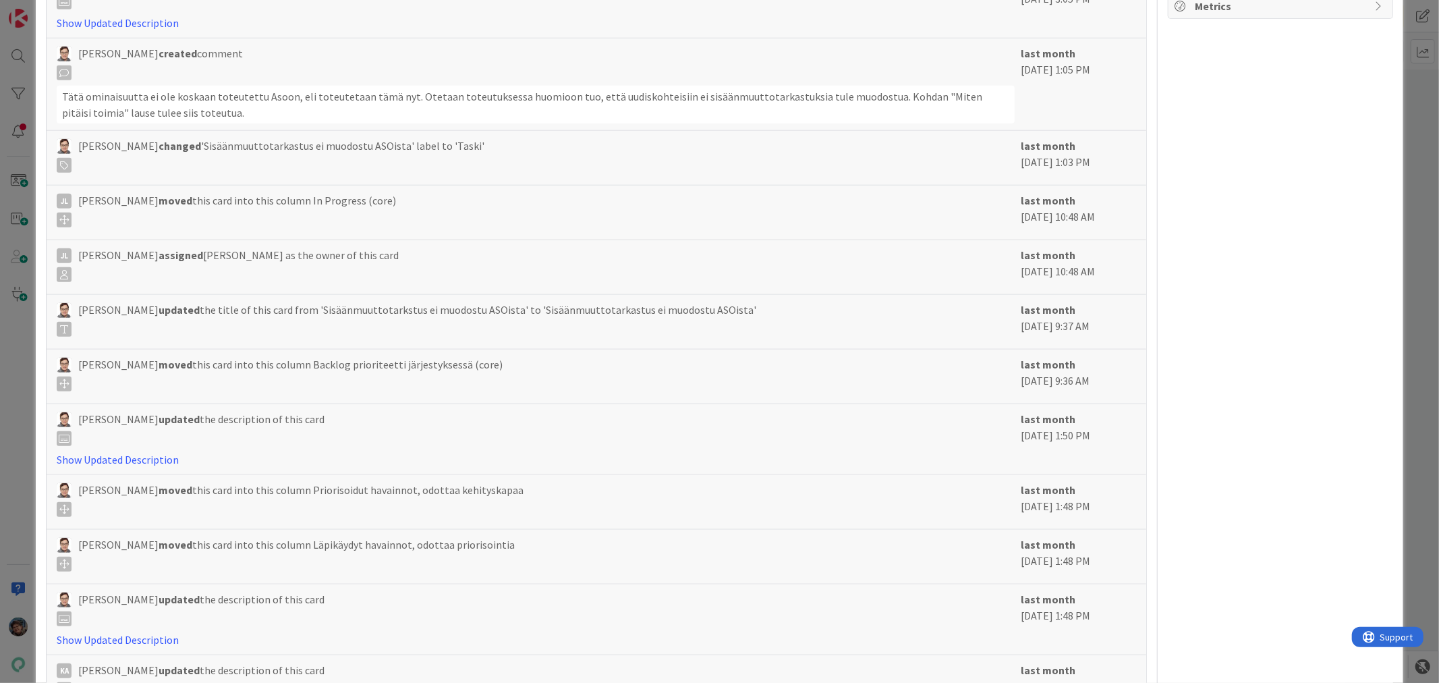
scroll to position [1226, 0]
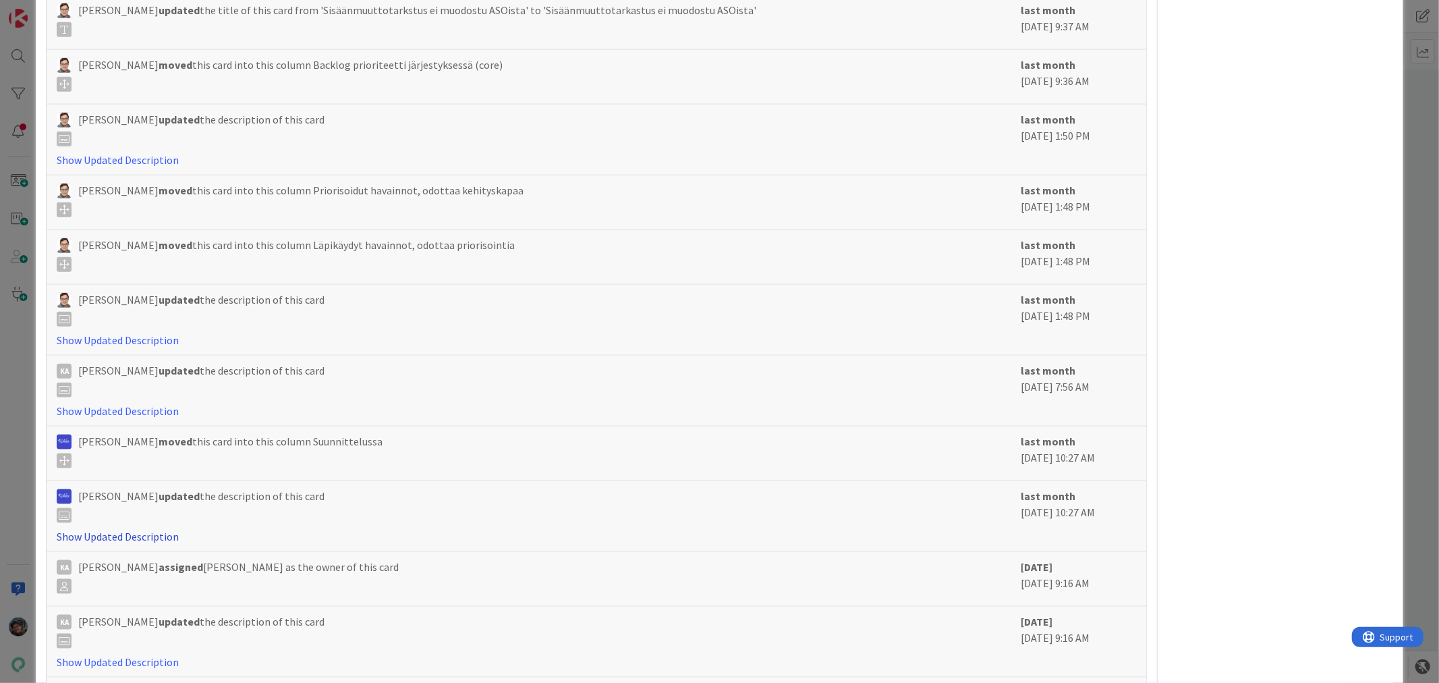
click at [148, 529] on link "Show Updated Description" at bounding box center [118, 535] width 122 height 13
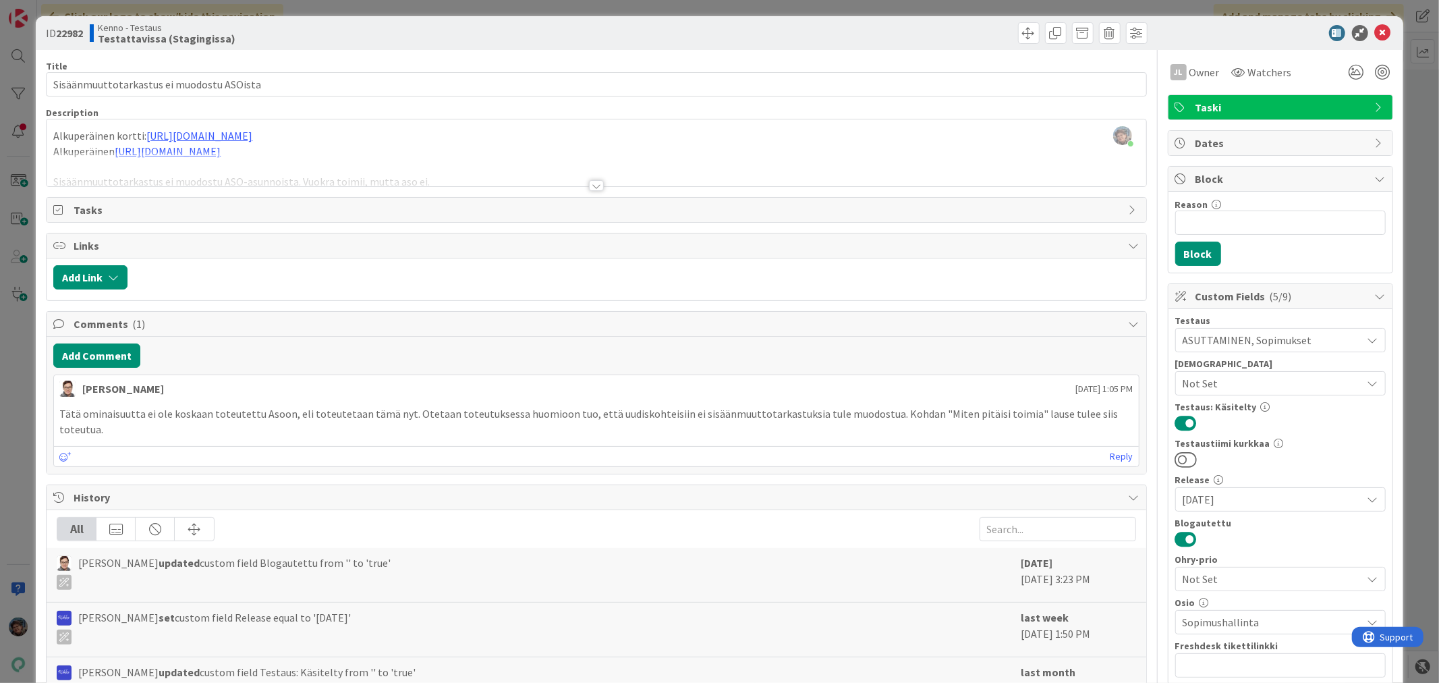
scroll to position [0, 0]
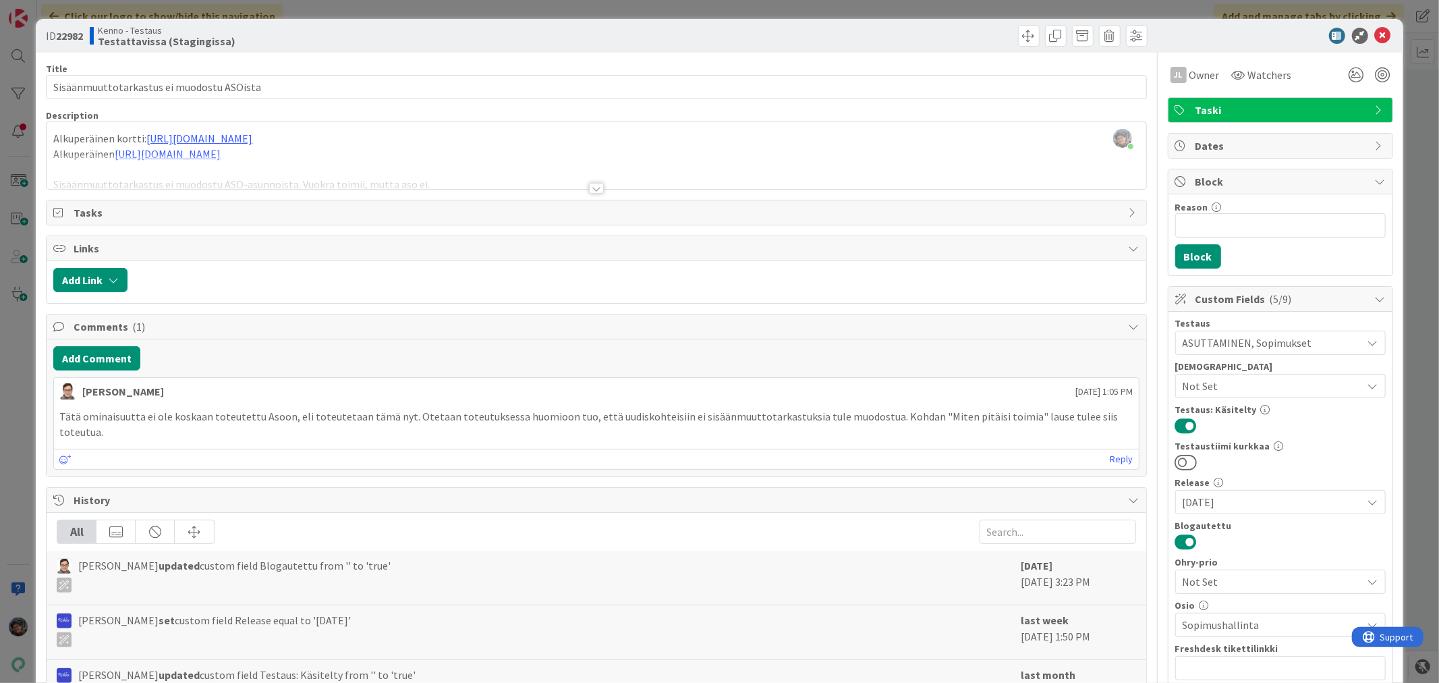
click at [590, 183] on div at bounding box center [596, 188] width 15 height 11
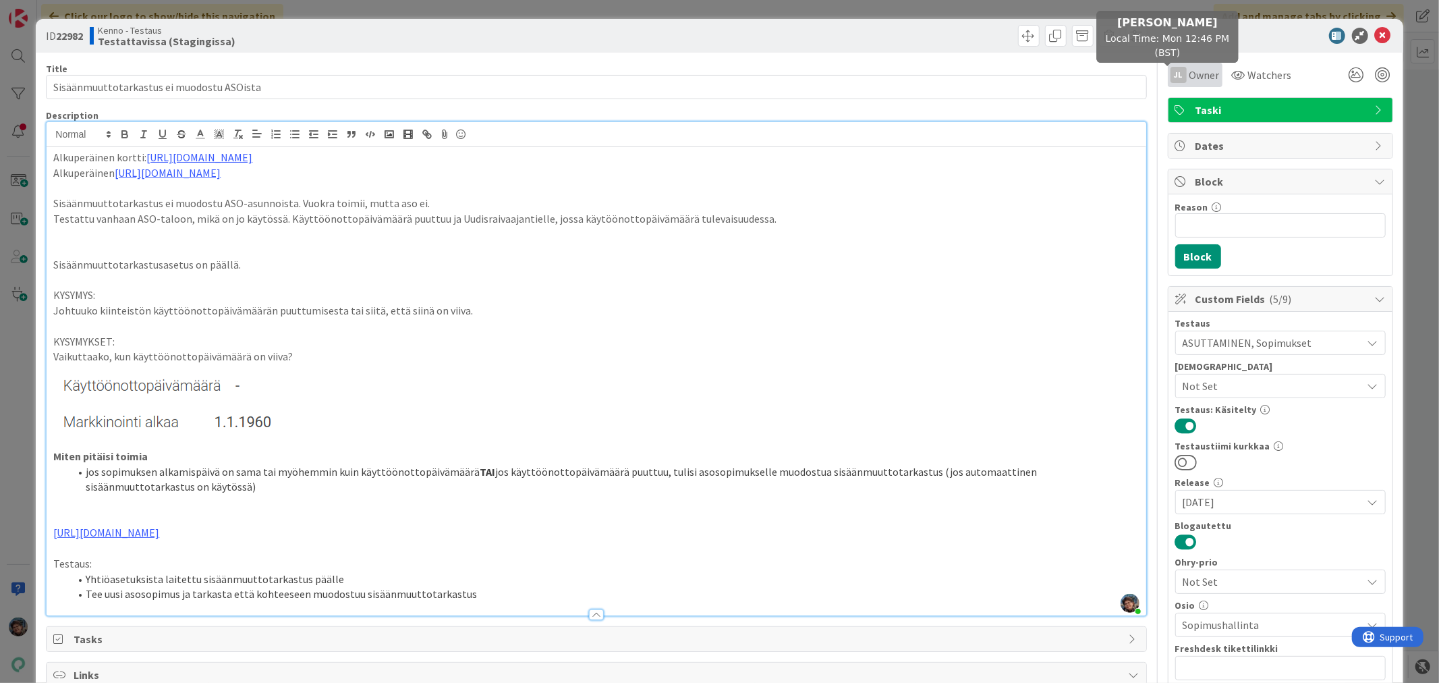
click at [1170, 68] on div "JL" at bounding box center [1178, 75] width 16 height 16
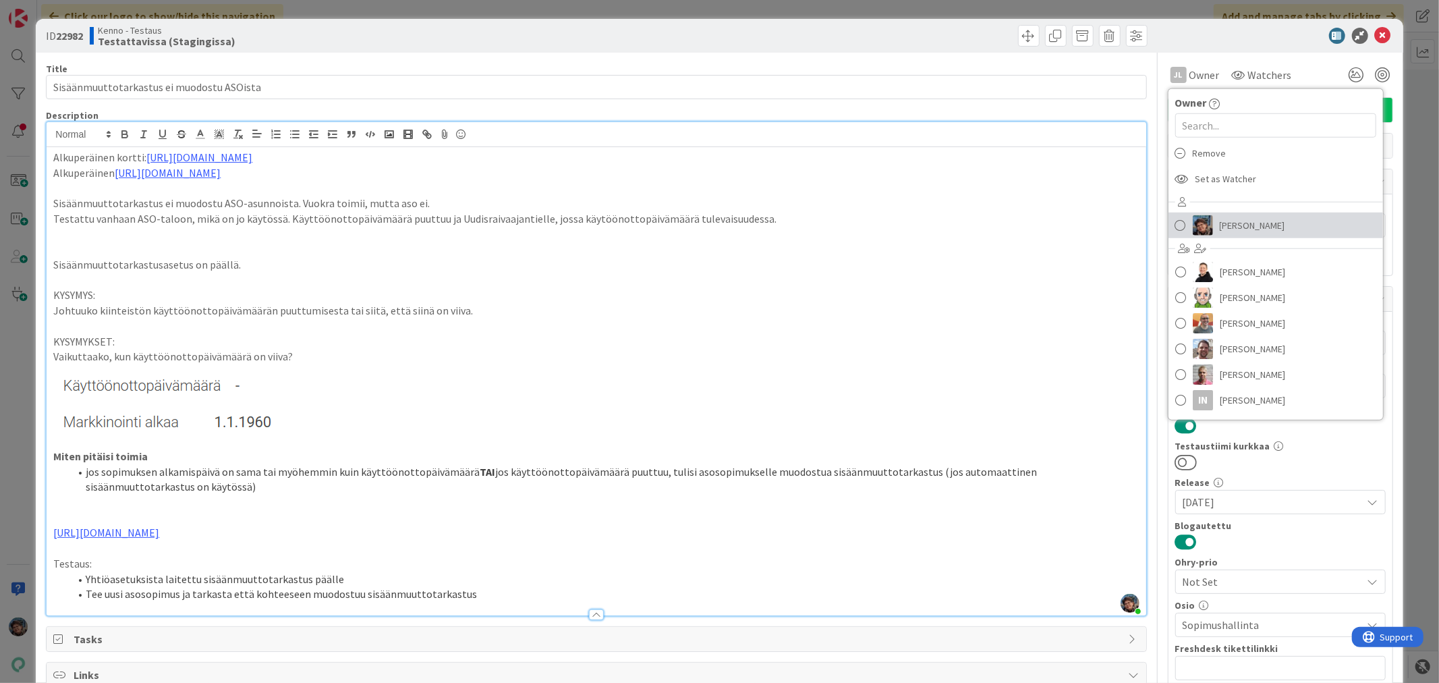
click at [1192, 218] on img at bounding box center [1202, 225] width 20 height 20
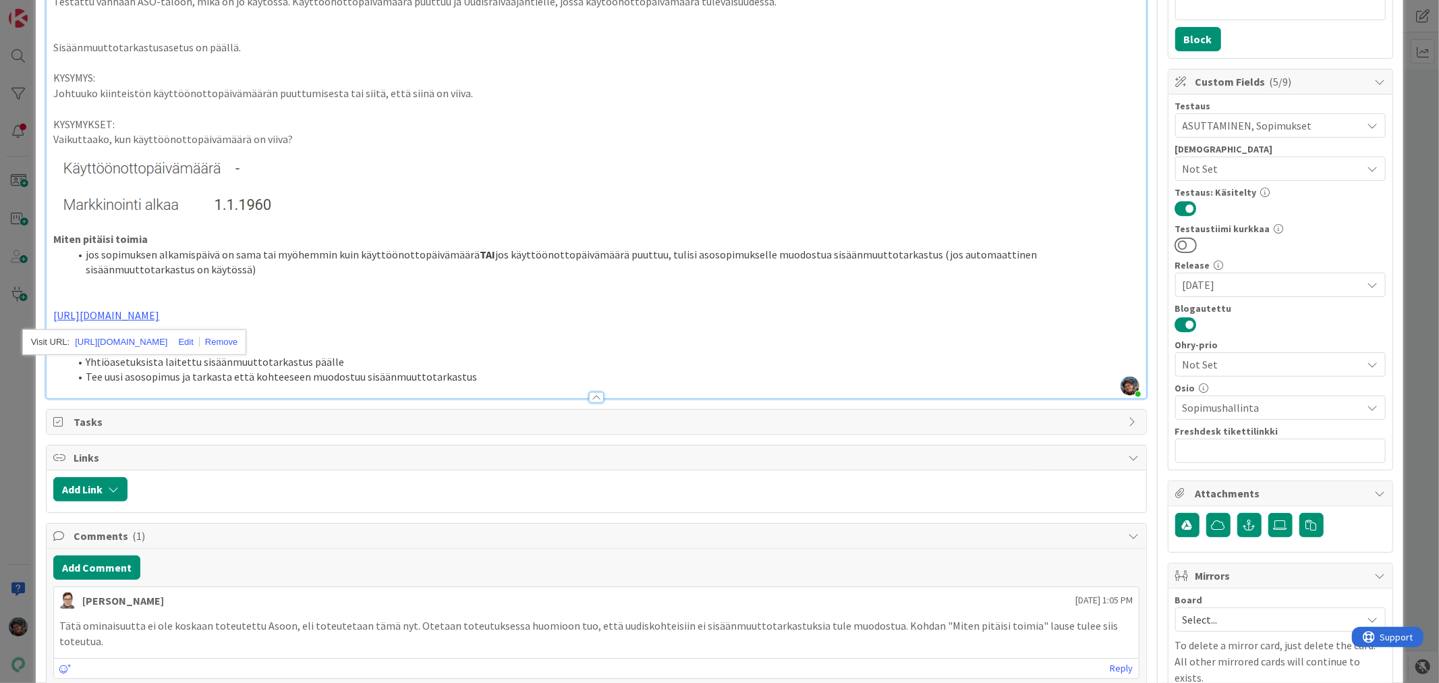
scroll to position [225, 0]
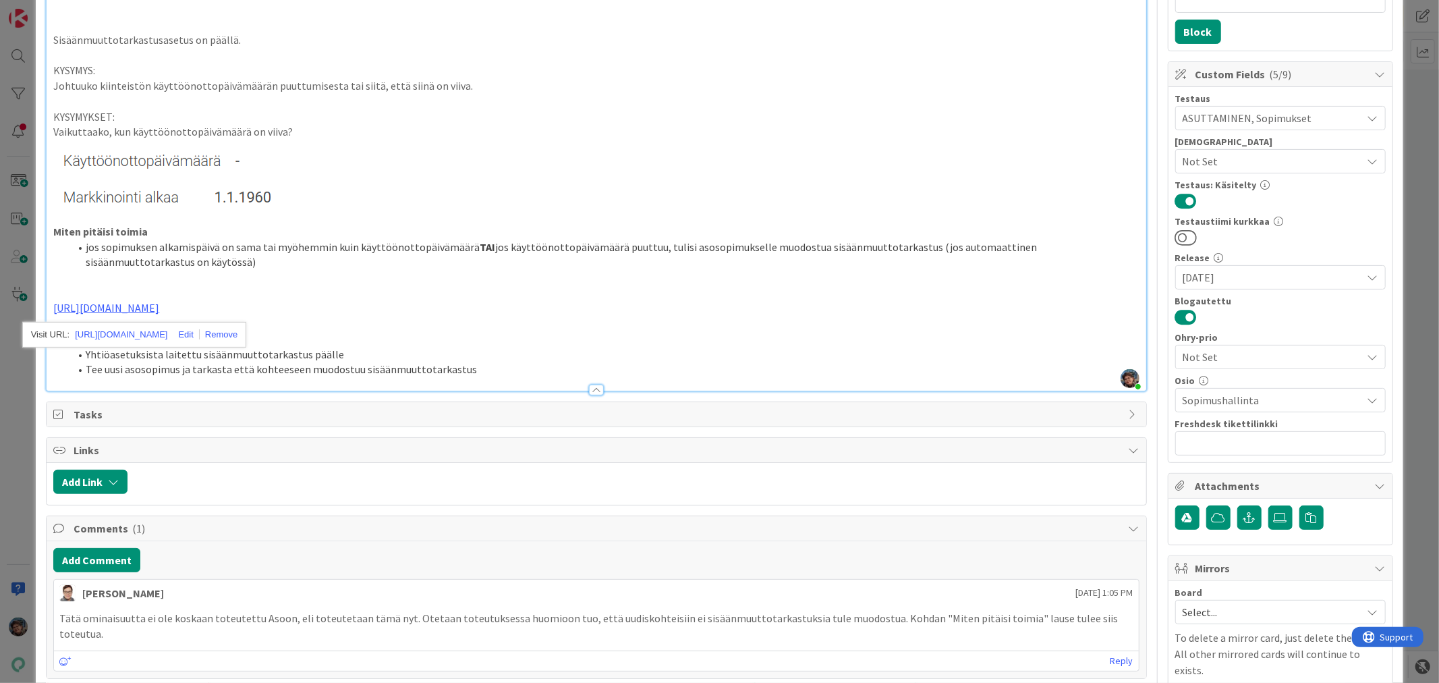
click at [477, 372] on li "Tee uusi asosopimus ja tarkasta että kohteeseen muodostuu sisäänmuuttotarkastus" at bounding box center [603, 369] width 1069 height 16
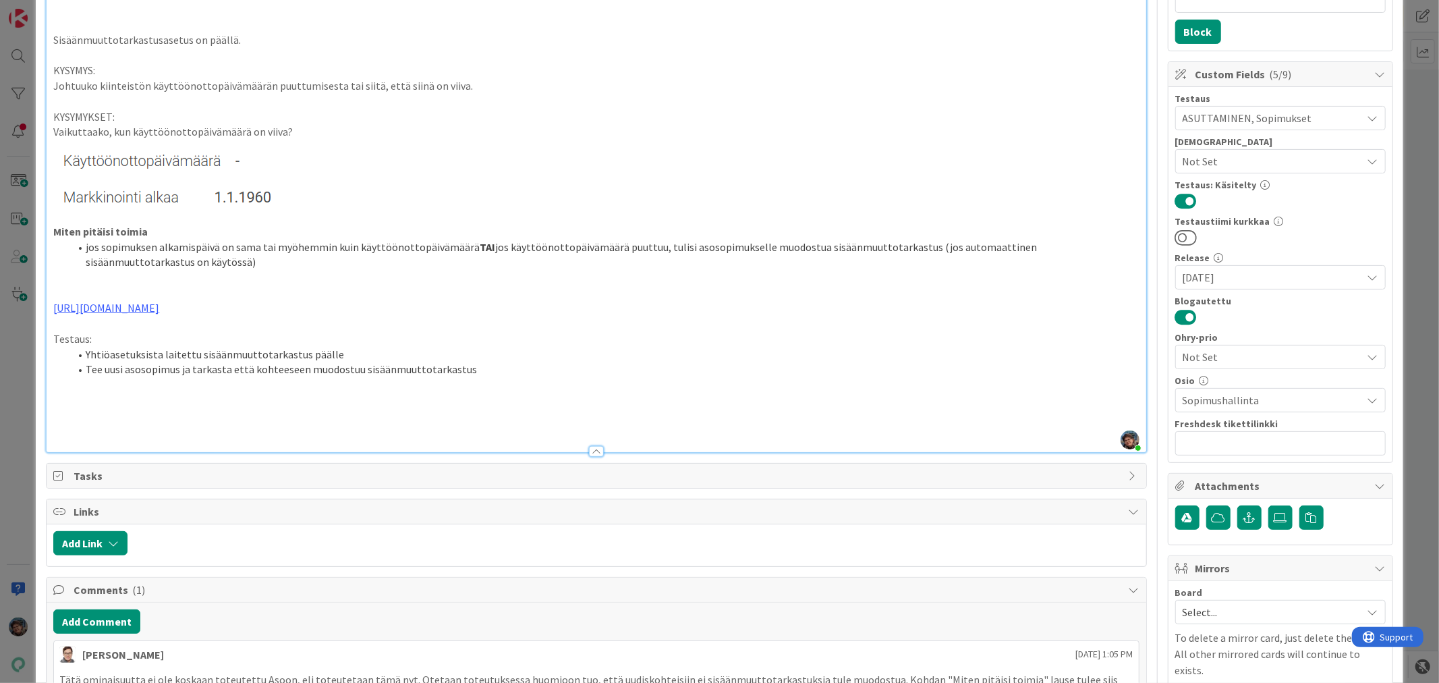
click at [90, 423] on p at bounding box center [595, 431] width 1085 height 16
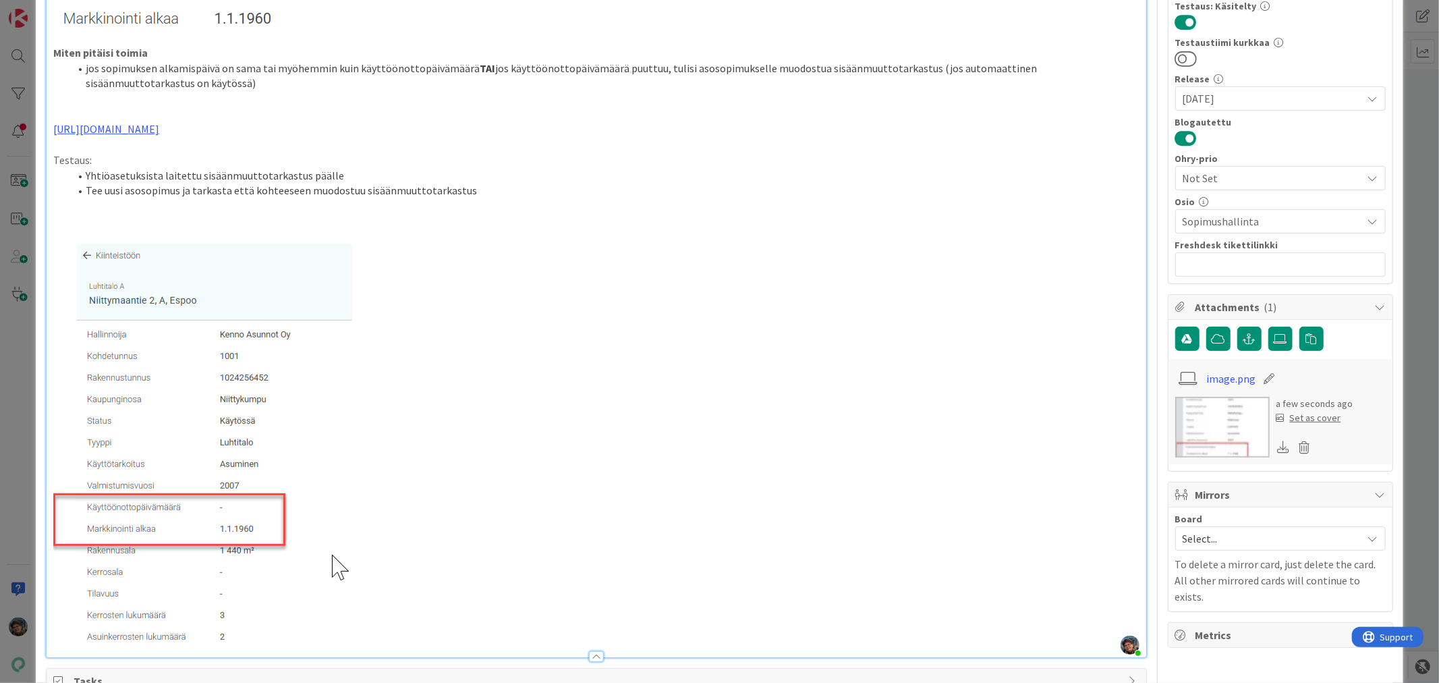
scroll to position [449, 0]
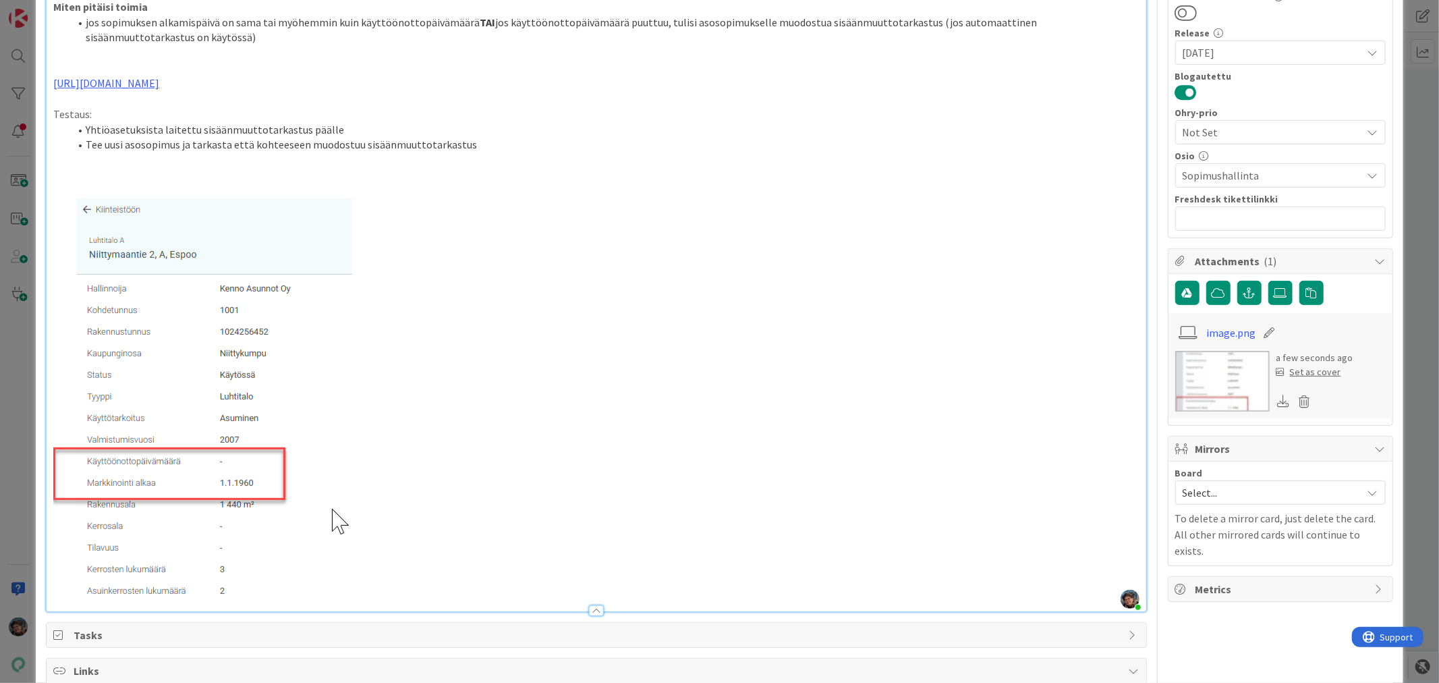
click at [258, 557] on img at bounding box center [202, 397] width 299 height 399
click at [407, 542] on p at bounding box center [595, 397] width 1085 height 399
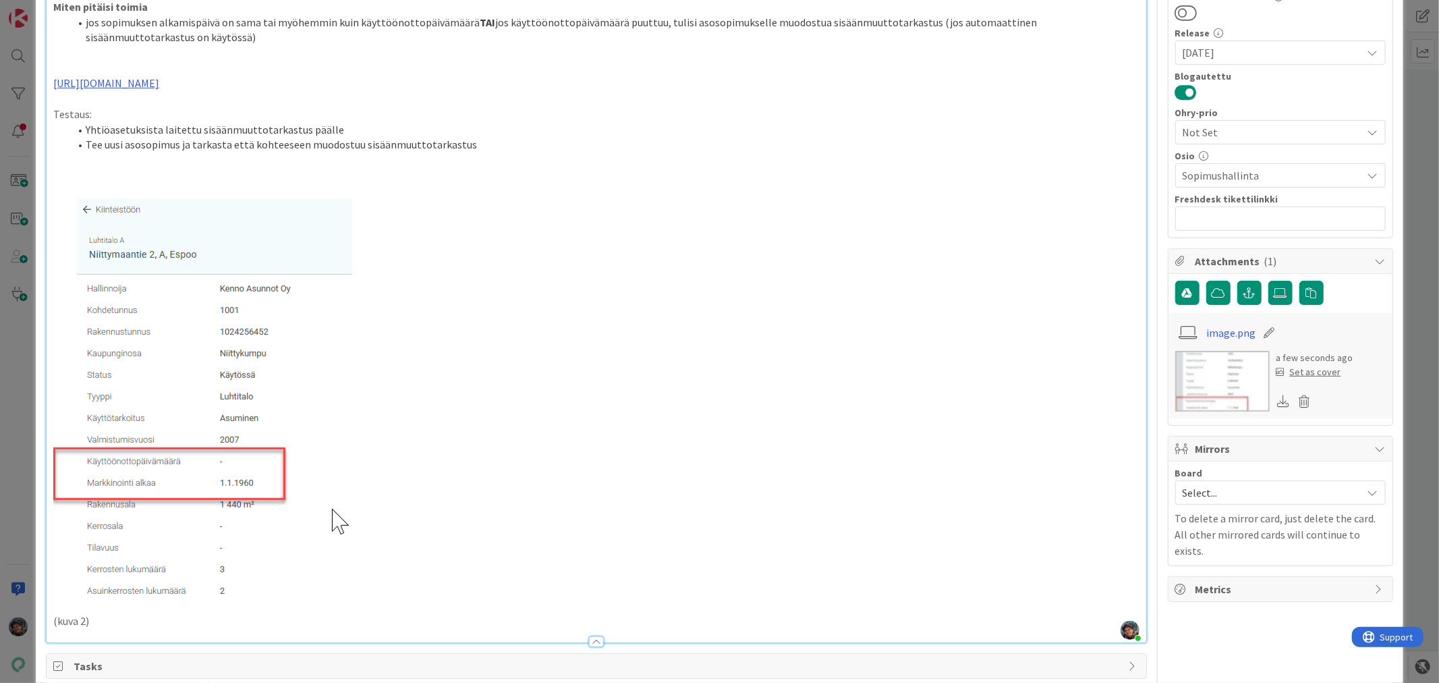
click at [59, 185] on p at bounding box center [595, 191] width 1085 height 16
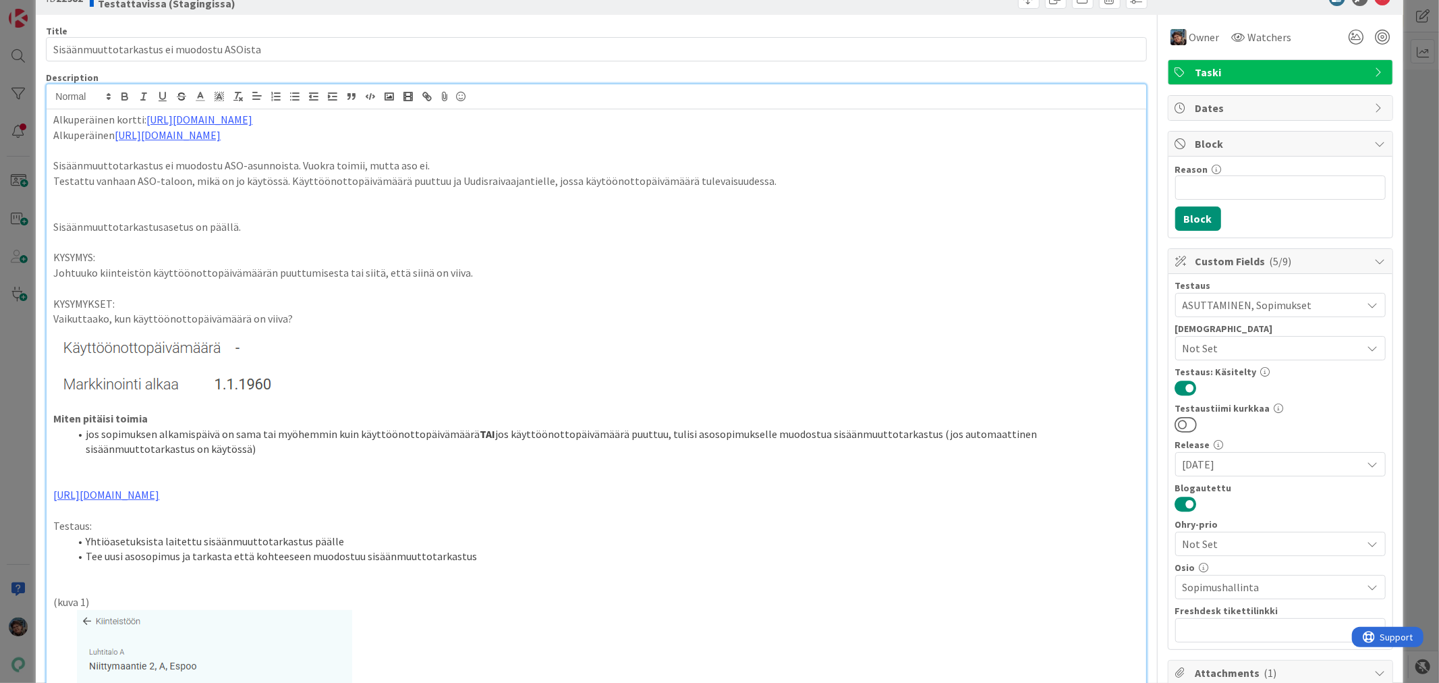
scroll to position [75, 0]
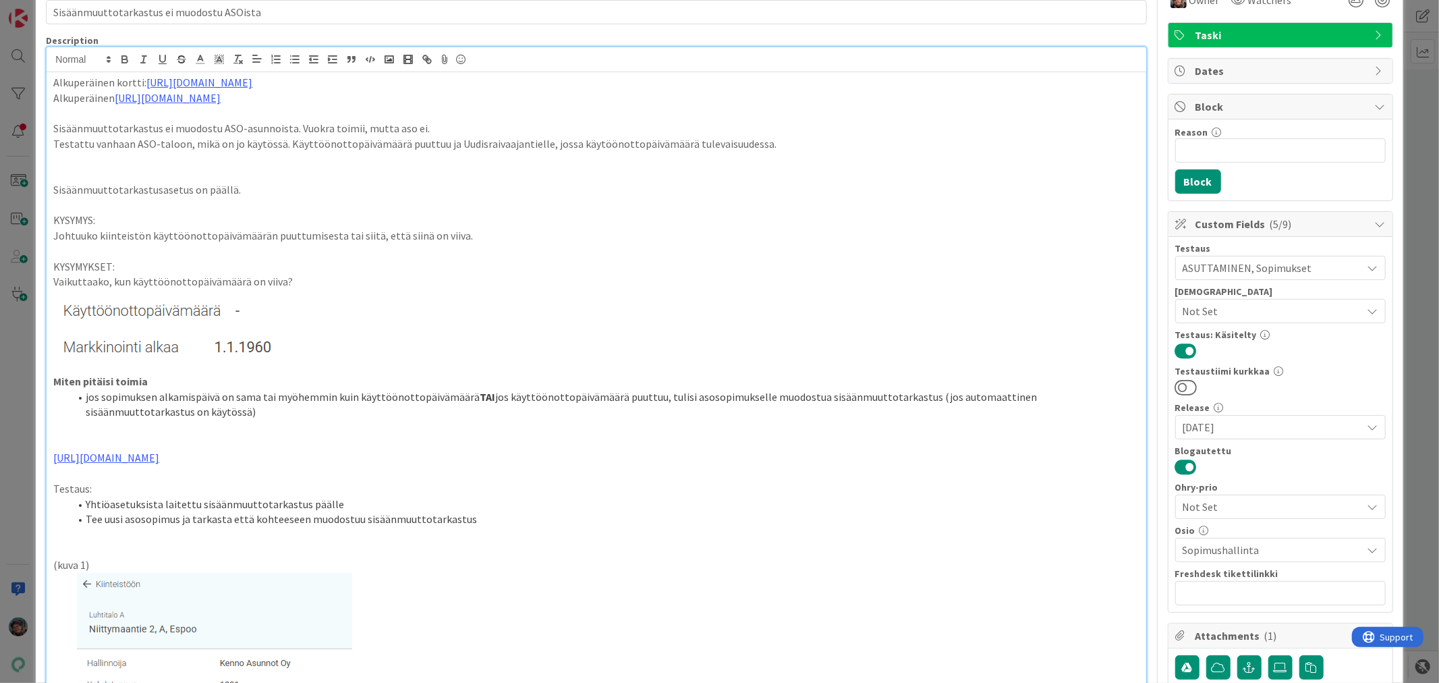
click at [486, 520] on li "Tee uusi asosopimus ja tarkasta että kohteeseen muodostuu sisäänmuuttotarkastus" at bounding box center [603, 519] width 1069 height 16
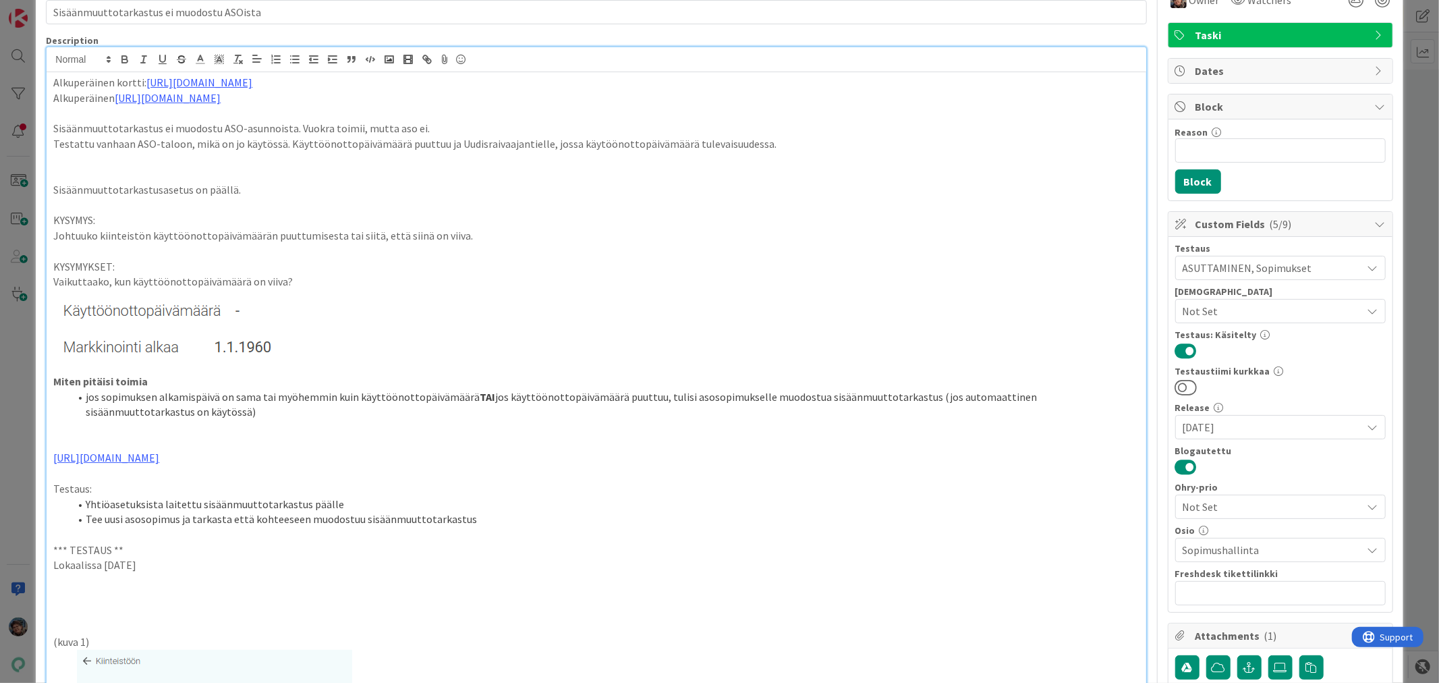
drag, startPoint x: 167, startPoint y: 563, endPoint x: 15, endPoint y: 540, distance: 154.1
click at [15, 540] on div "ID 22982 Kenno - Testaus Testattavissa (Stagingissa) Title 41 / 128 Sisäänmuutt…" at bounding box center [719, 341] width 1439 height 683
click at [176, 561] on p "Lokaalissa [DATE]" at bounding box center [595, 565] width 1085 height 16
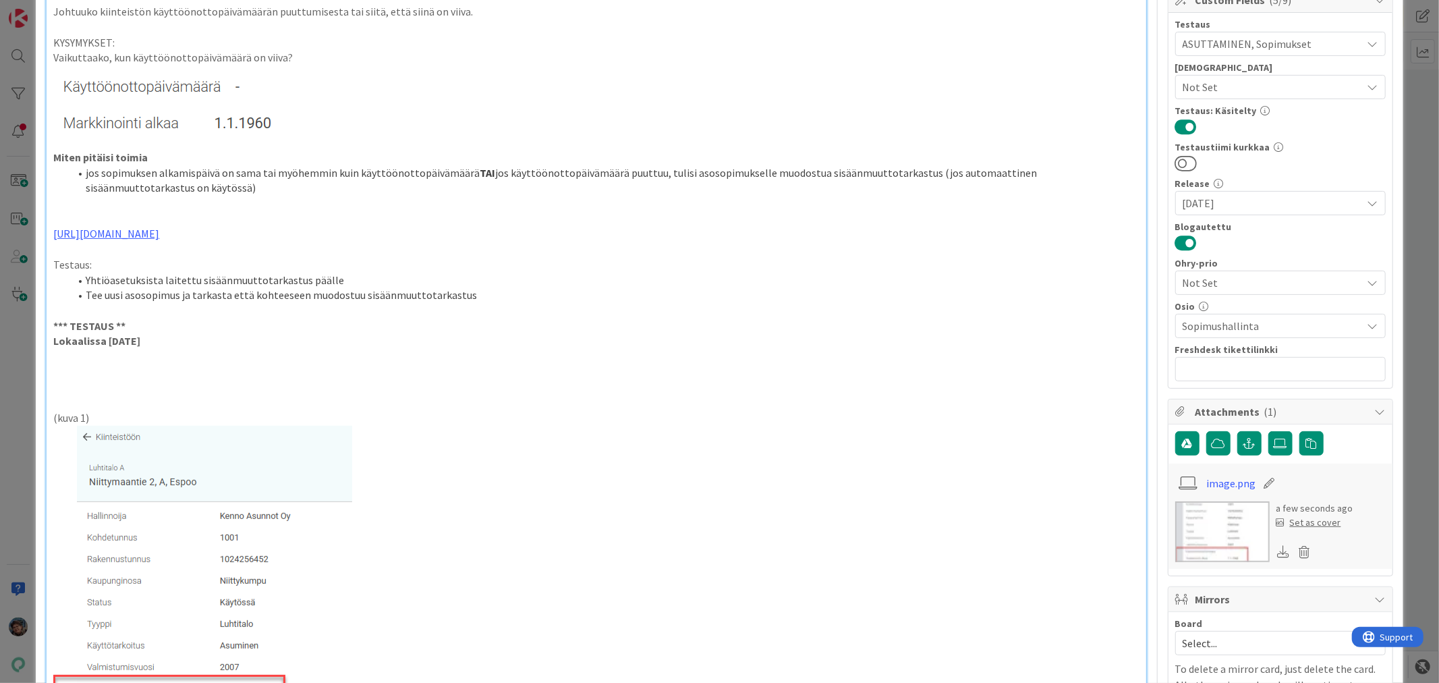
scroll to position [299, 0]
click at [64, 375] on p at bounding box center [595, 372] width 1085 height 16
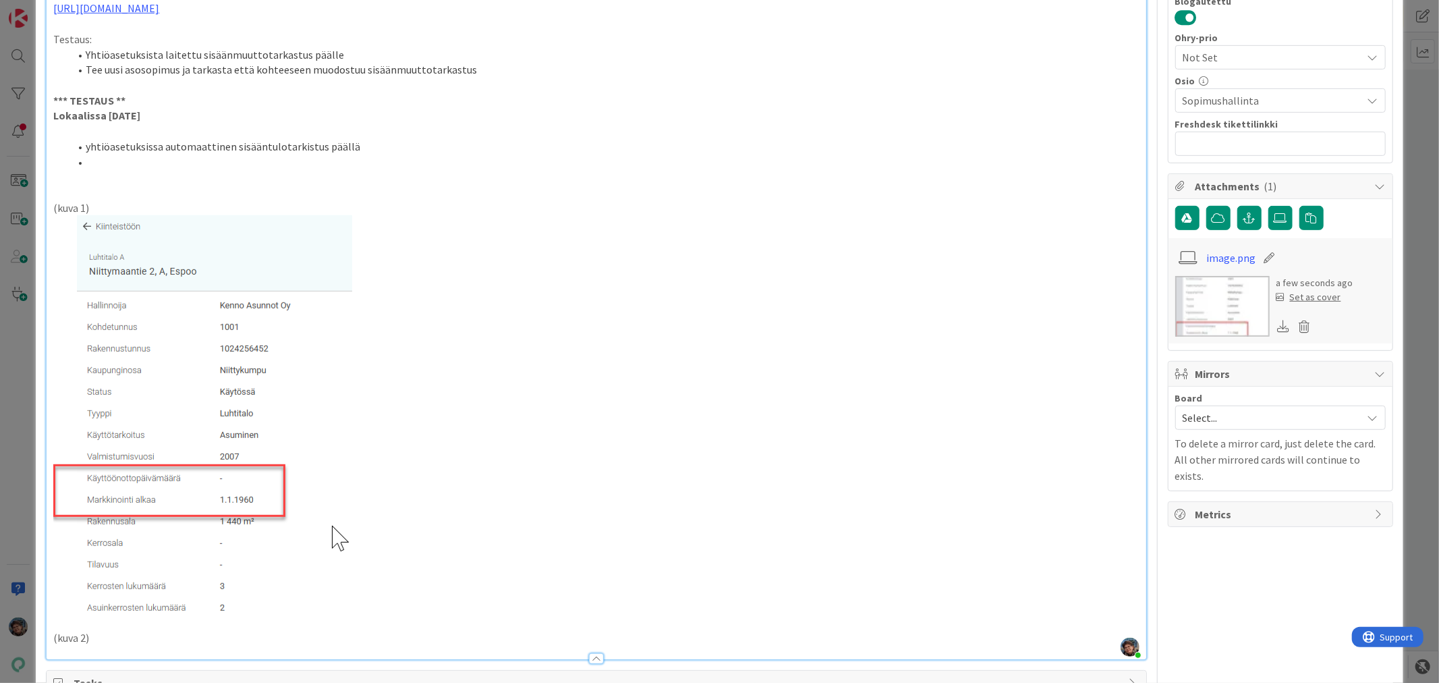
scroll to position [150, 0]
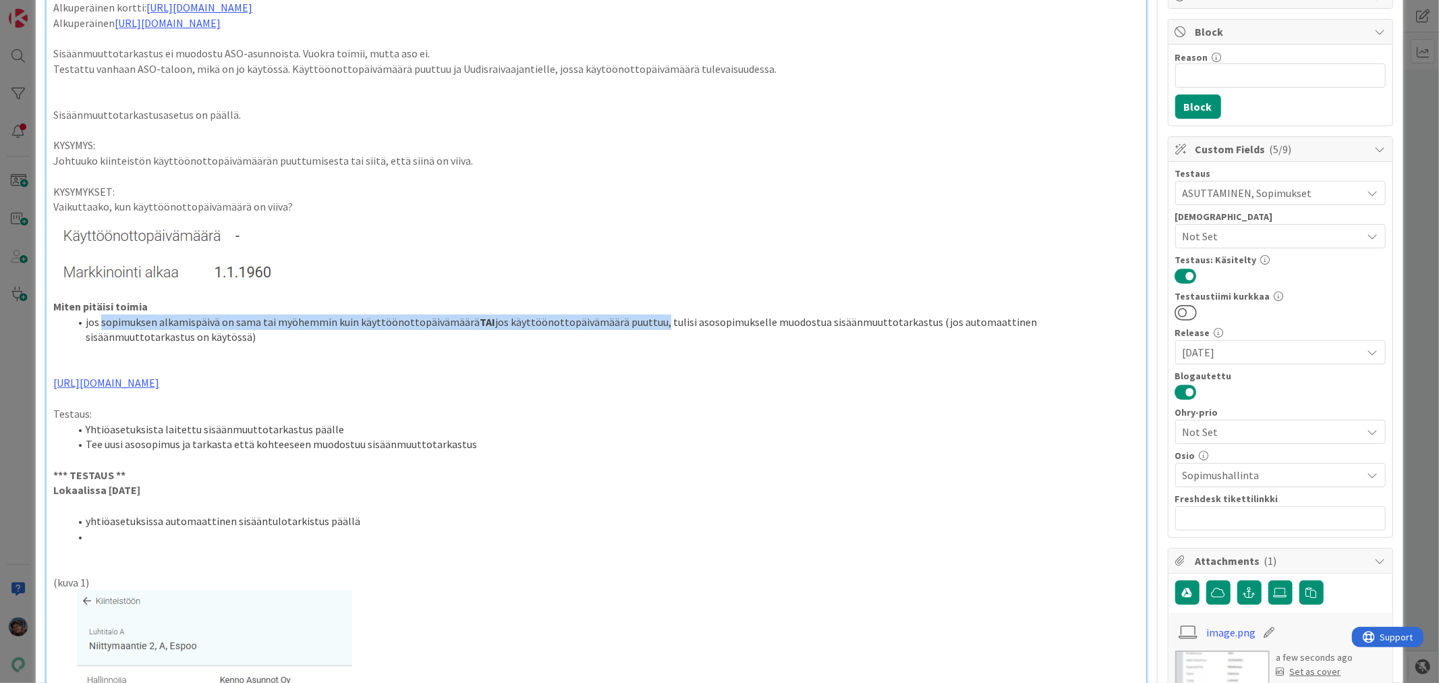
drag, startPoint x: 100, startPoint y: 319, endPoint x: 649, endPoint y: 328, distance: 549.7
click at [649, 328] on li "jos sopimuksen alkamispäivä on sama tai myöhemmin kuin käyttöönottopäivämäärä T…" at bounding box center [603, 329] width 1069 height 30
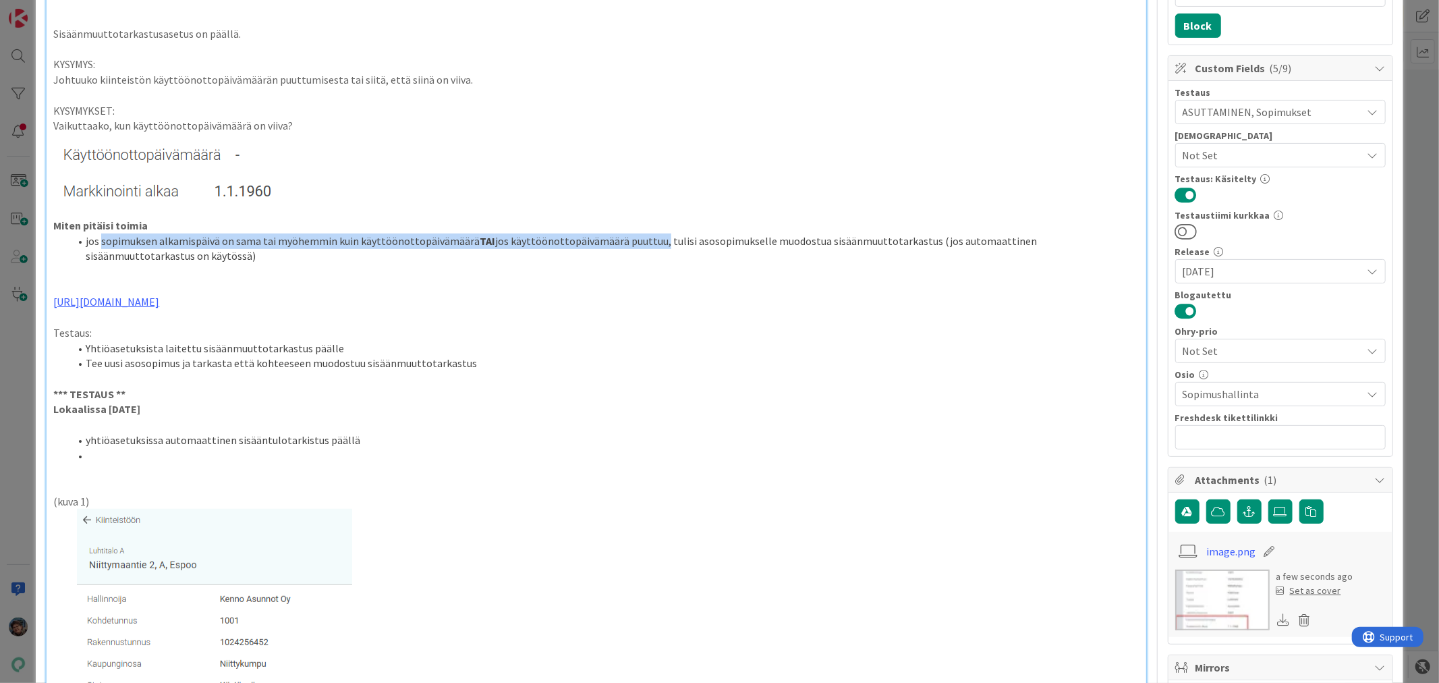
scroll to position [374, 0]
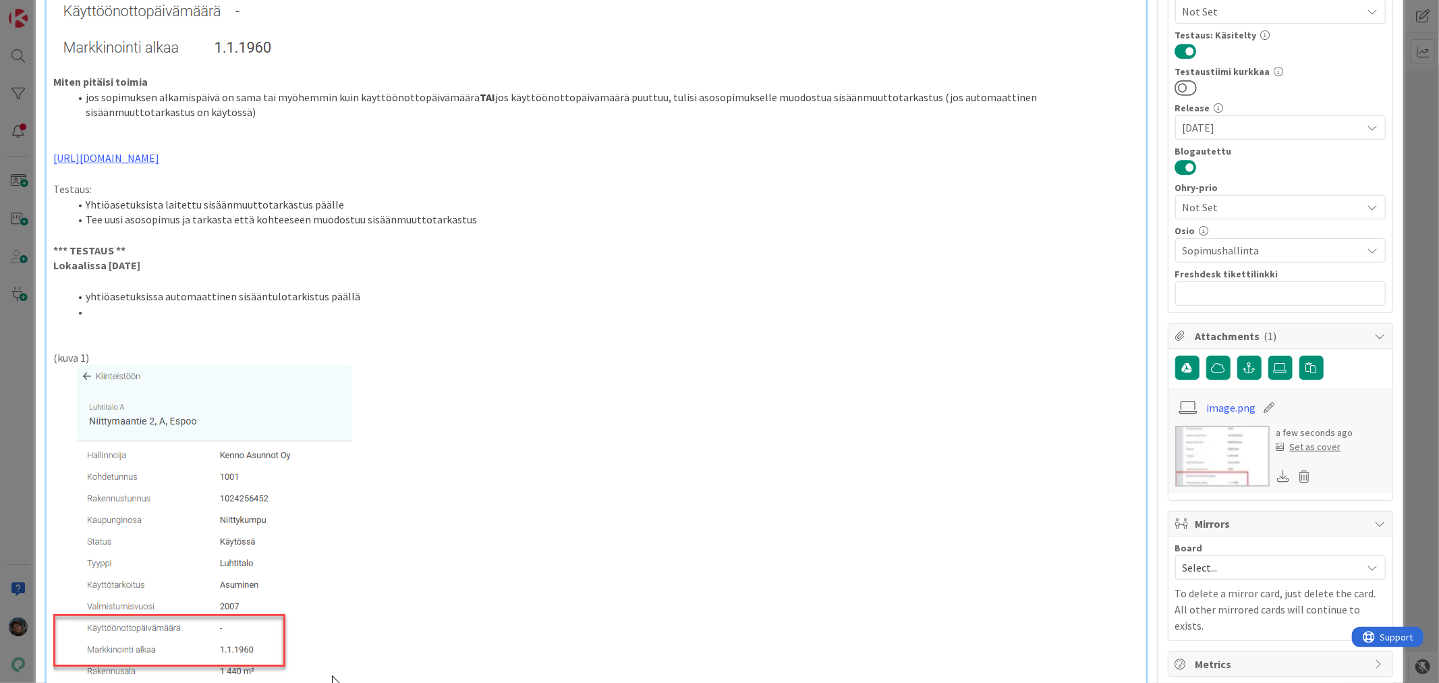
click at [92, 313] on li at bounding box center [603, 312] width 1069 height 16
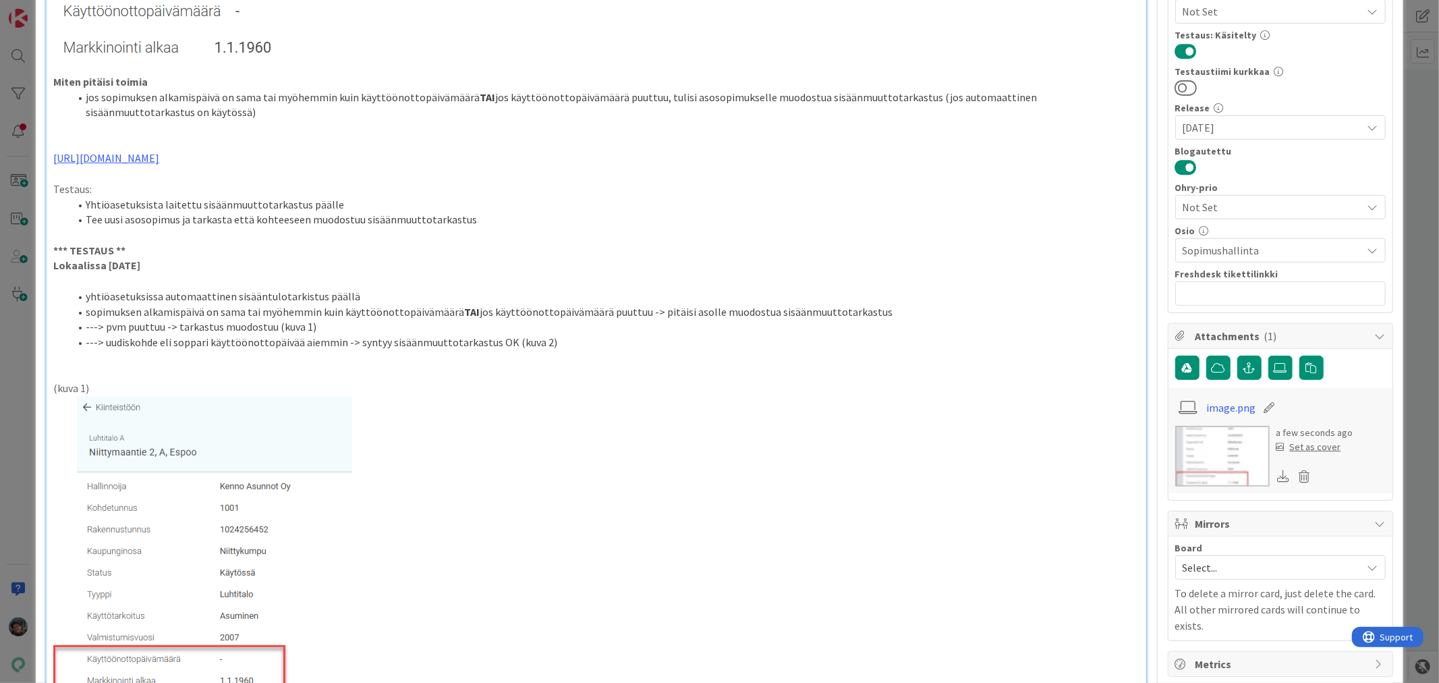
click at [84, 311] on li "sopimuksen alkamispäivä on sama tai myöhemmin kuin käyttöönottopäivämäärä TAI j…" at bounding box center [603, 312] width 1069 height 16
click at [176, 328] on li "---> pvm puuttuu -> tarkastus muodostuu (kuva 1)" at bounding box center [603, 327] width 1069 height 16
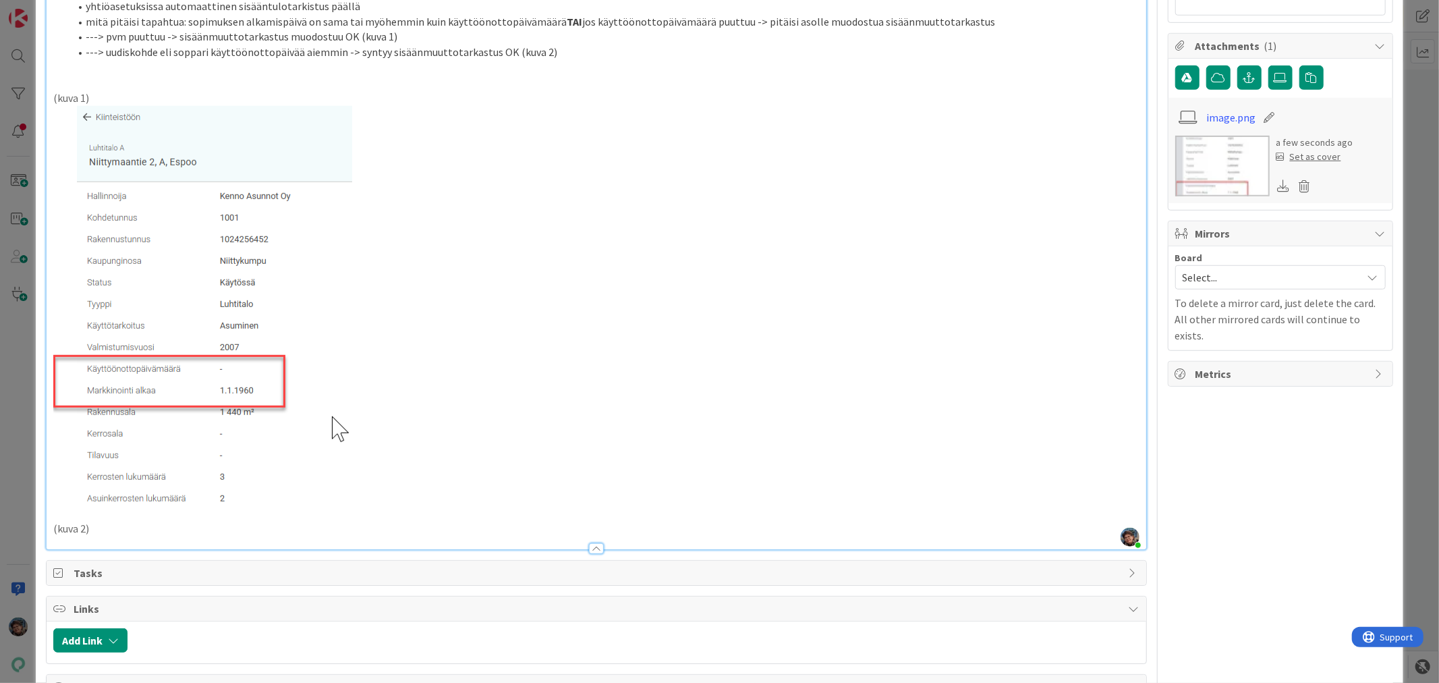
scroll to position [674, 0]
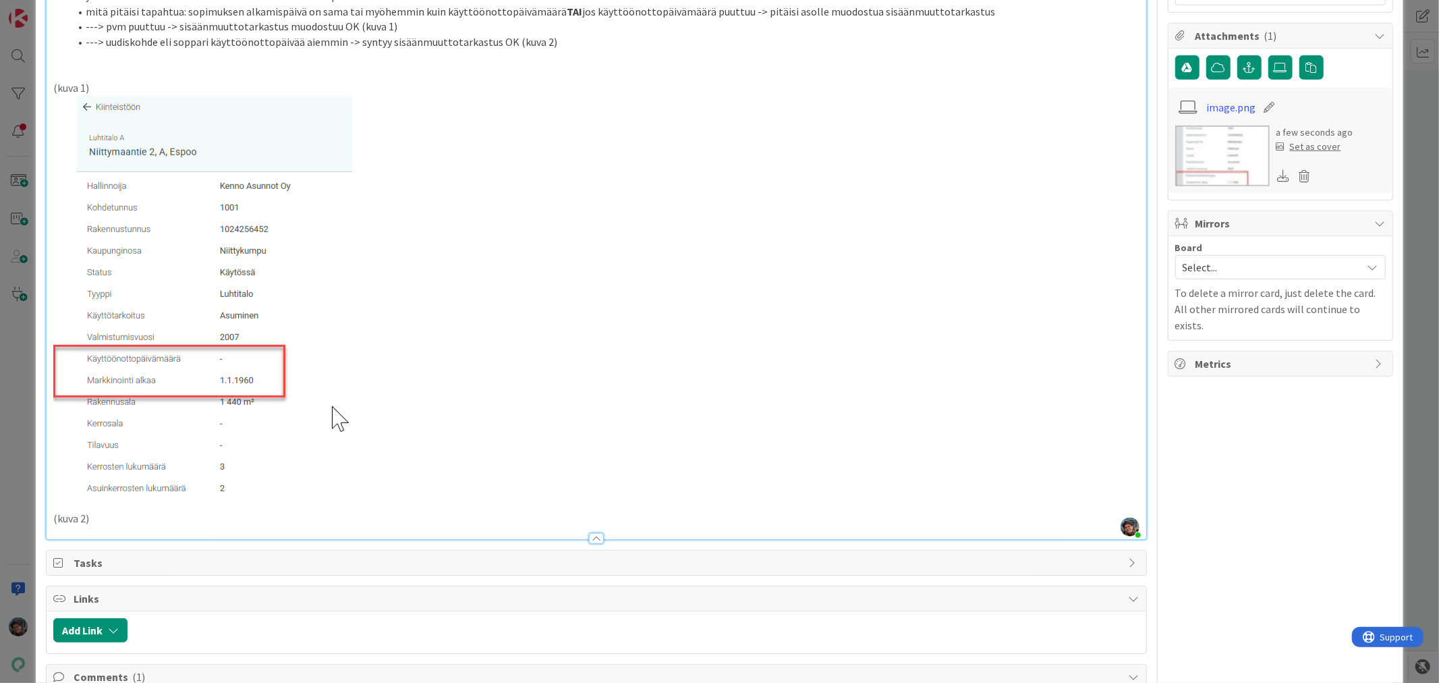
click at [95, 517] on p "(kuva 2)" at bounding box center [595, 519] width 1085 height 16
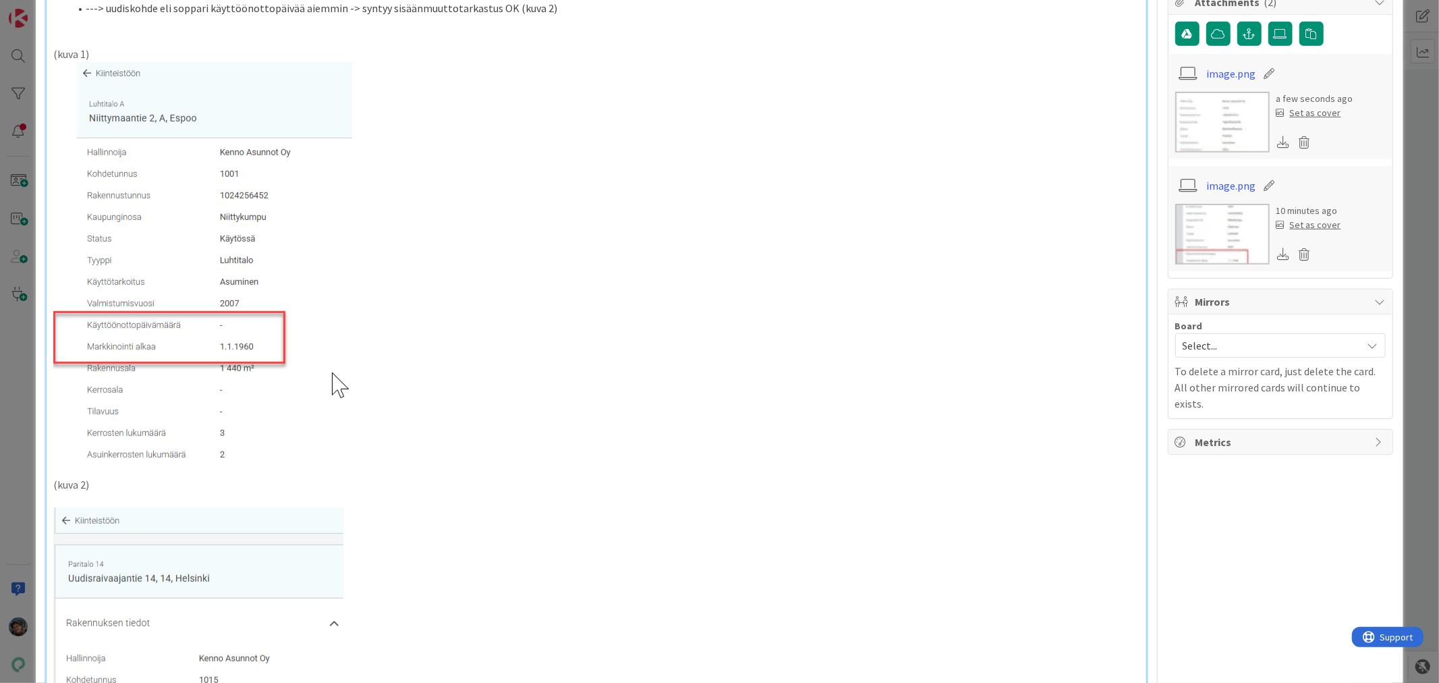
scroll to position [599, 0]
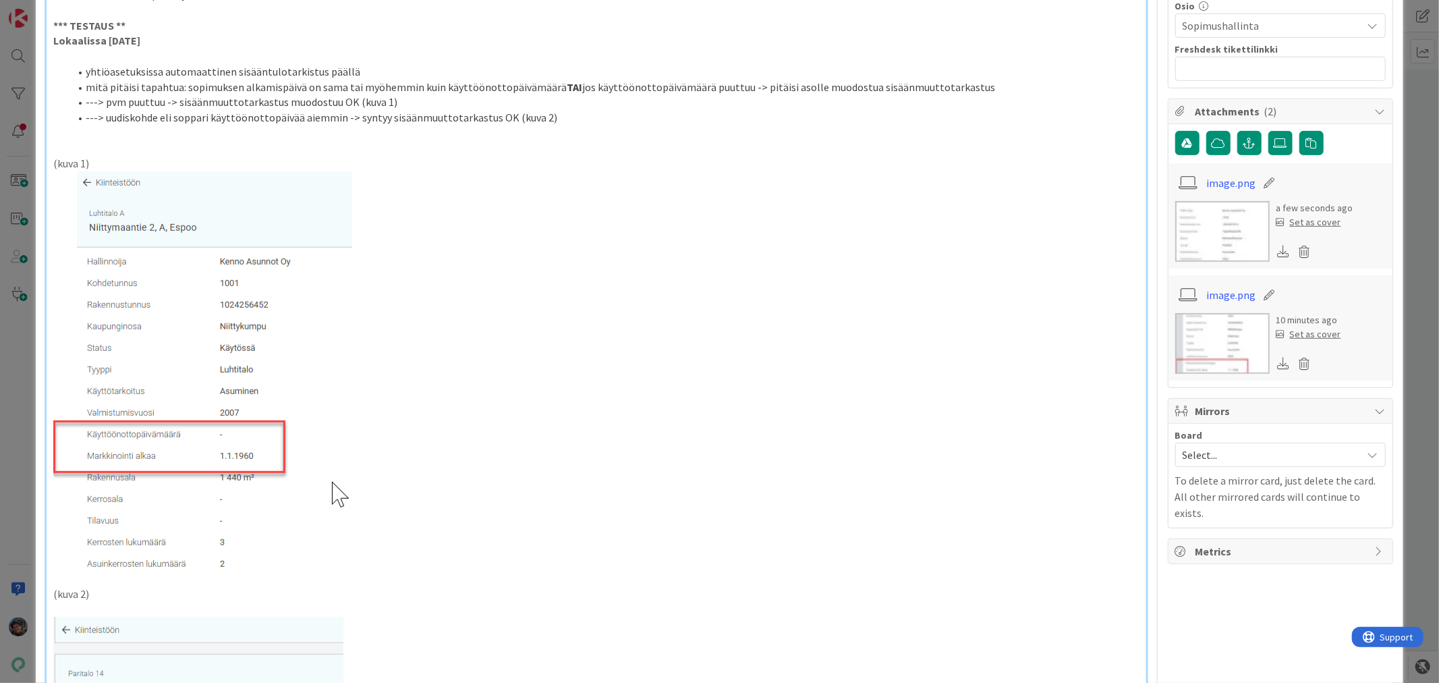
click at [204, 117] on li "---> uudiskohde eli soppari käyttöönottopäivää aiemmin -> syntyy sisäänmuuttota…" at bounding box center [603, 118] width 1069 height 16
drag, startPoint x: 443, startPoint y: 115, endPoint x: 475, endPoint y: 113, distance: 31.8
click at [475, 113] on li "---> uudiskohde eli sopparin pvm on kiinteistön käyttöönottopäivää aiemmin -> s…" at bounding box center [603, 118] width 1069 height 16
click at [581, 118] on li "---> uudiskohde eli sopparin pvm on kiinteistön käyttöönottopäivää aiemmin -> e…" at bounding box center [603, 118] width 1069 height 16
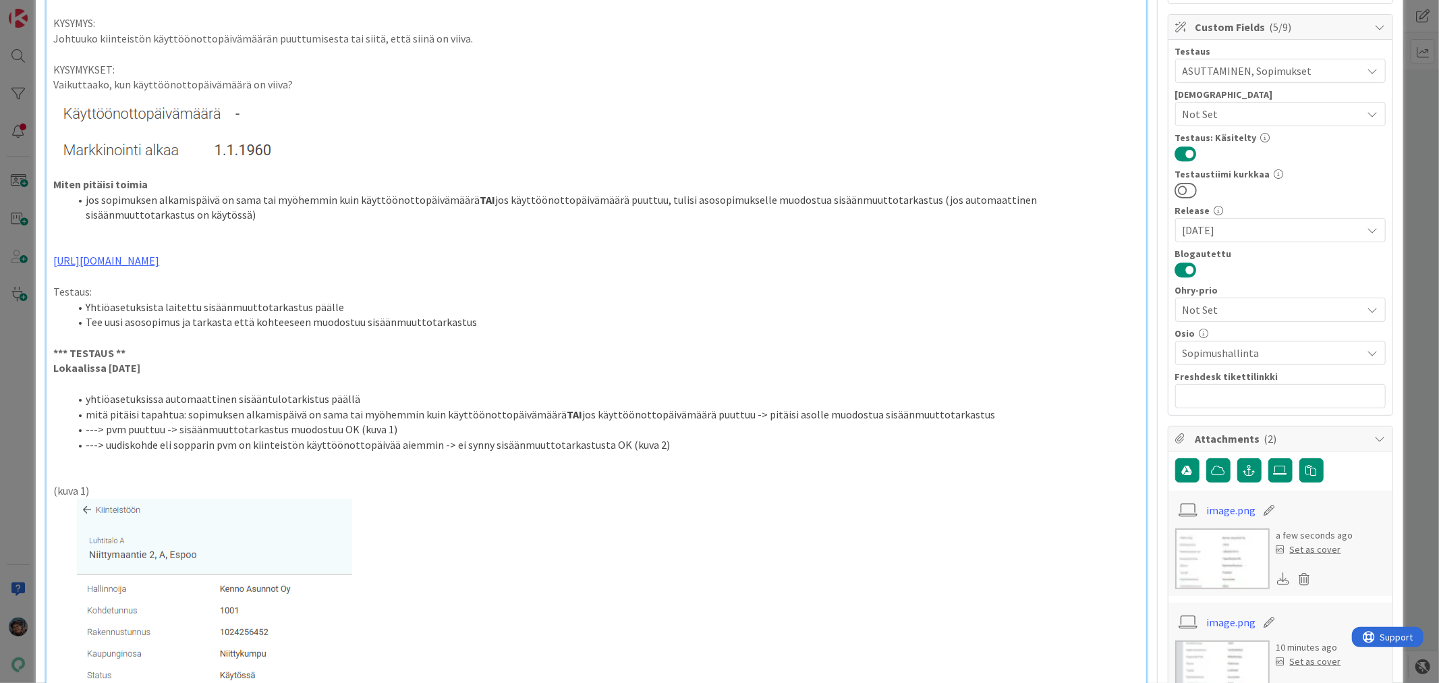
scroll to position [299, 0]
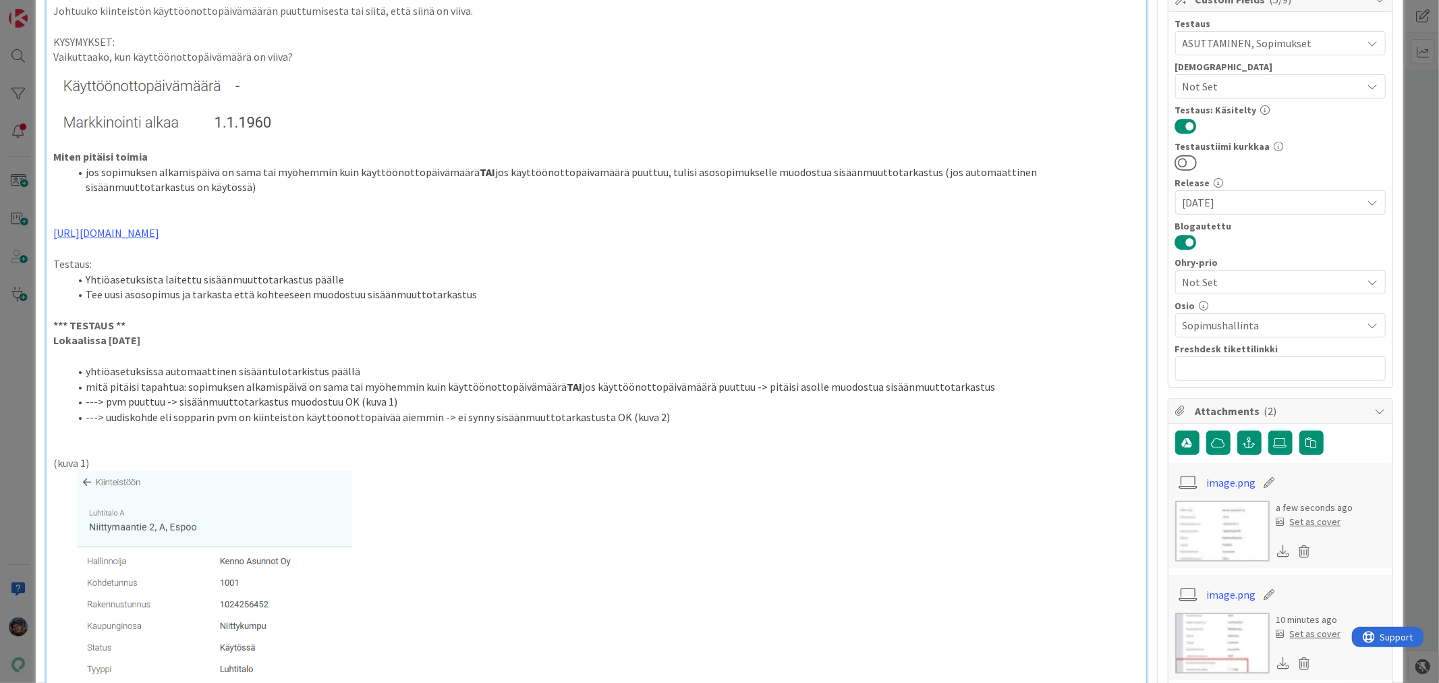
click at [968, 387] on li "mitä pitäisi tapahtua: sopimuksen alkamispäivä on sama tai myöhemmin kuin käytt…" at bounding box center [603, 387] width 1069 height 16
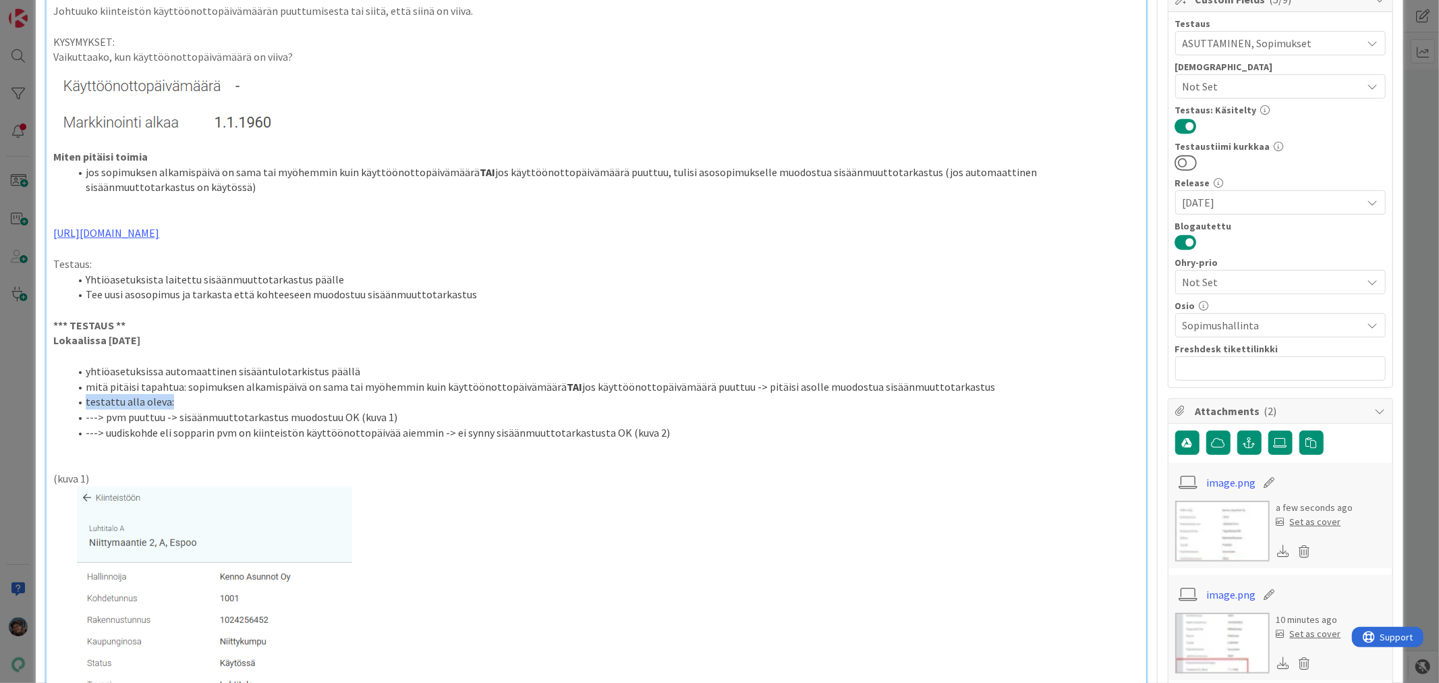
drag, startPoint x: 84, startPoint y: 398, endPoint x: 204, endPoint y: 397, distance: 120.1
click at [194, 398] on li "testattu alla oleva:" at bounding box center [603, 402] width 1069 height 16
click at [341, 373] on li "yhtiöasetuksissa automaattinen sisääntulotarkistus päällä" at bounding box center [603, 372] width 1069 height 16
click at [84, 372] on li "yhtiöasetuksissa automaattinen sisääntulotarkistus päälle" at bounding box center [603, 372] width 1069 height 16
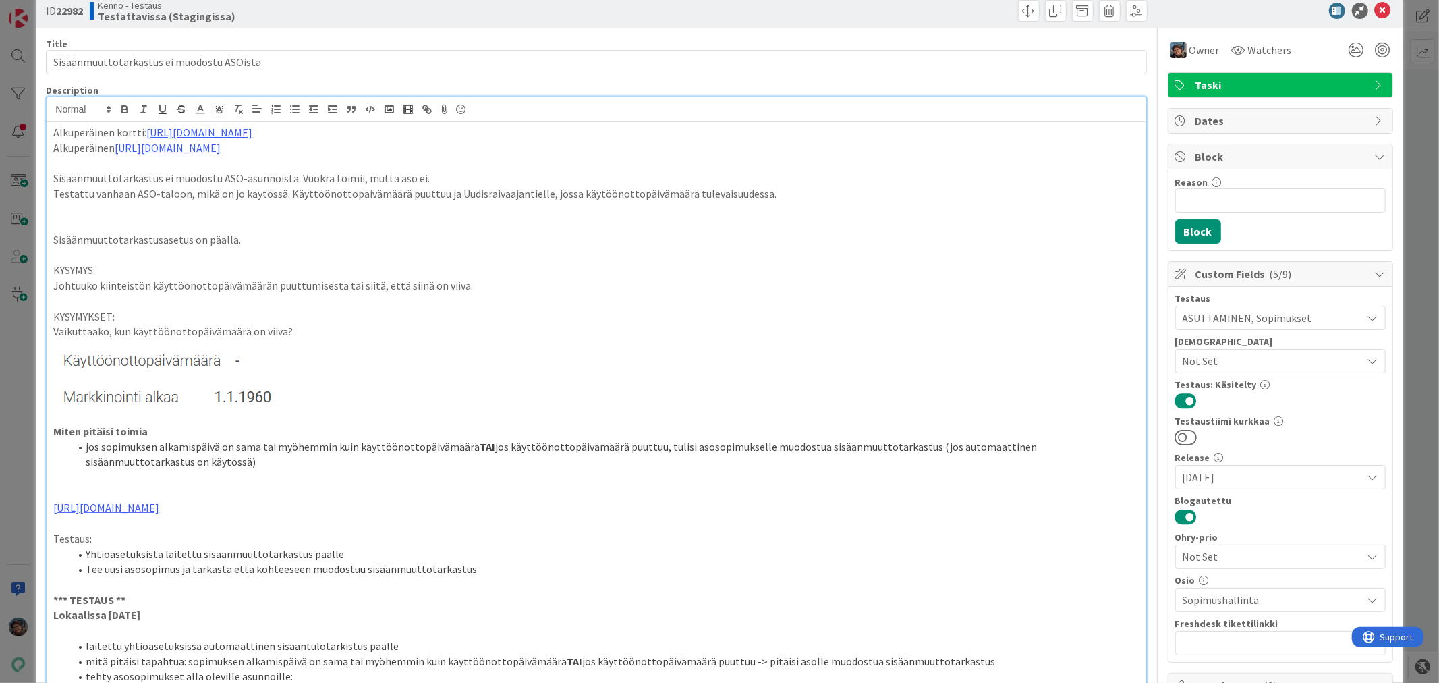
scroll to position [0, 0]
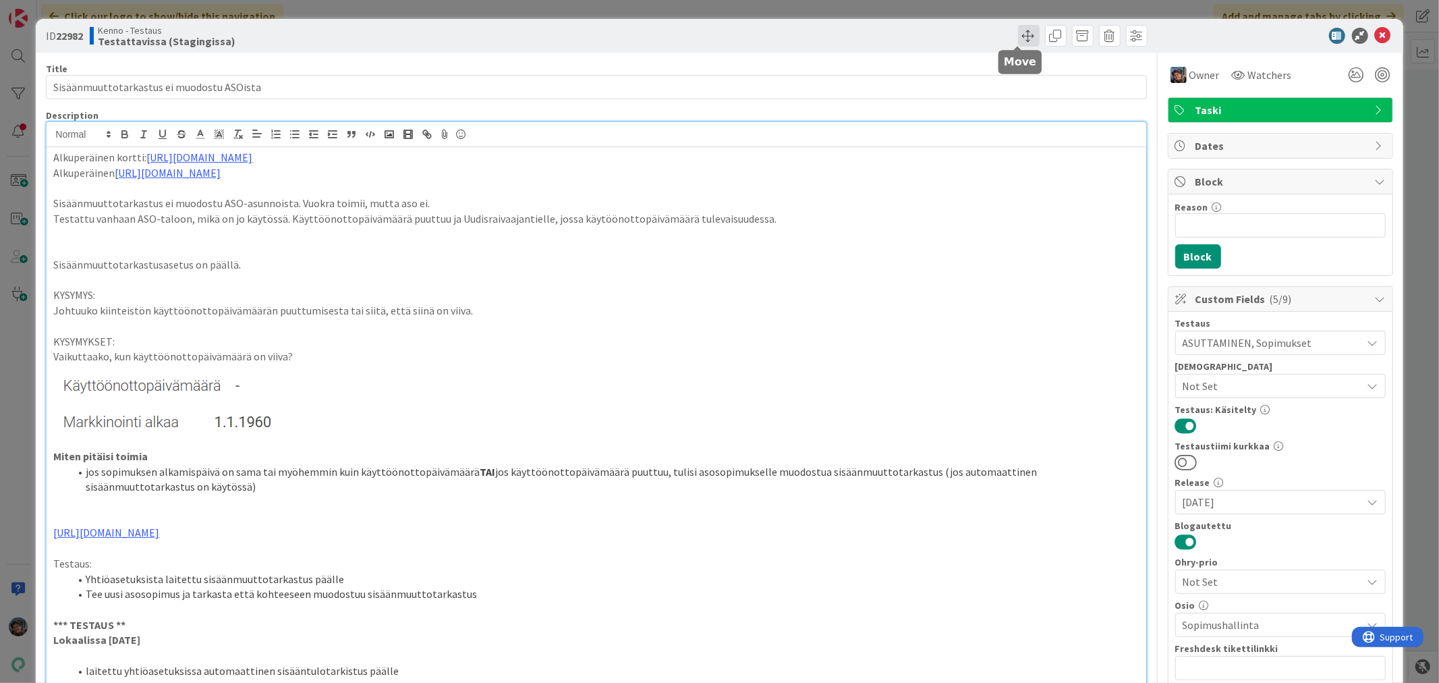
click at [1018, 30] on span at bounding box center [1029, 36] width 22 height 22
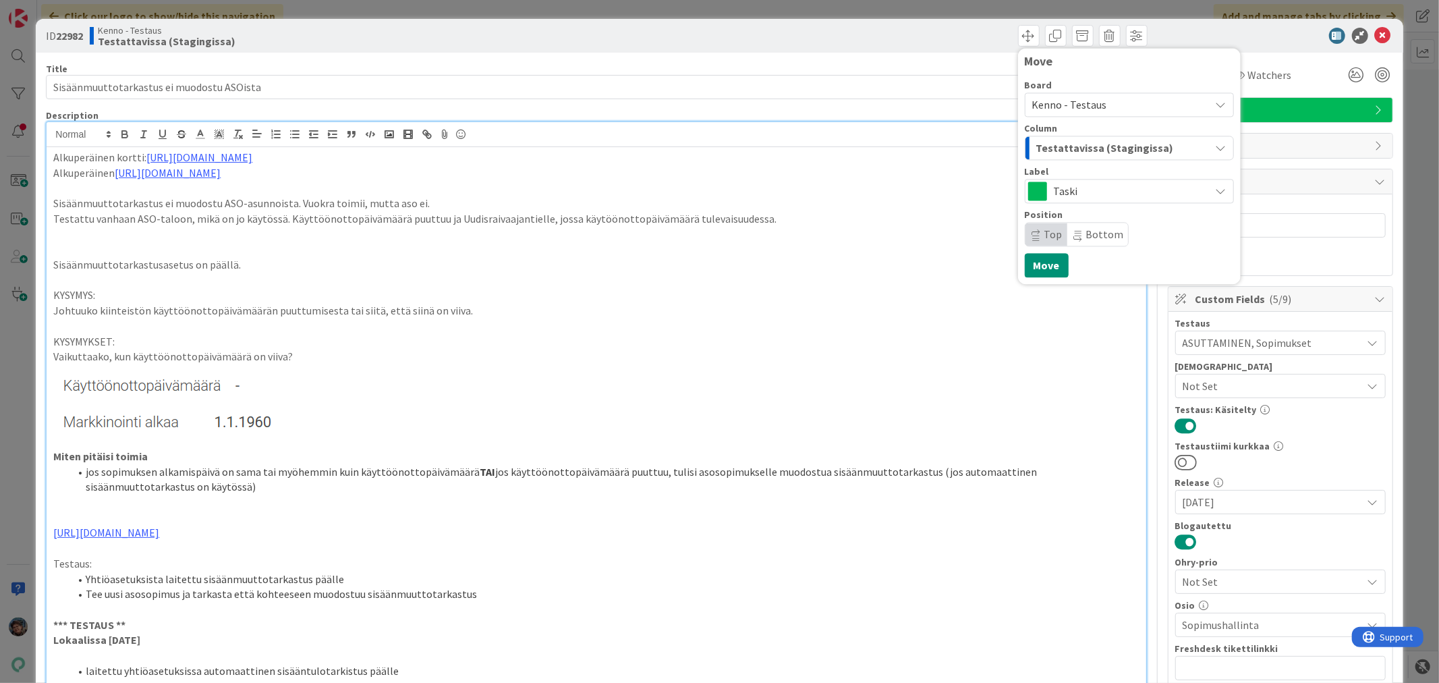
click at [1082, 146] on span "Testattavissa (Stagingissa)" at bounding box center [1105, 148] width 138 height 18
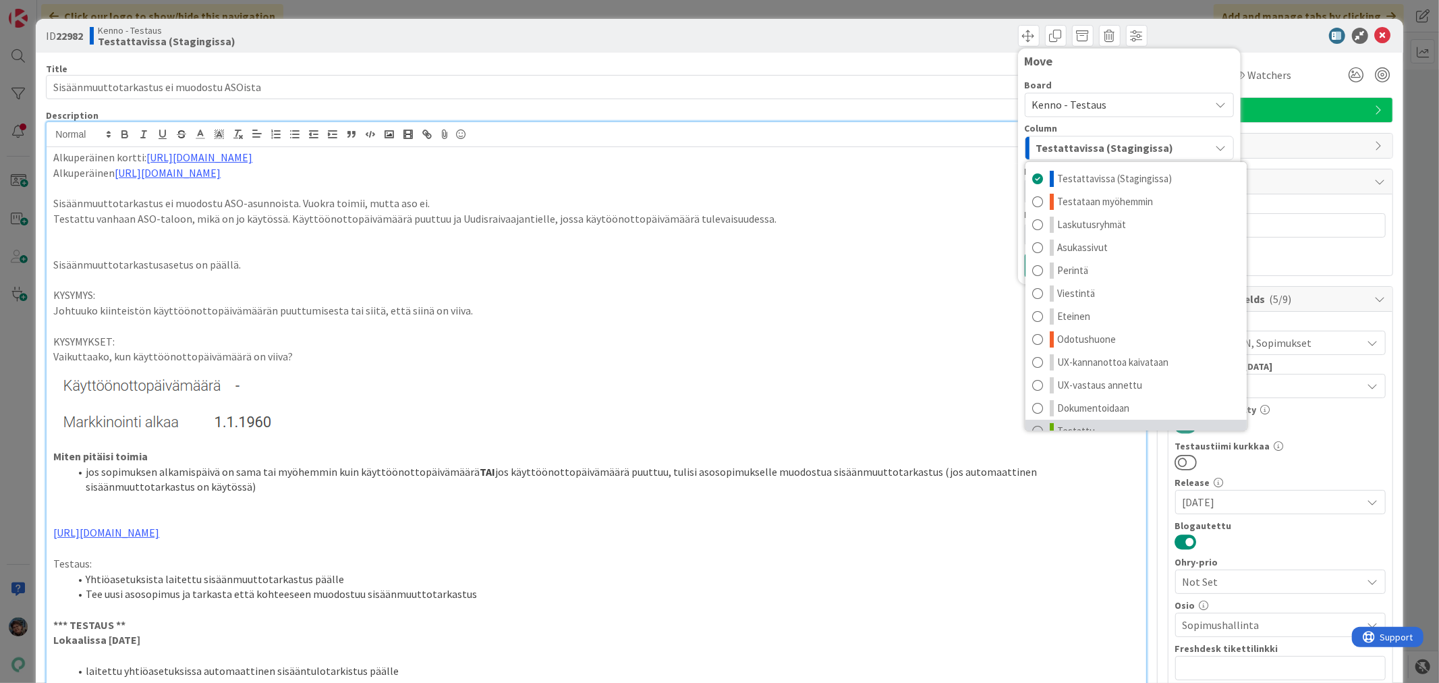
click at [1103, 422] on link "Testattu" at bounding box center [1135, 430] width 221 height 23
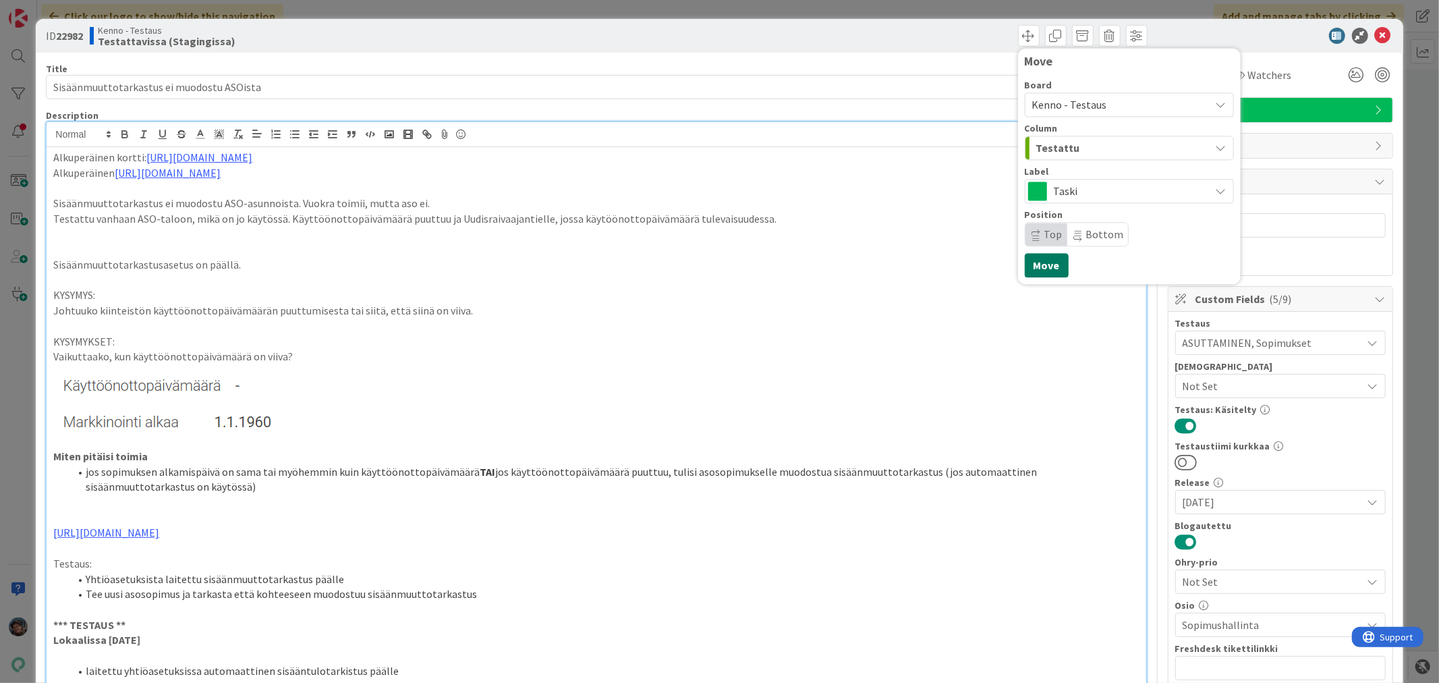
click at [1031, 272] on button "Move" at bounding box center [1046, 265] width 44 height 24
